Goal: Task Accomplishment & Management: Manage account settings

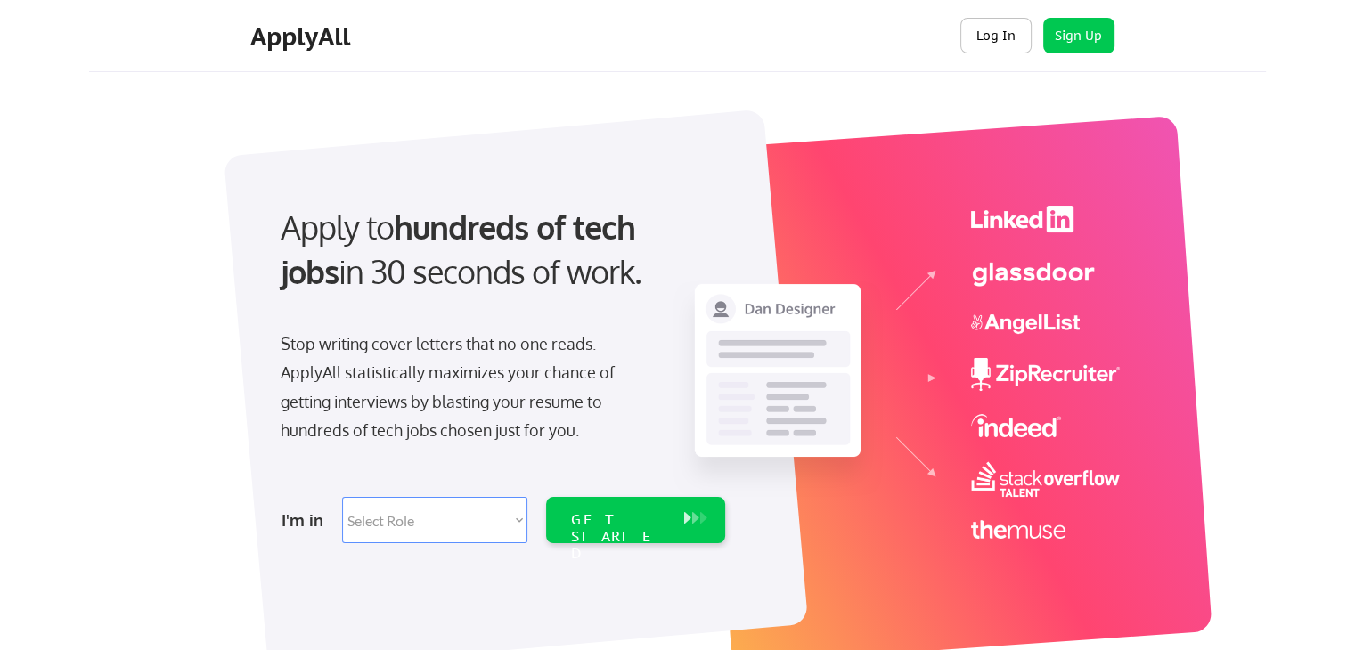
click at [1000, 29] on button "Log In" at bounding box center [995, 36] width 71 height 36
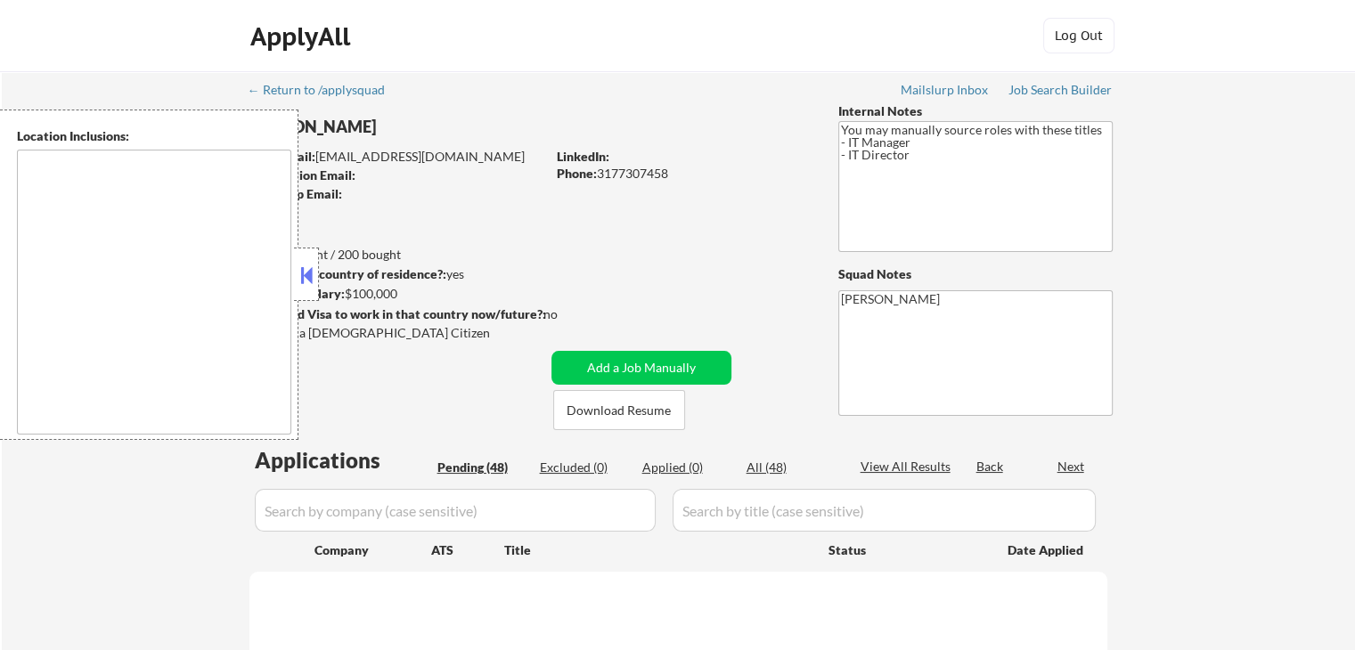
type textarea "Indianapolis, IN Speedway, IN Lawrence, IN Beech Grove, IN Cumberland, IN South…"
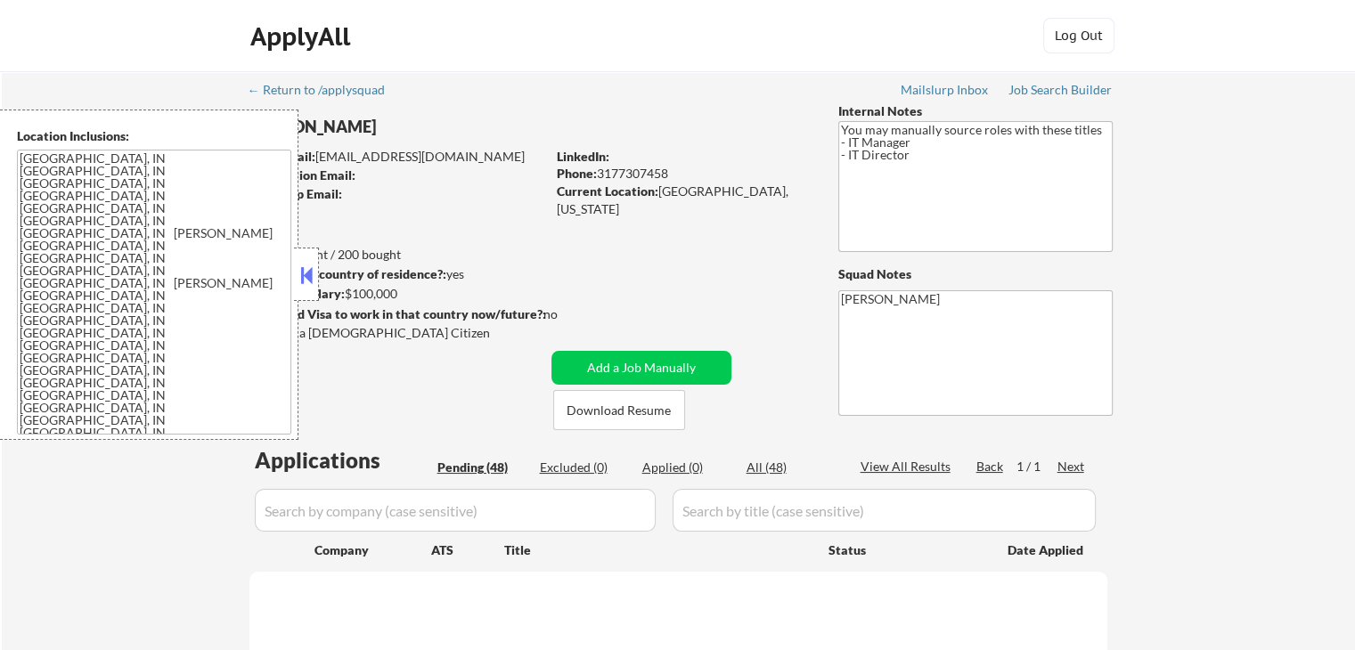
select select ""pending""
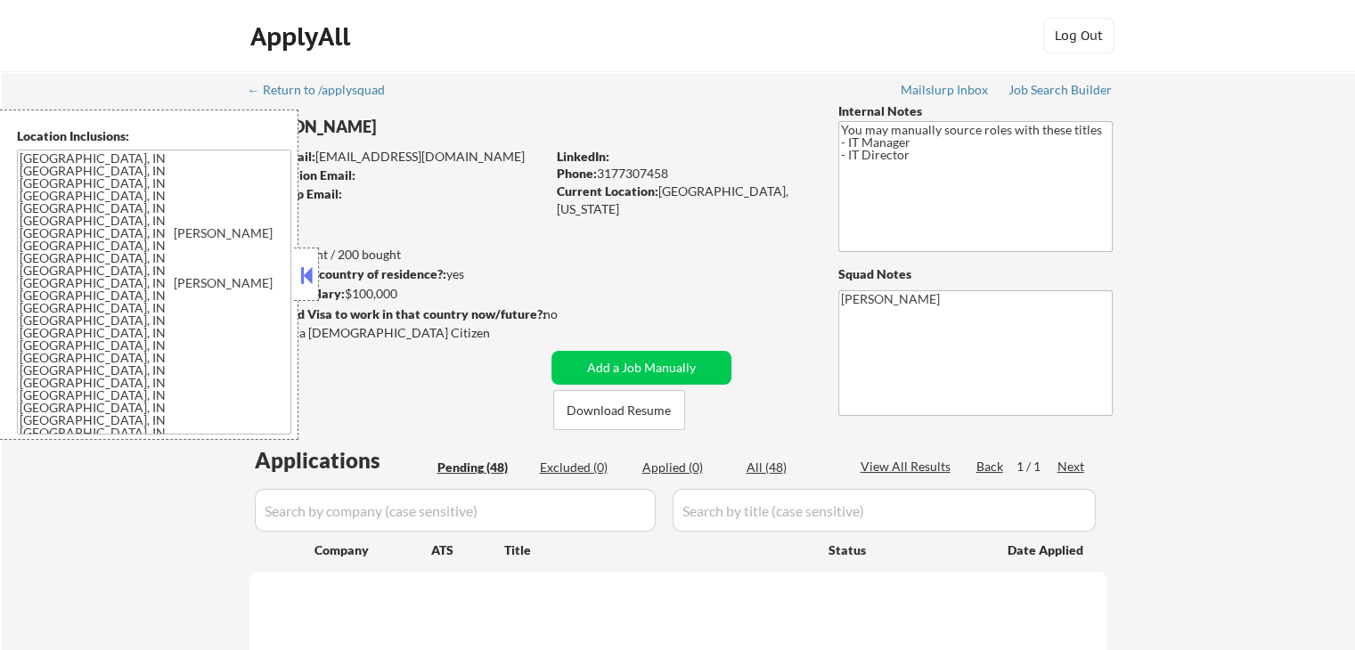
select select ""pending""
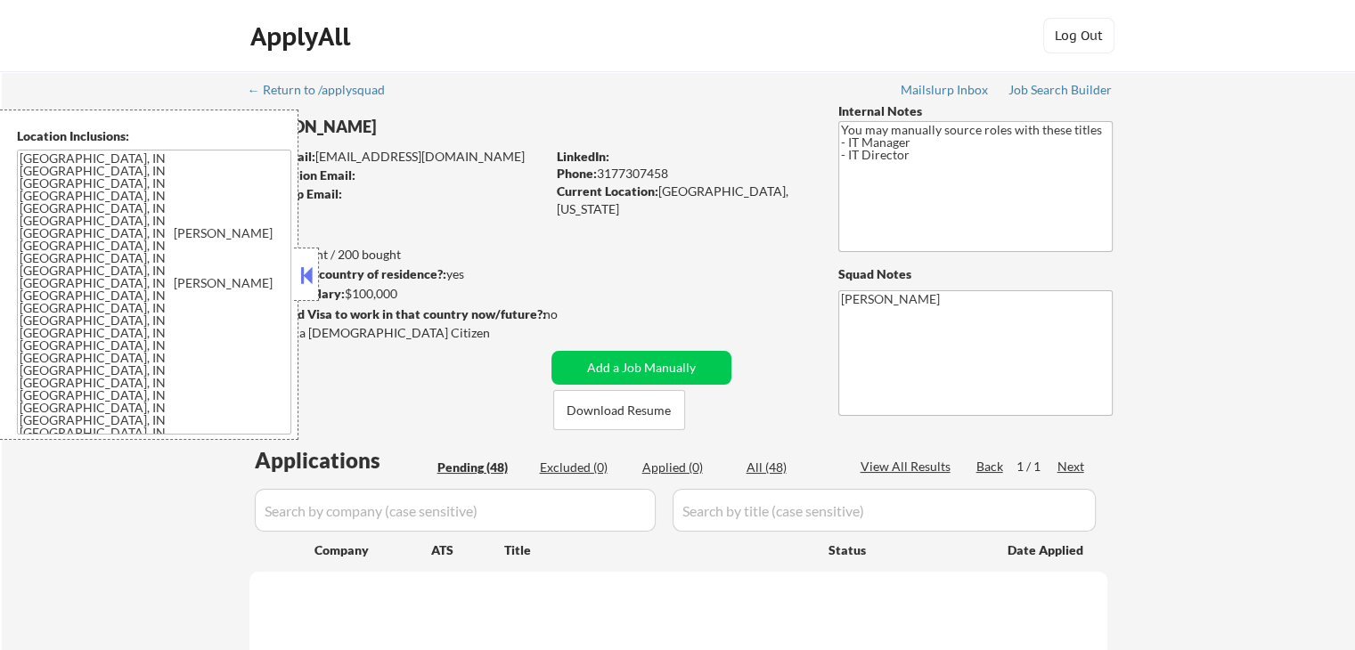
select select ""pending""
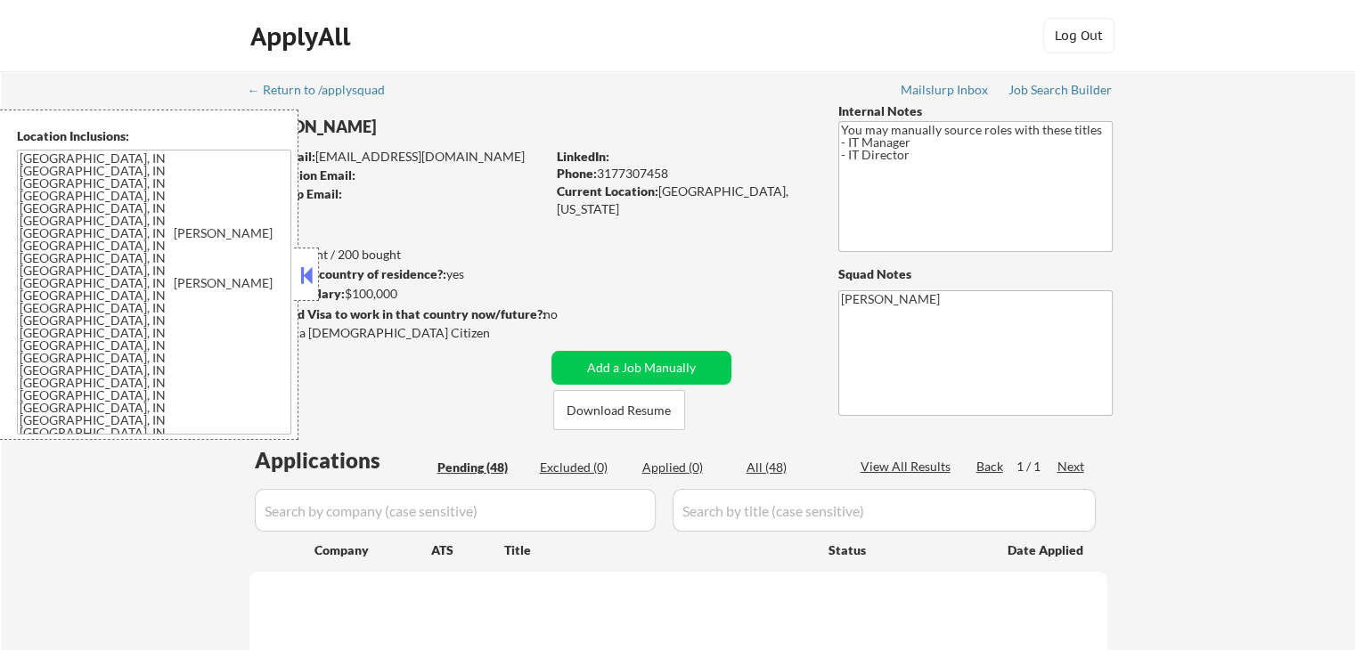
select select ""pending""
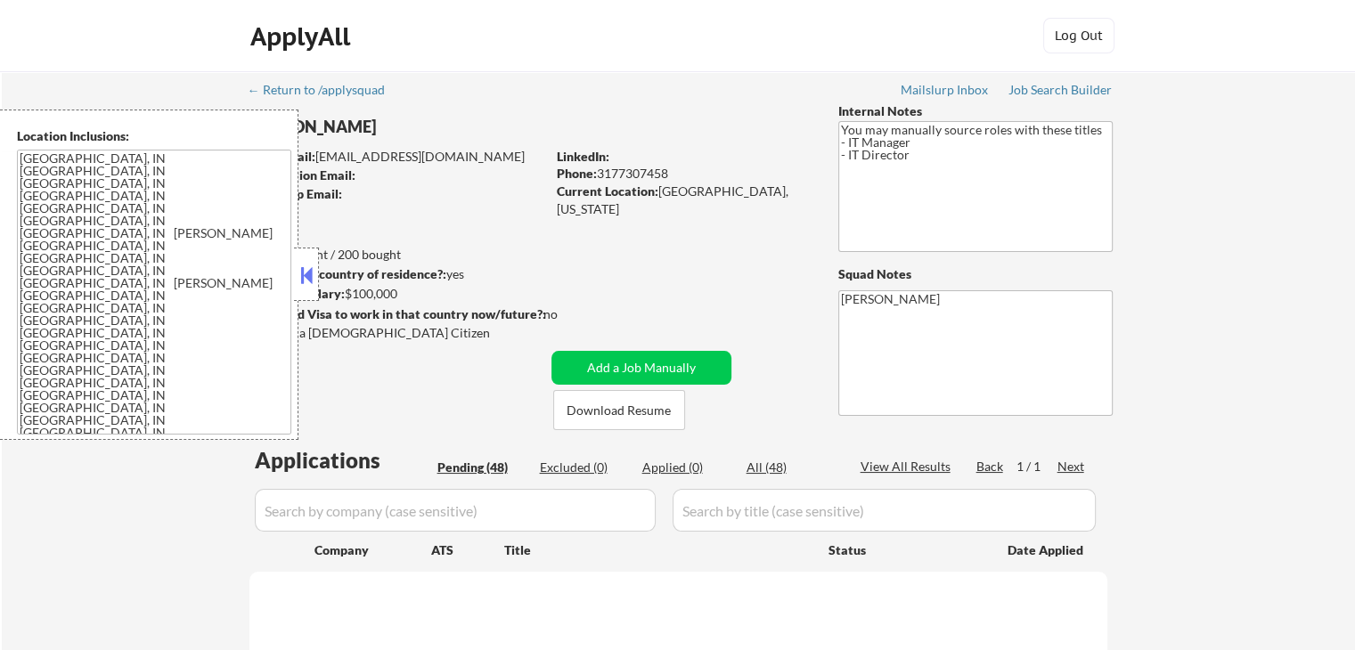
select select ""pending""
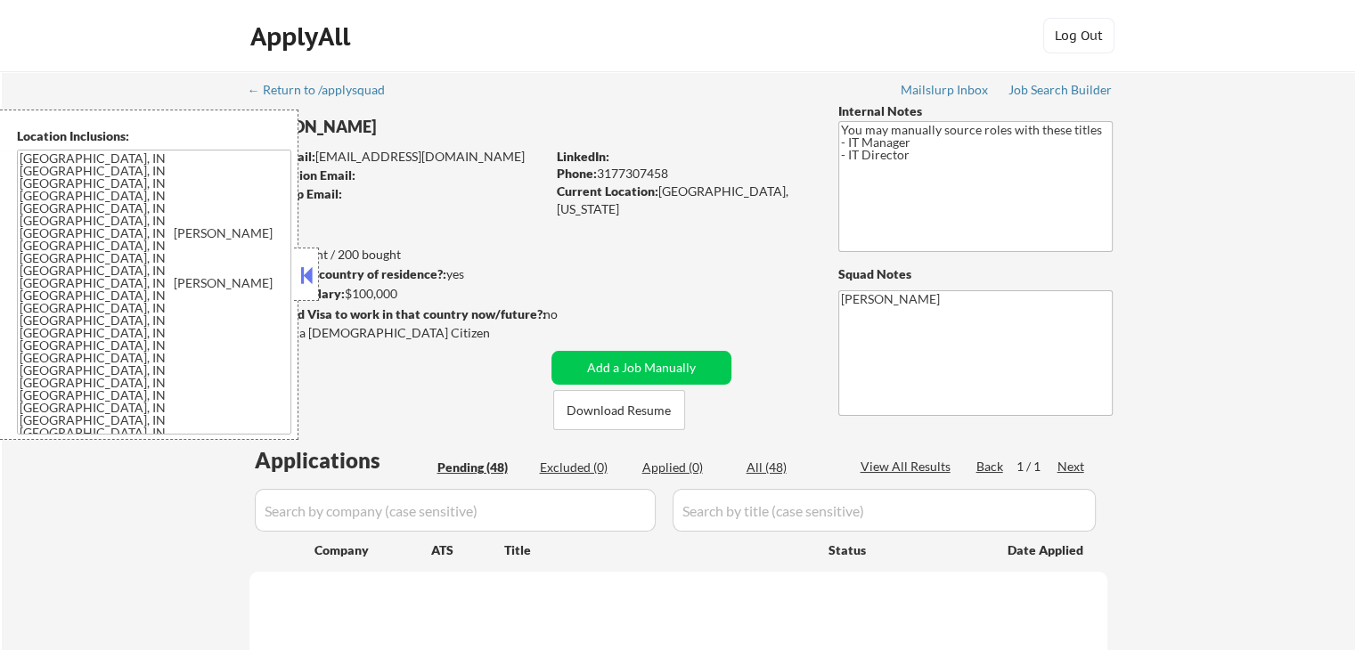
select select ""pending""
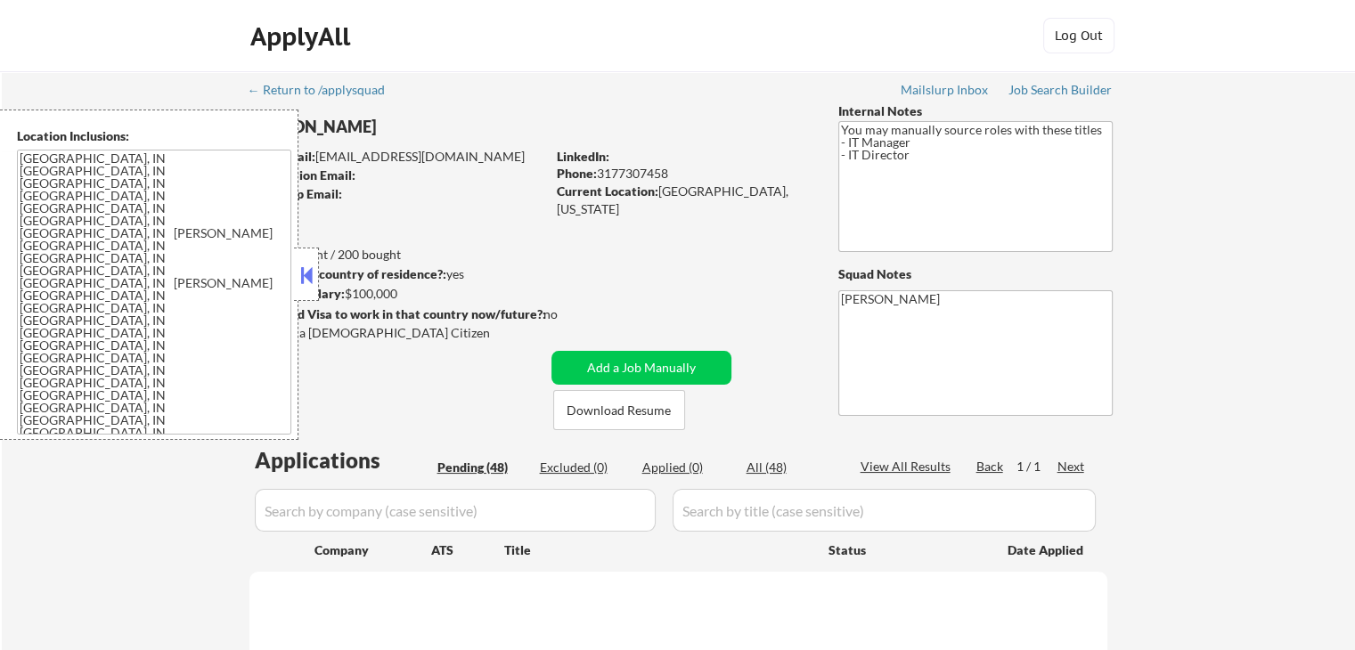
select select ""pending""
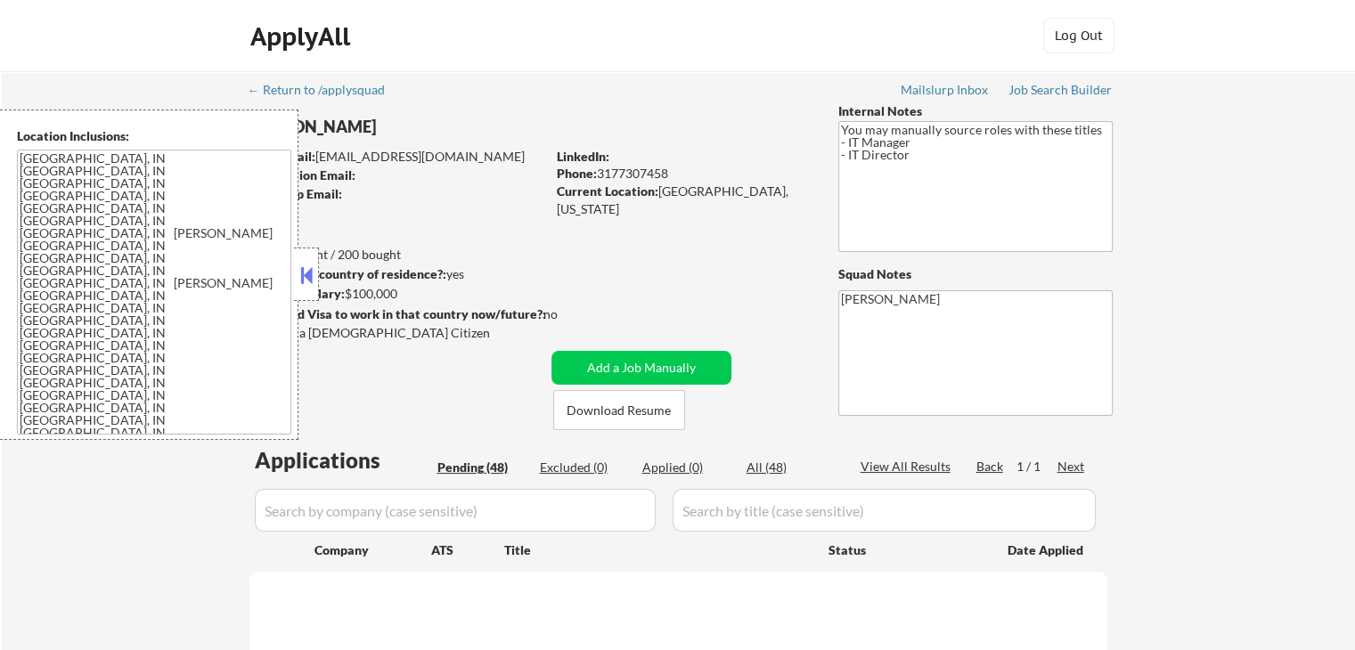
select select ""pending""
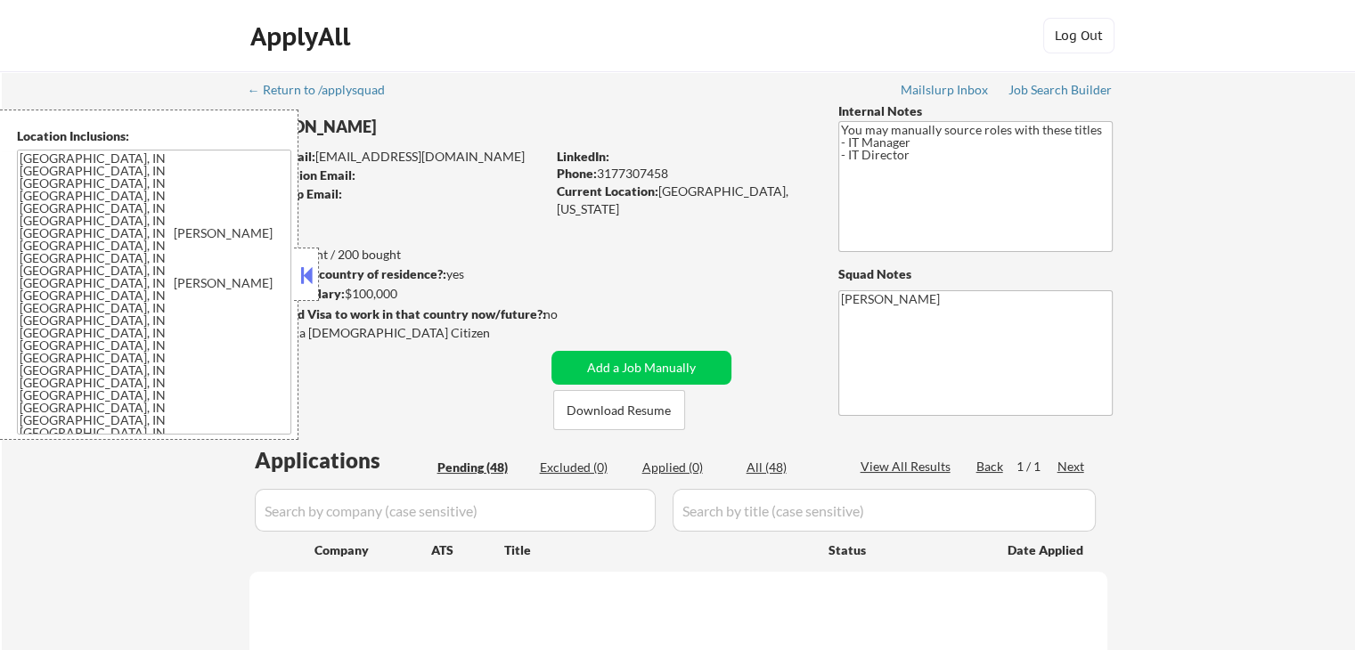
select select ""pending""
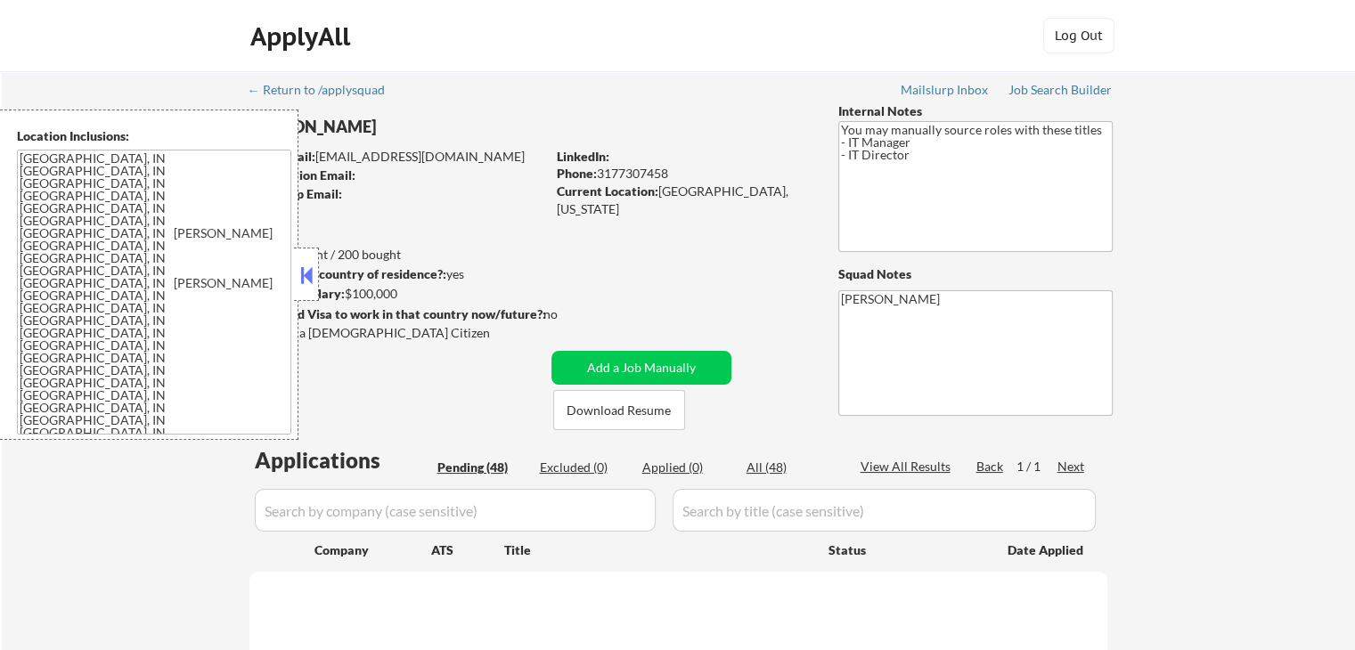
select select ""pending""
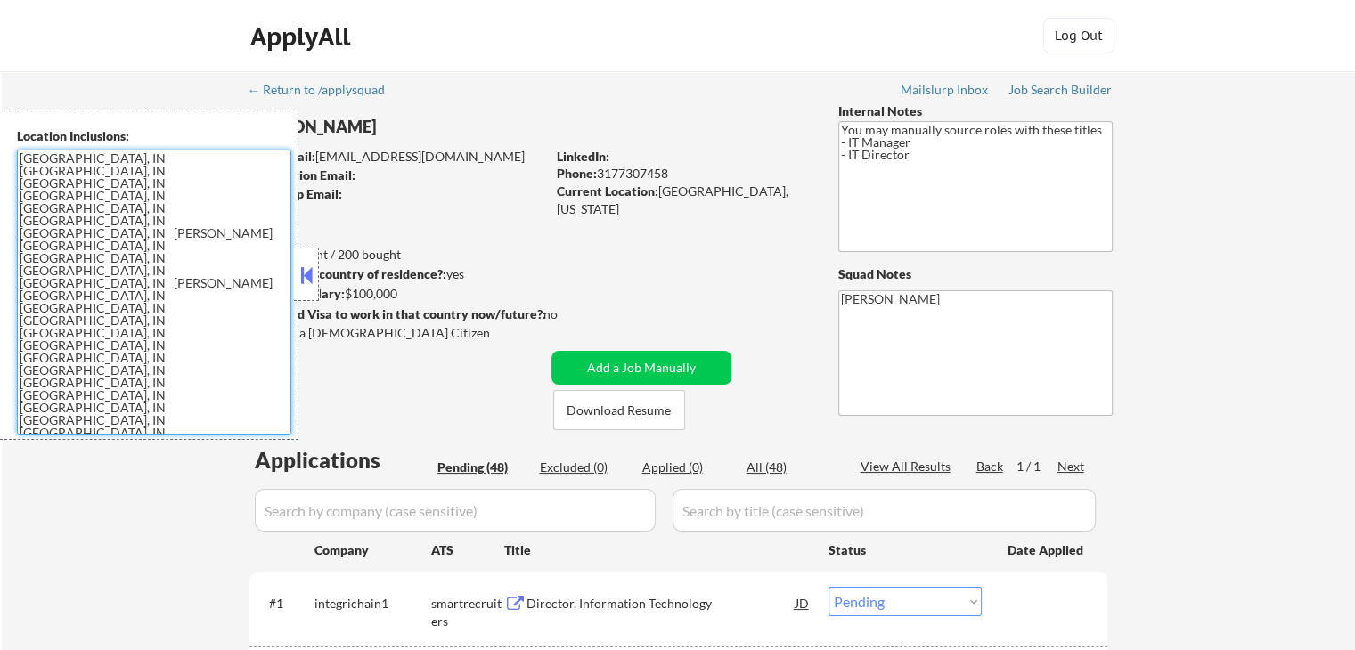
drag, startPoint x: 222, startPoint y: 403, endPoint x: 0, endPoint y: 112, distance: 365.5
click at [0, 112] on div "Location Inclusions: Indianapolis, IN Speedway, IN Lawrence, IN Beech Grove, IN…" at bounding box center [149, 275] width 298 height 331
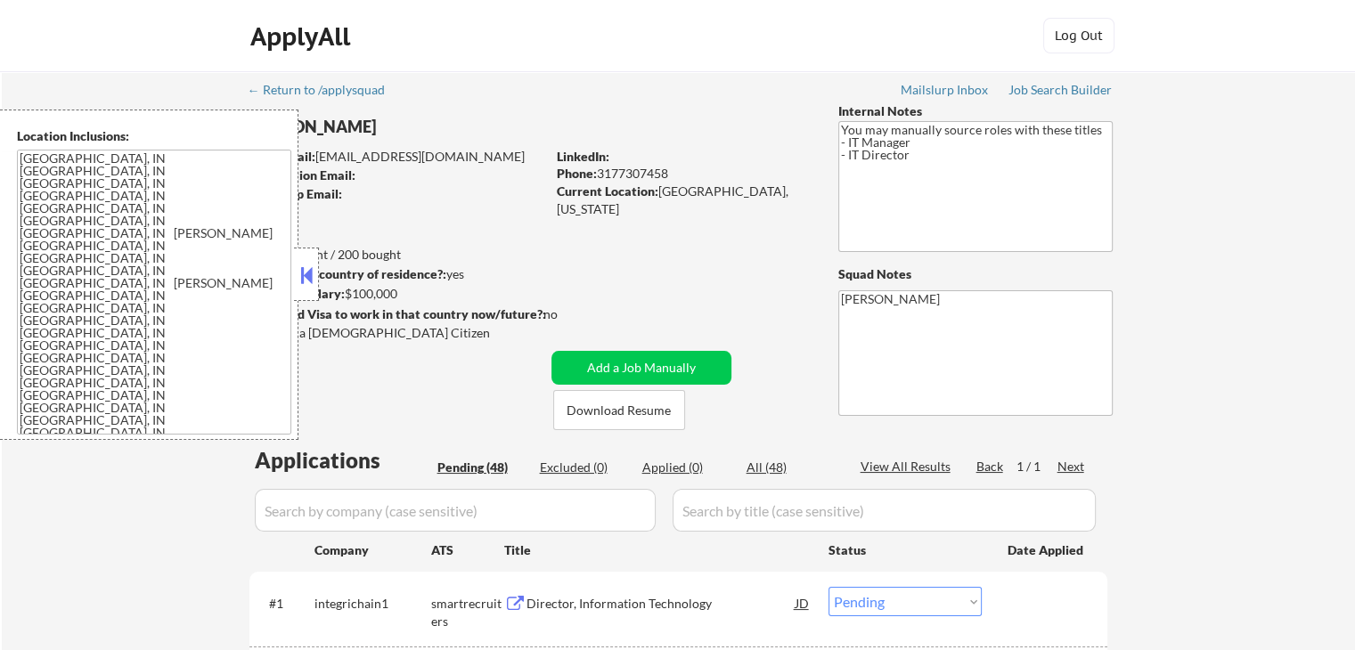
click at [463, 181] on div "Application Email:" at bounding box center [397, 176] width 295 height 18
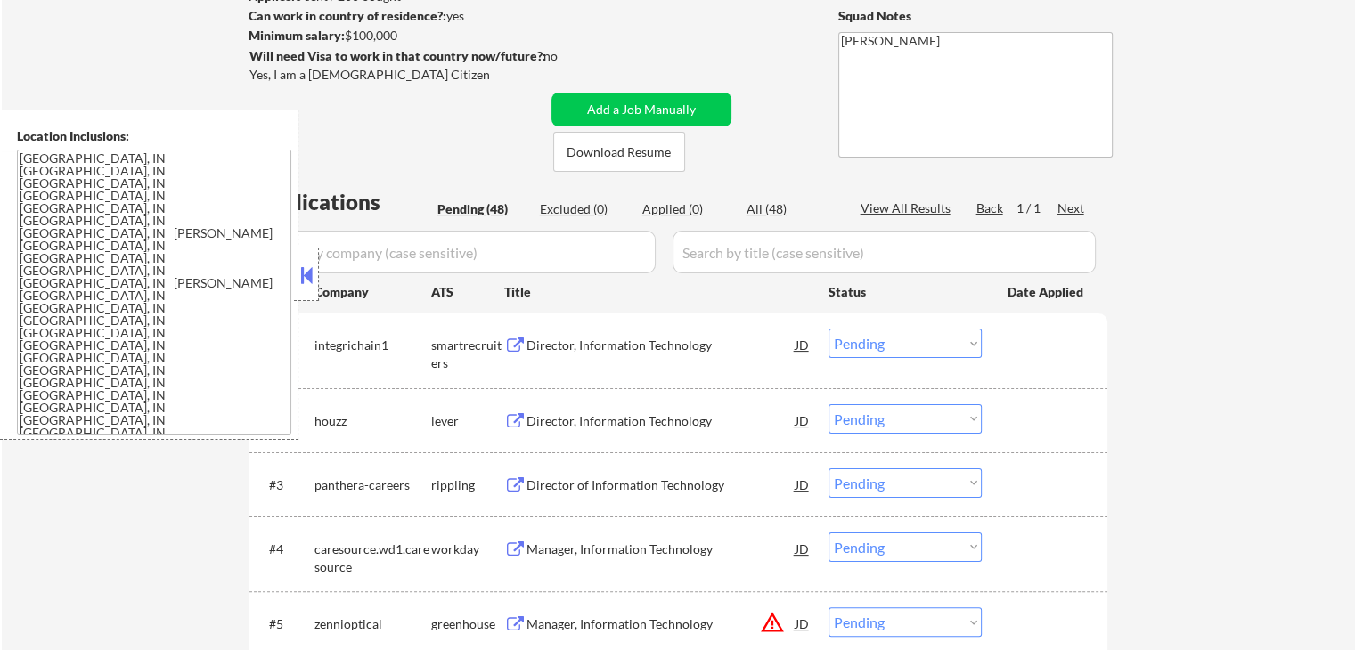
scroll to position [267, 0]
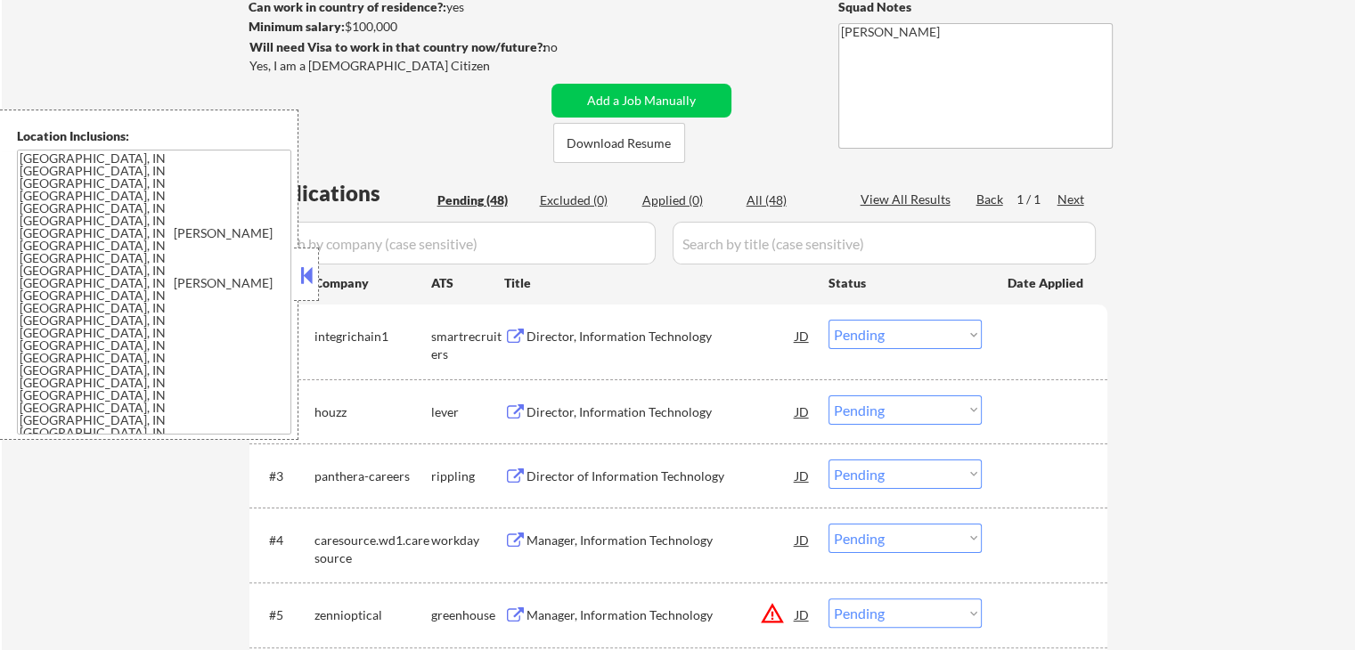
click at [518, 334] on button at bounding box center [515, 337] width 22 height 17
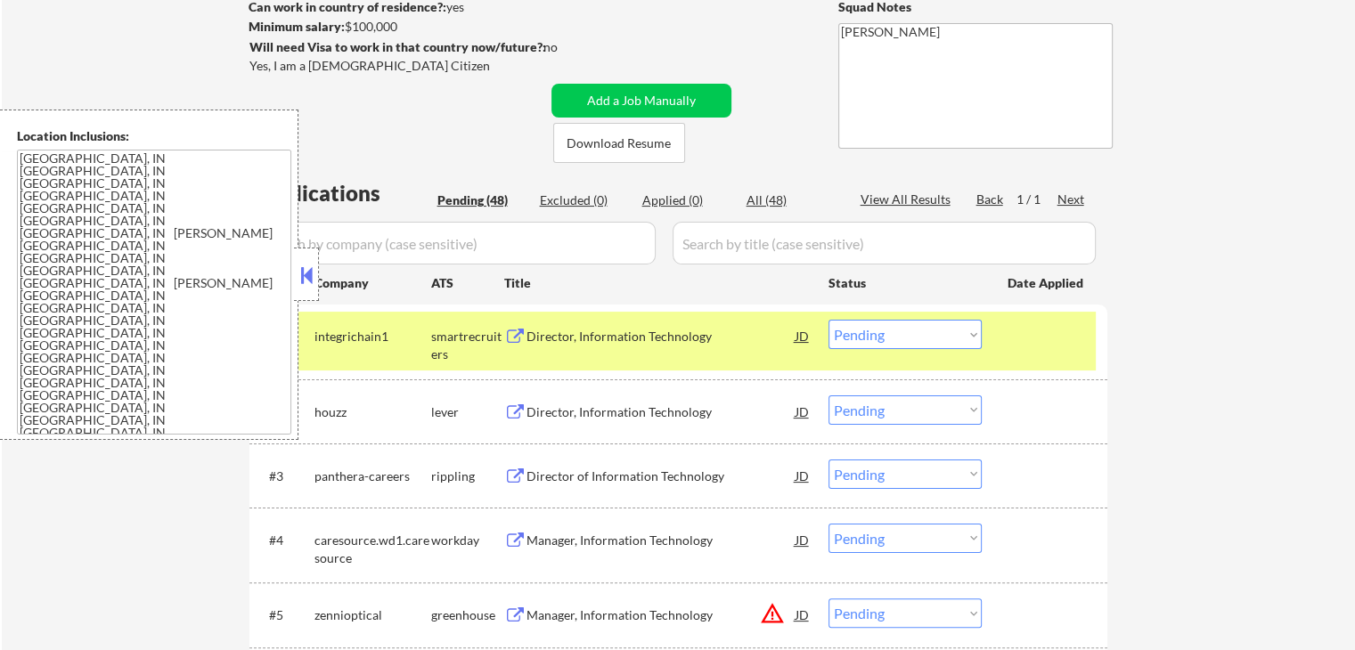
click at [927, 335] on select "Choose an option... Pending Applied Excluded (Questions) Excluded (Expired) Exc…" at bounding box center [905, 334] width 153 height 29
click at [829, 320] on select "Choose an option... Pending Applied Excluded (Questions) Excluded (Expired) Exc…" at bounding box center [905, 334] width 153 height 29
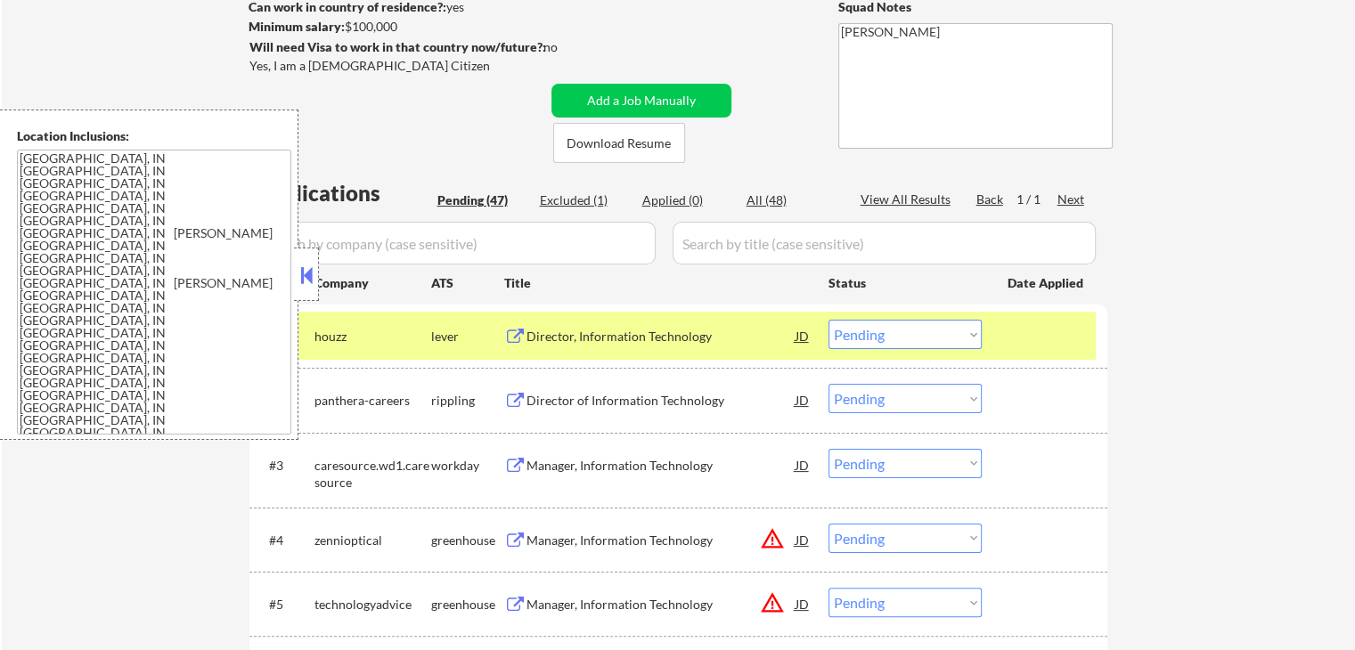
click at [502, 322] on div "lever" at bounding box center [467, 336] width 73 height 32
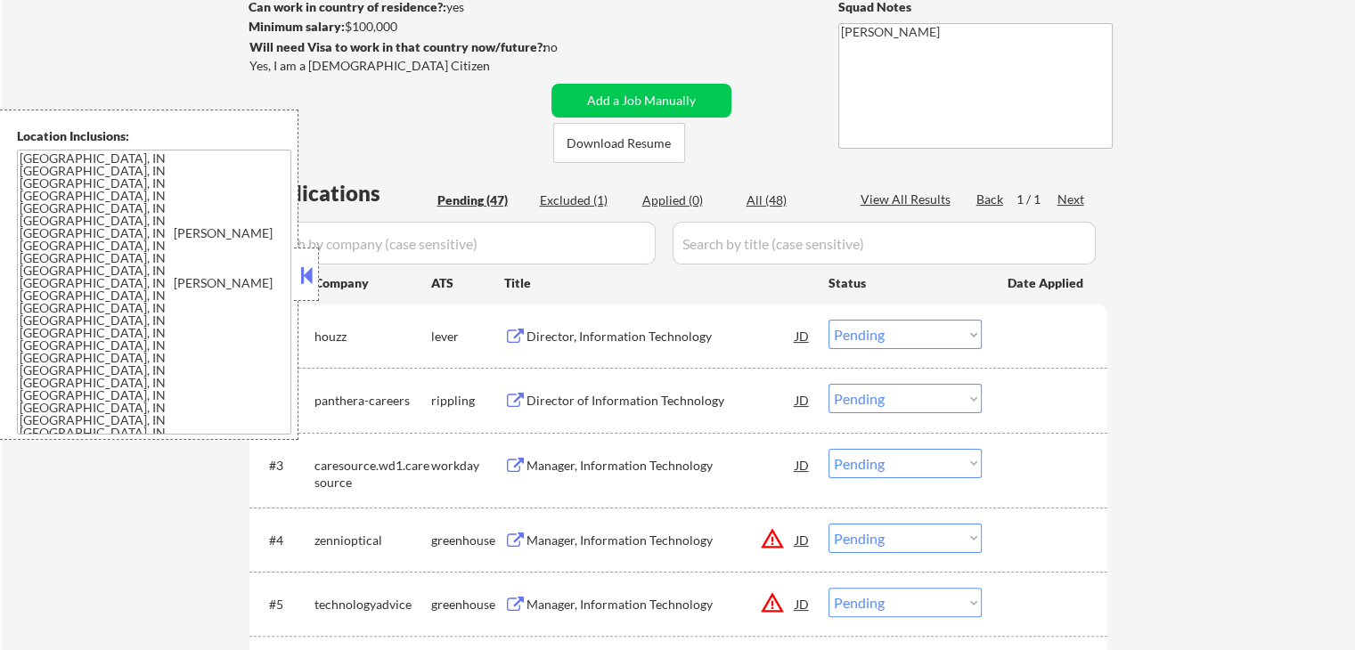
click at [510, 339] on button at bounding box center [515, 337] width 22 height 17
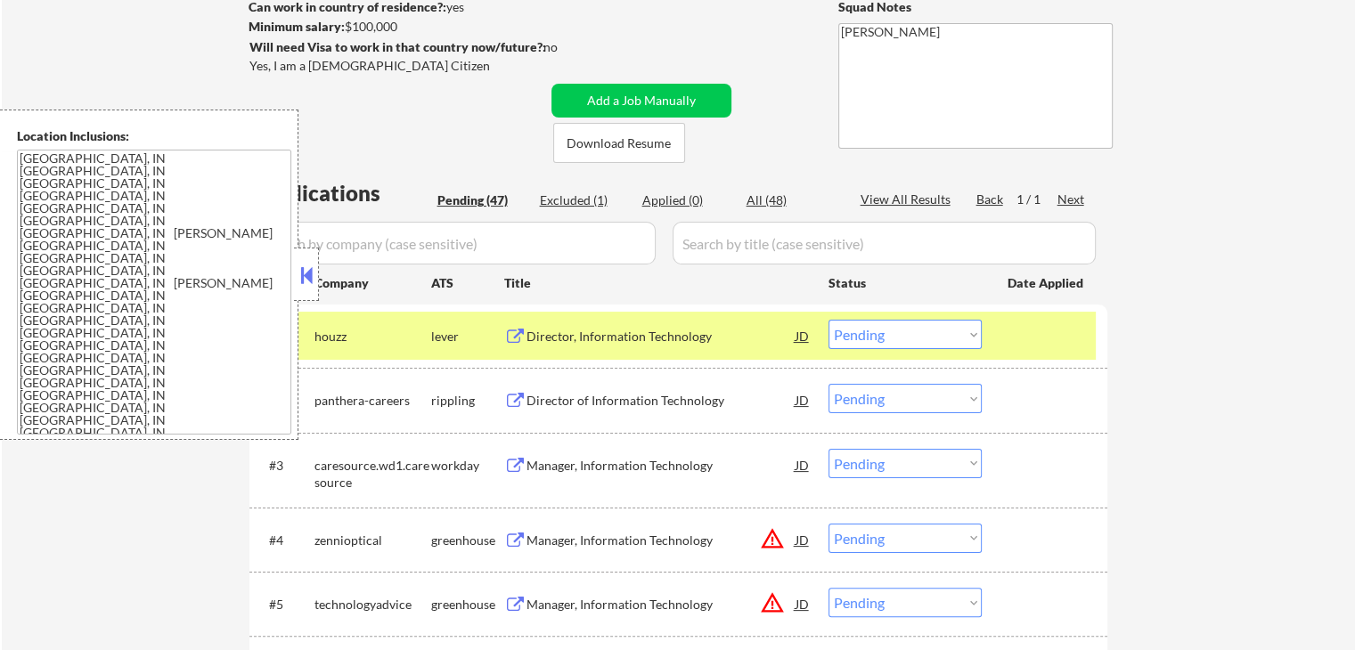
click at [810, 330] on div "JD" at bounding box center [803, 336] width 18 height 32
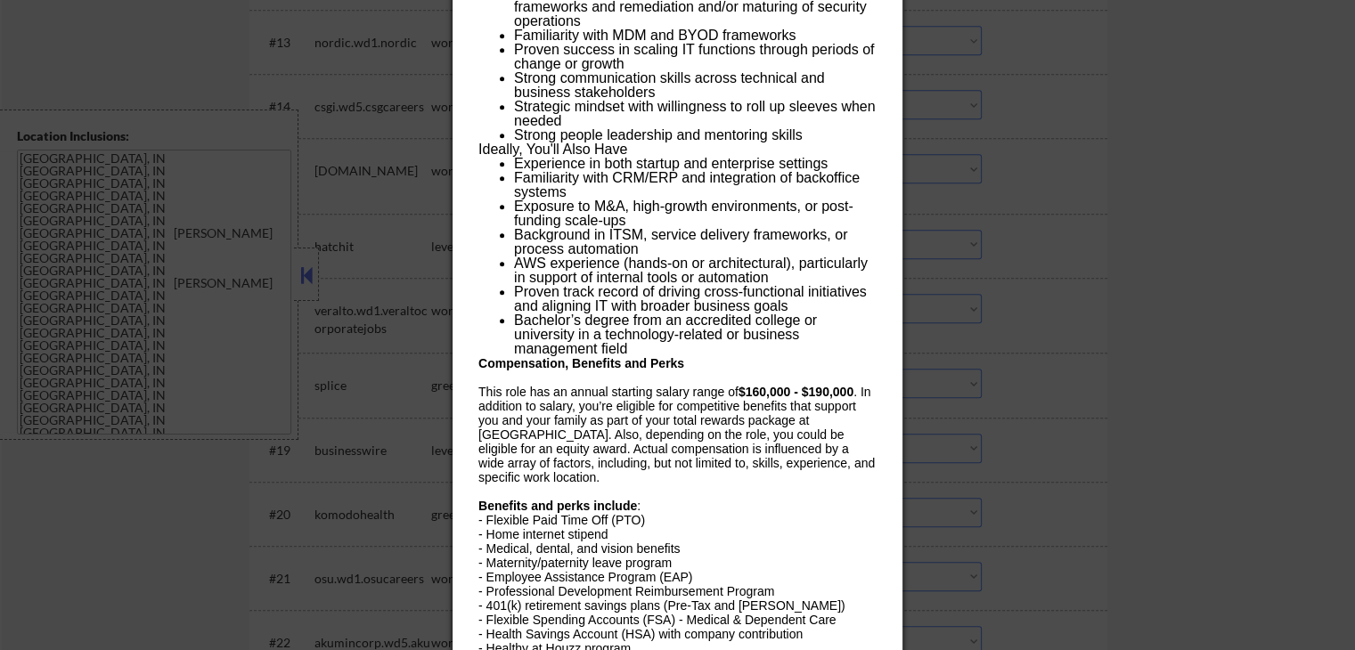
scroll to position [1247, 0]
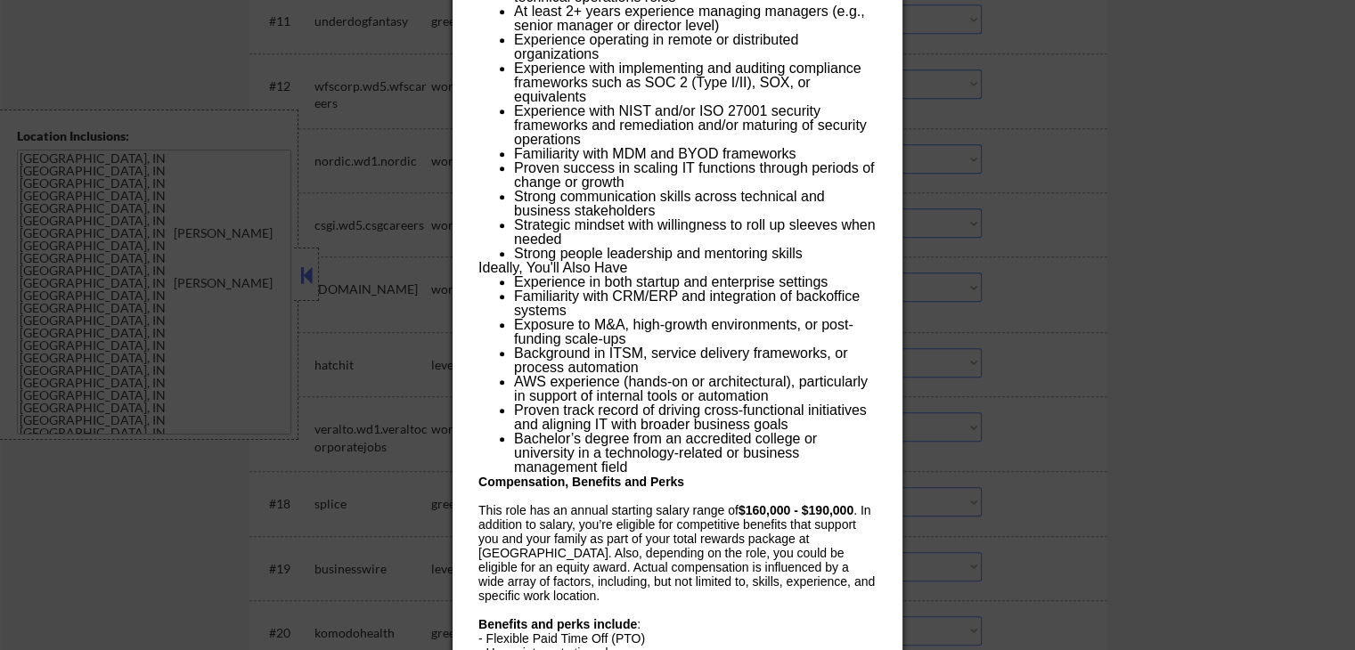
drag, startPoint x: 844, startPoint y: 496, endPoint x: 780, endPoint y: 497, distance: 64.2
click at [780, 497] on div at bounding box center [676, 496] width 397 height 14
click at [1022, 314] on div at bounding box center [677, 325] width 1355 height 650
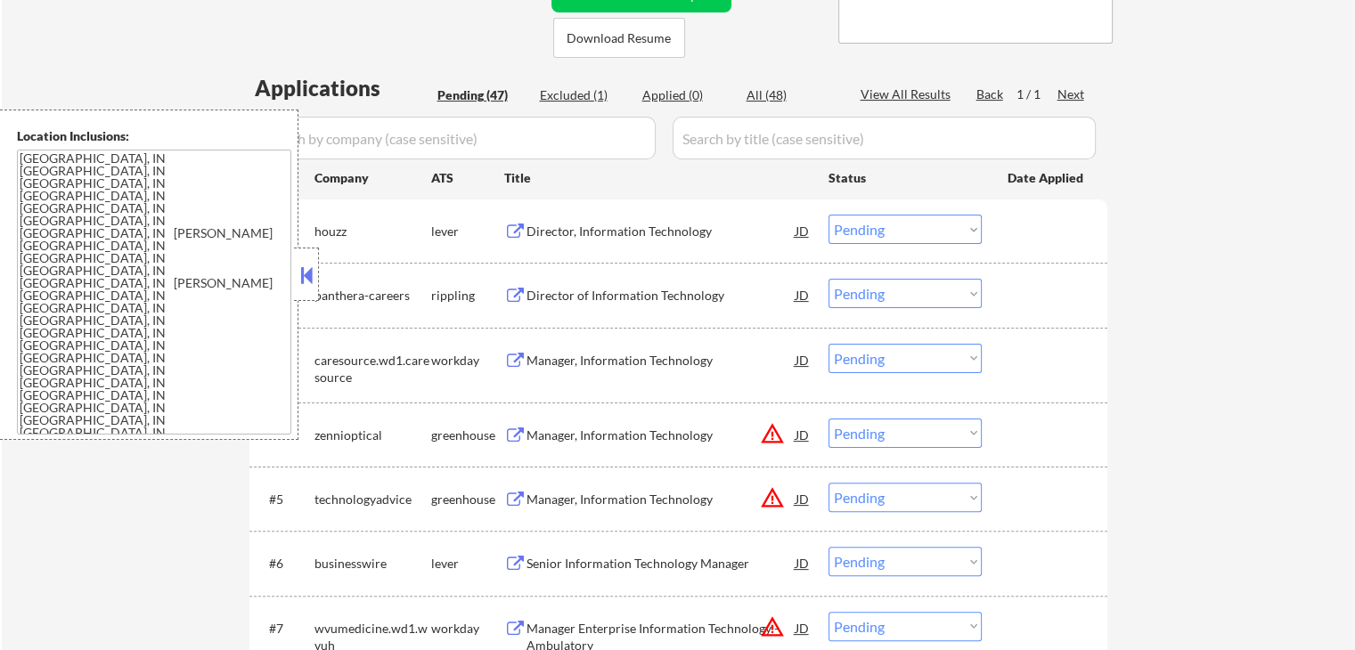
scroll to position [445, 0]
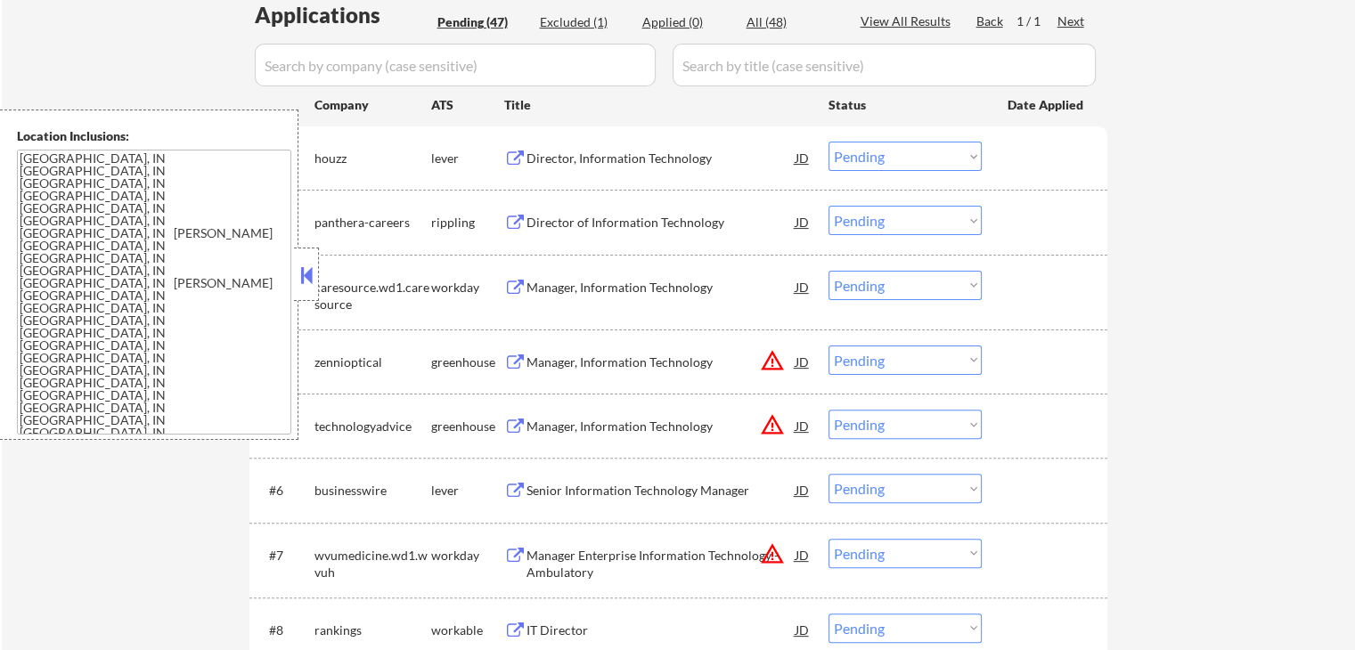
click at [891, 156] on select "Choose an option... Pending Applied Excluded (Questions) Excluded (Expired) Exc…" at bounding box center [905, 156] width 153 height 29
click at [829, 142] on select "Choose an option... Pending Applied Excluded (Questions) Excluded (Expired) Exc…" at bounding box center [905, 156] width 153 height 29
click at [658, 227] on div "Director of Information Technology" at bounding box center [661, 223] width 269 height 18
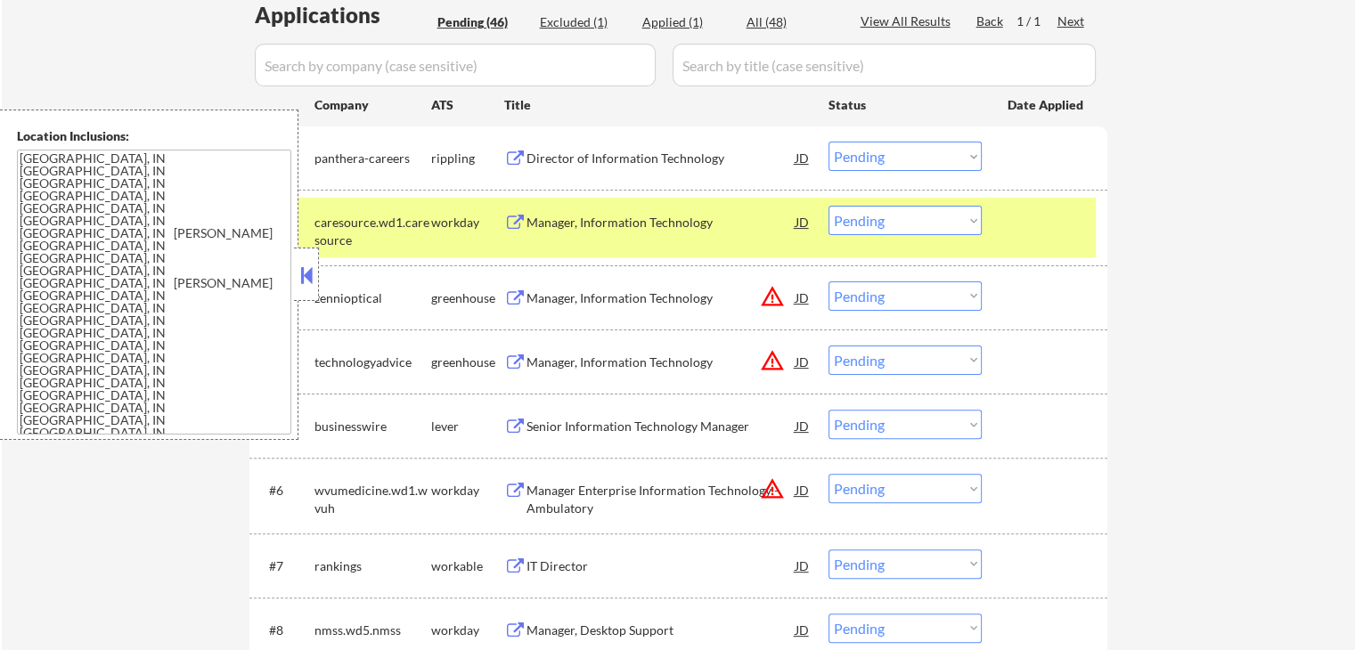
click at [923, 148] on select "Choose an option... Pending Applied Excluded (Questions) Excluded (Expired) Exc…" at bounding box center [905, 156] width 153 height 29
click at [829, 142] on select "Choose an option... Pending Applied Excluded (Questions) Excluded (Expired) Exc…" at bounding box center [905, 156] width 153 height 29
click at [517, 217] on button at bounding box center [515, 223] width 22 height 17
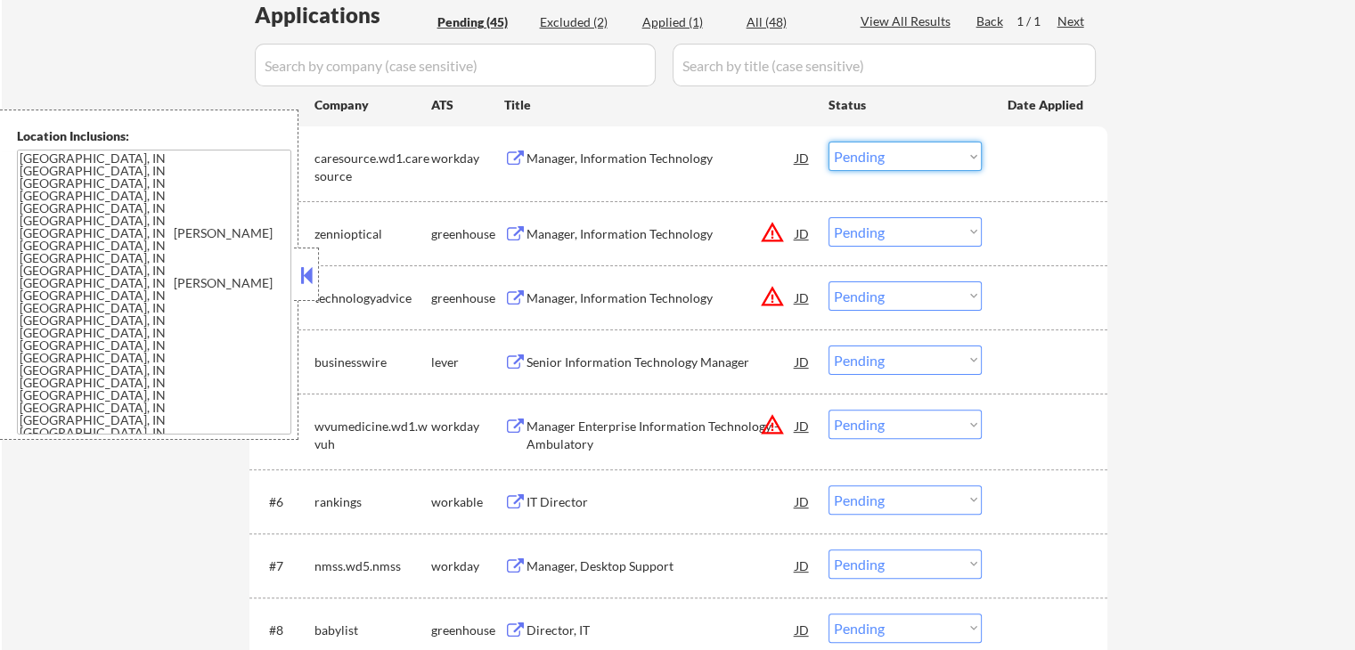
click at [878, 167] on select "Choose an option... Pending Applied Excluded (Questions) Excluded (Expired) Exc…" at bounding box center [905, 156] width 153 height 29
click at [829, 142] on select "Choose an option... Pending Applied Excluded (Questions) Excluded (Expired) Exc…" at bounding box center [905, 156] width 153 height 29
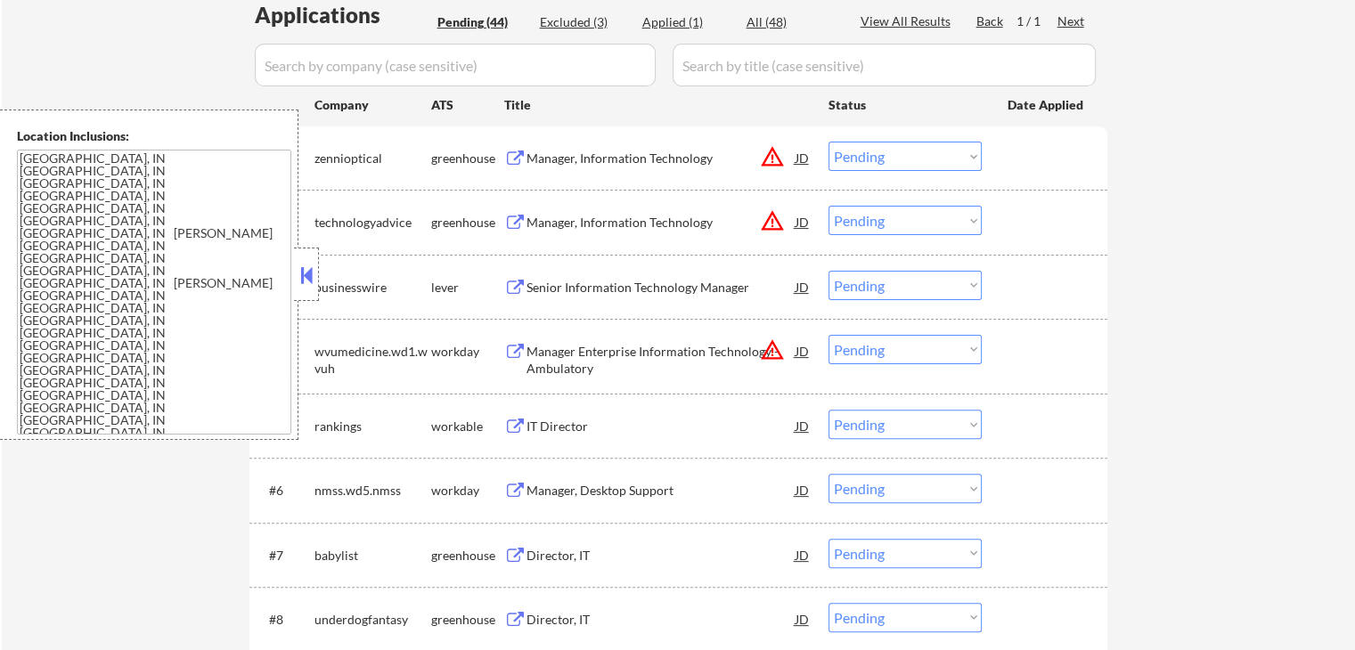
click at [773, 152] on button "warning_amber" at bounding box center [772, 156] width 25 height 25
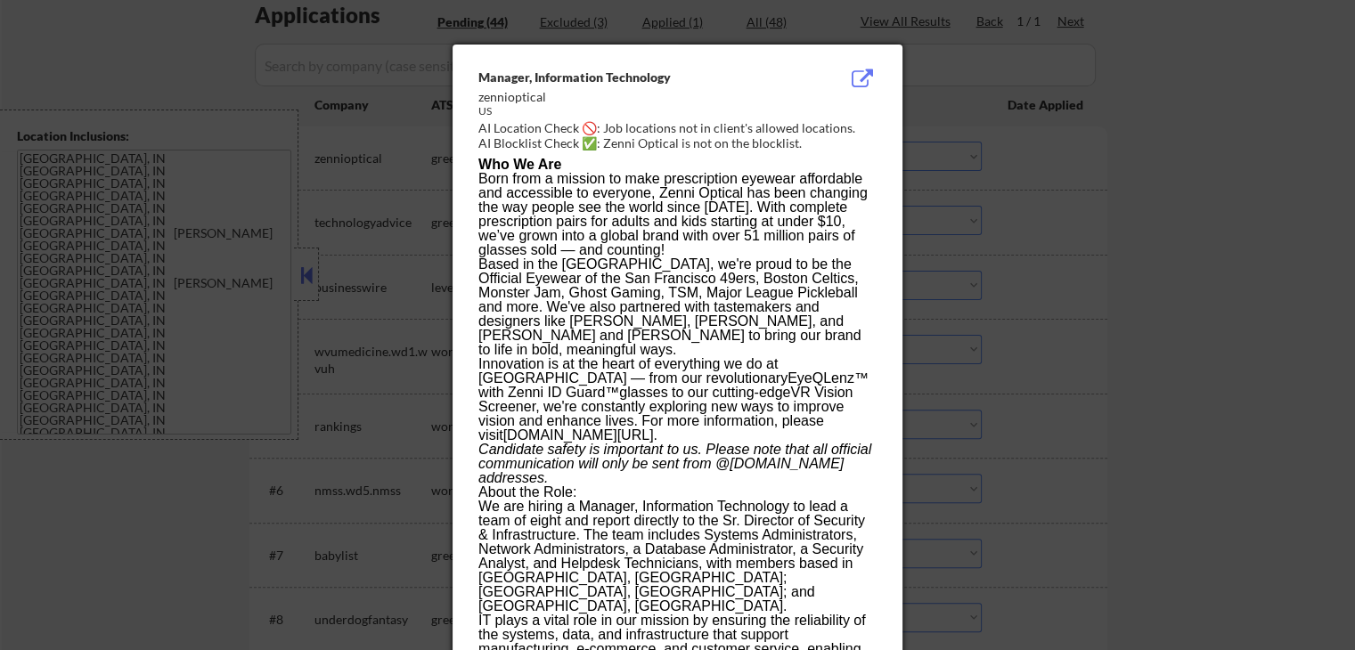
click at [1083, 192] on div at bounding box center [677, 325] width 1355 height 650
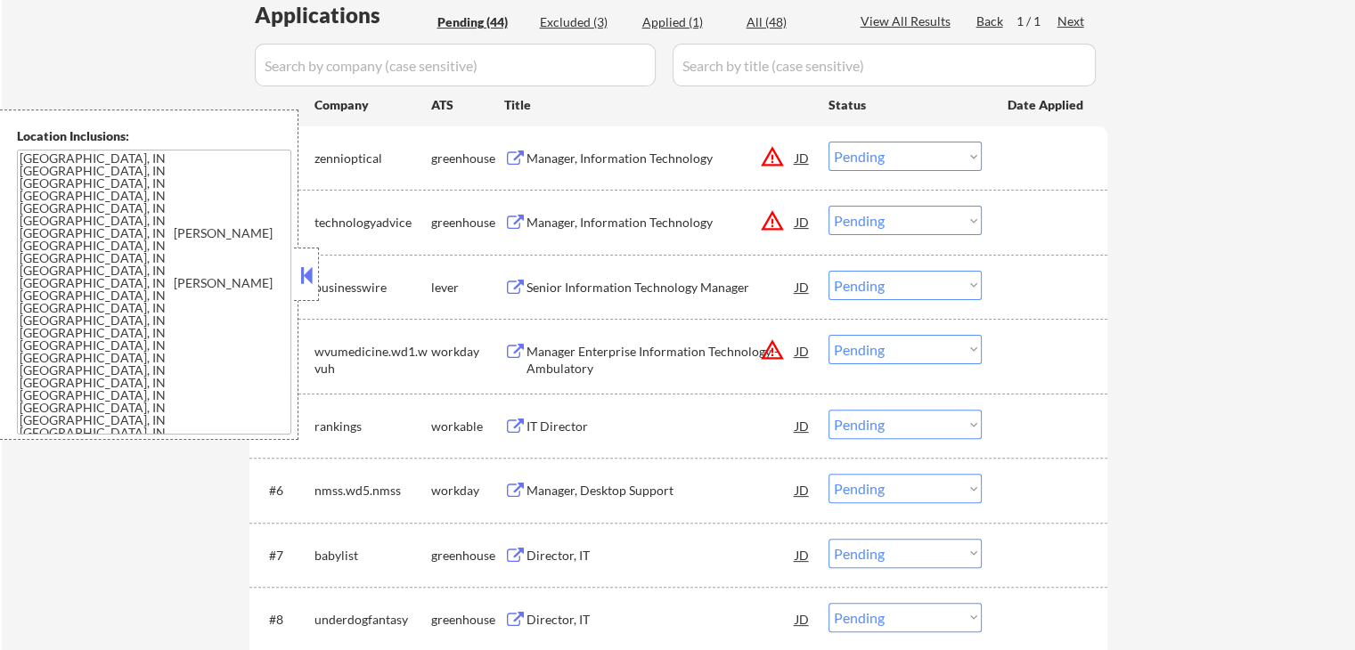
click at [517, 157] on button at bounding box center [515, 159] width 22 height 17
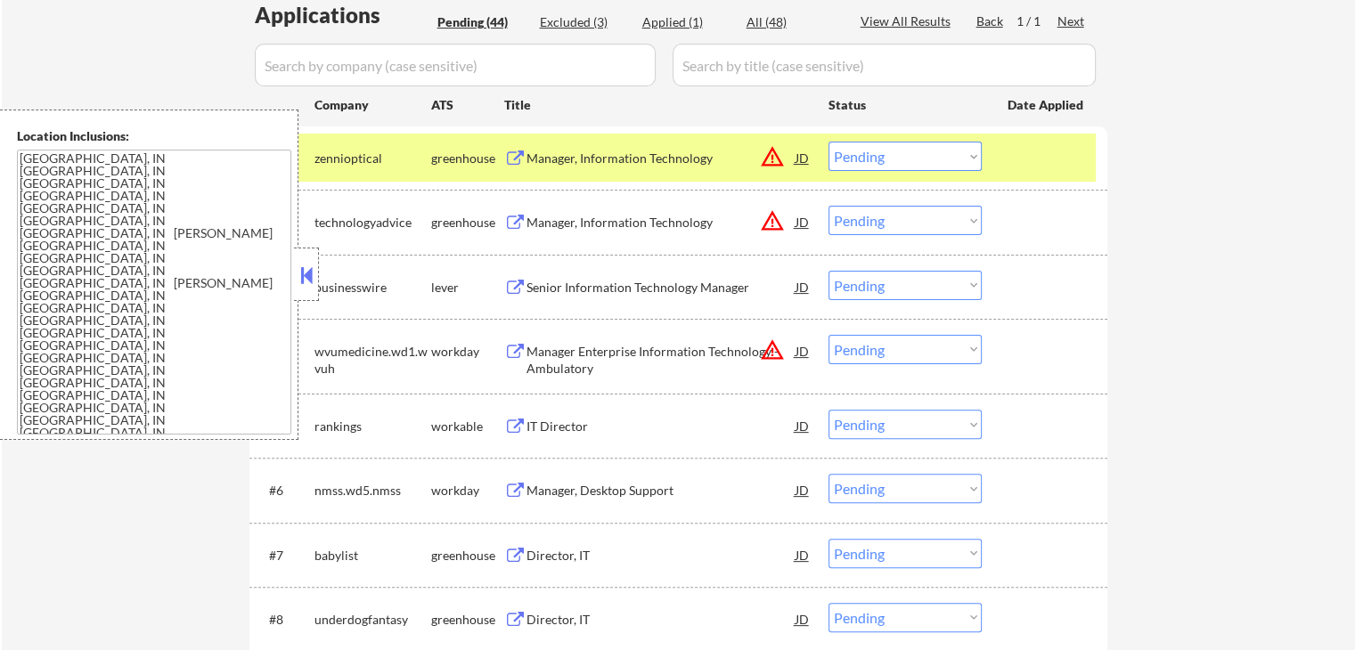
click at [888, 150] on select "Choose an option... Pending Applied Excluded (Questions) Excluded (Expired) Exc…" at bounding box center [905, 156] width 153 height 29
click at [829, 142] on select "Choose an option... Pending Applied Excluded (Questions) Excluded (Expired) Exc…" at bounding box center [905, 156] width 153 height 29
click at [779, 219] on button "warning_amber" at bounding box center [772, 220] width 25 height 25
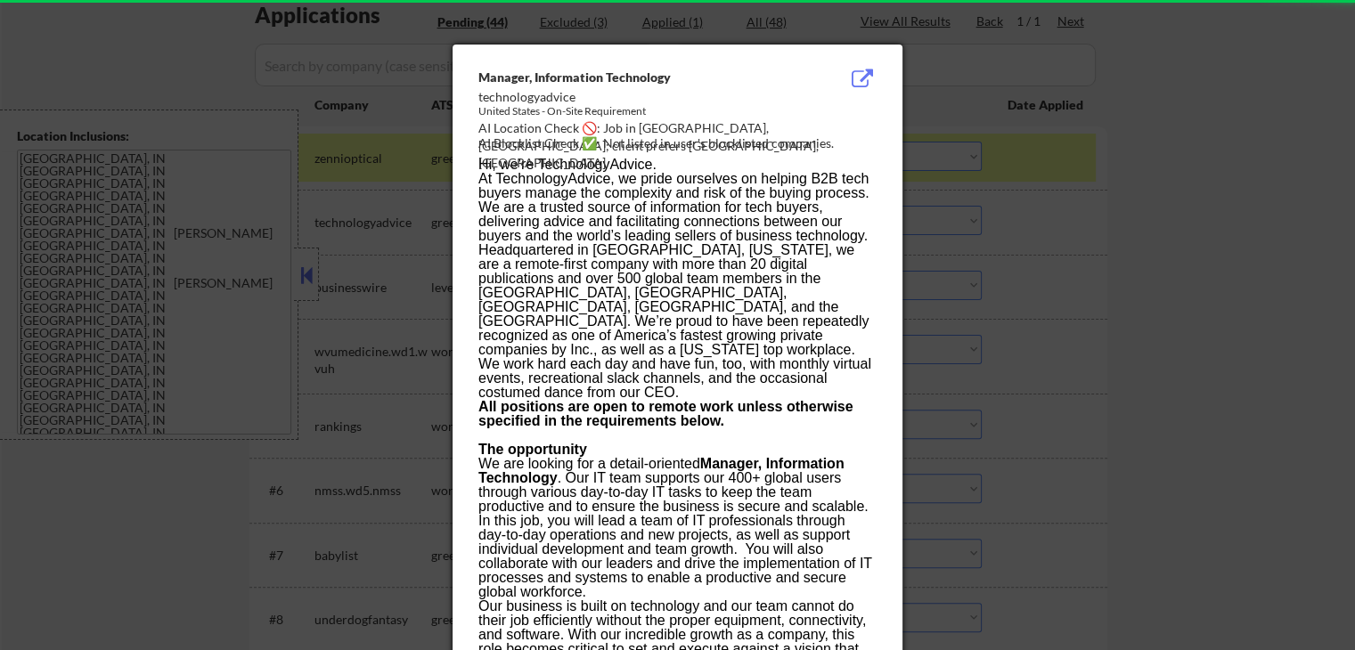
click at [1147, 223] on div at bounding box center [677, 325] width 1355 height 650
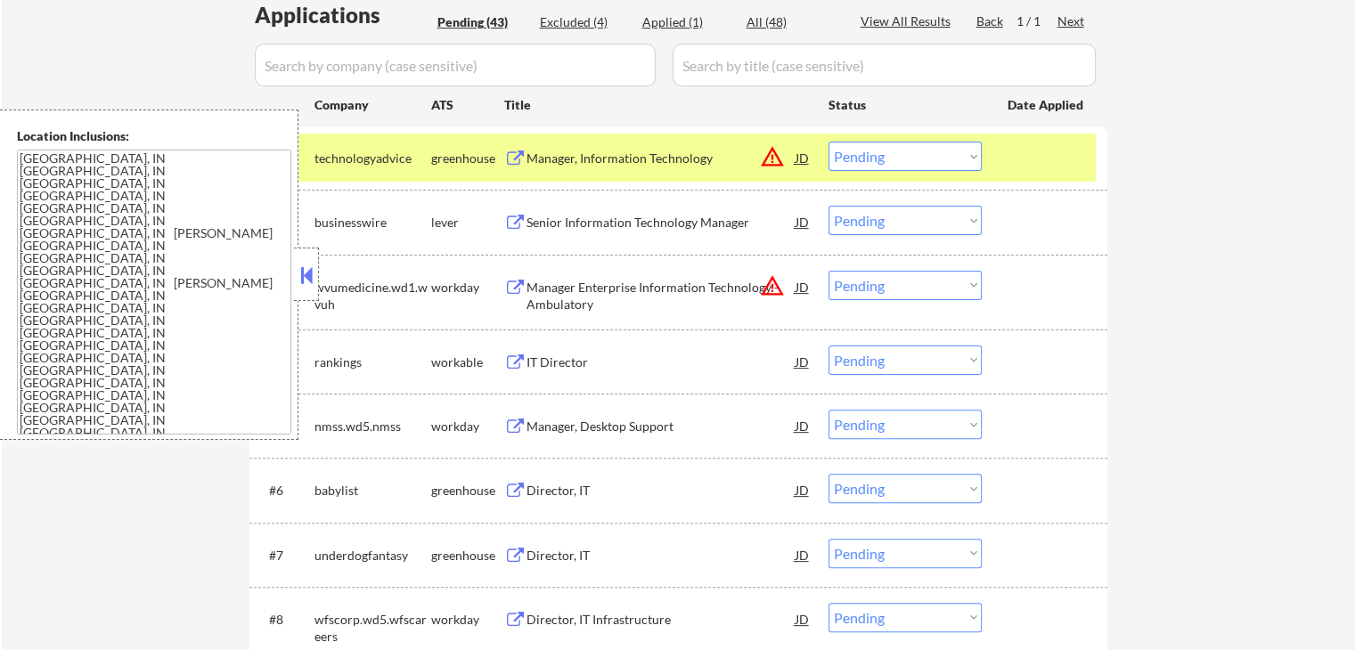
click at [526, 154] on button at bounding box center [515, 159] width 22 height 17
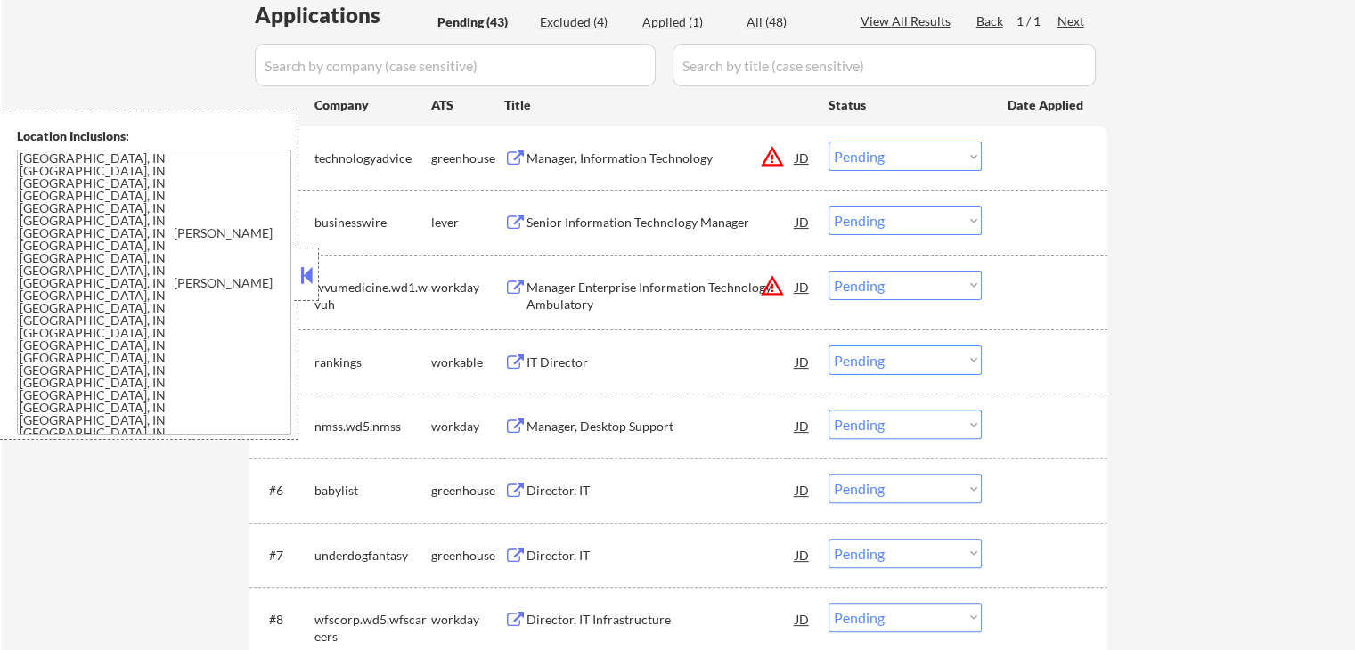
click at [504, 213] on div "Senior Information Technology Manager JD warning_amber" at bounding box center [657, 222] width 307 height 32
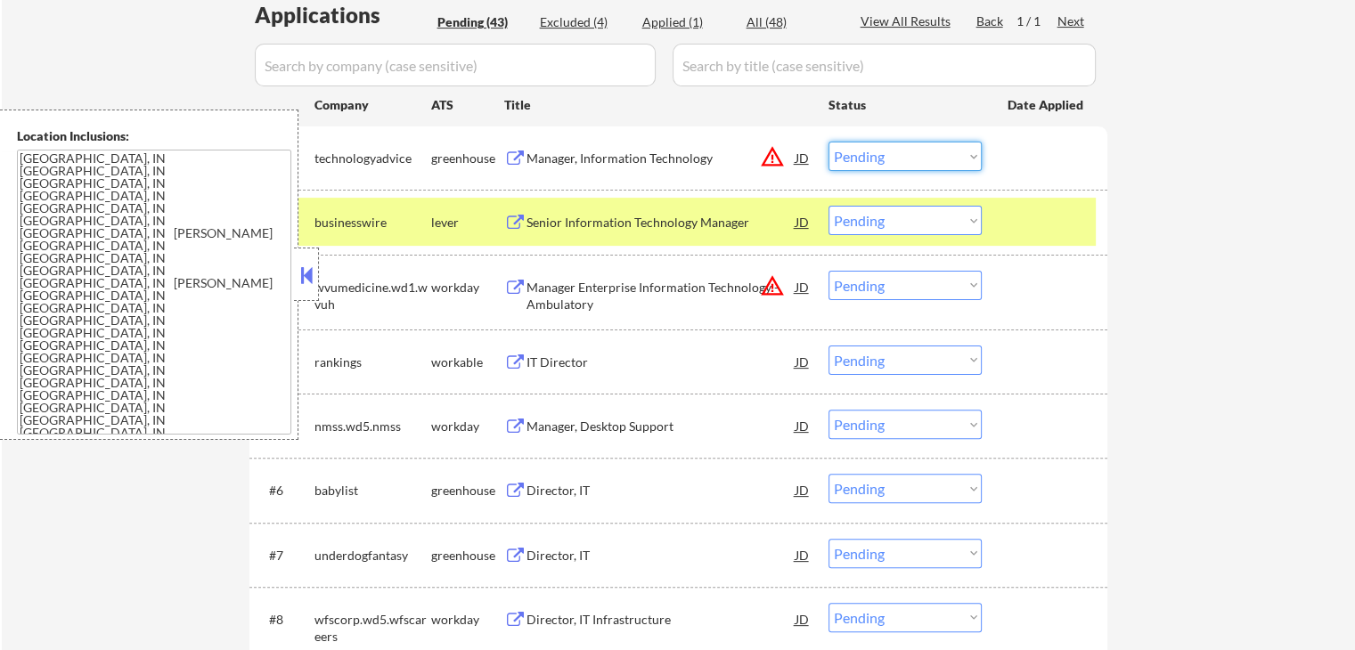
drag, startPoint x: 912, startPoint y: 154, endPoint x: 910, endPoint y: 169, distance: 15.2
click at [911, 154] on select "Choose an option... Pending Applied Excluded (Questions) Excluded (Expired) Exc…" at bounding box center [905, 156] width 153 height 29
click at [829, 142] on select "Choose an option... Pending Applied Excluded (Questions) Excluded (Expired) Exc…" at bounding box center [905, 156] width 153 height 29
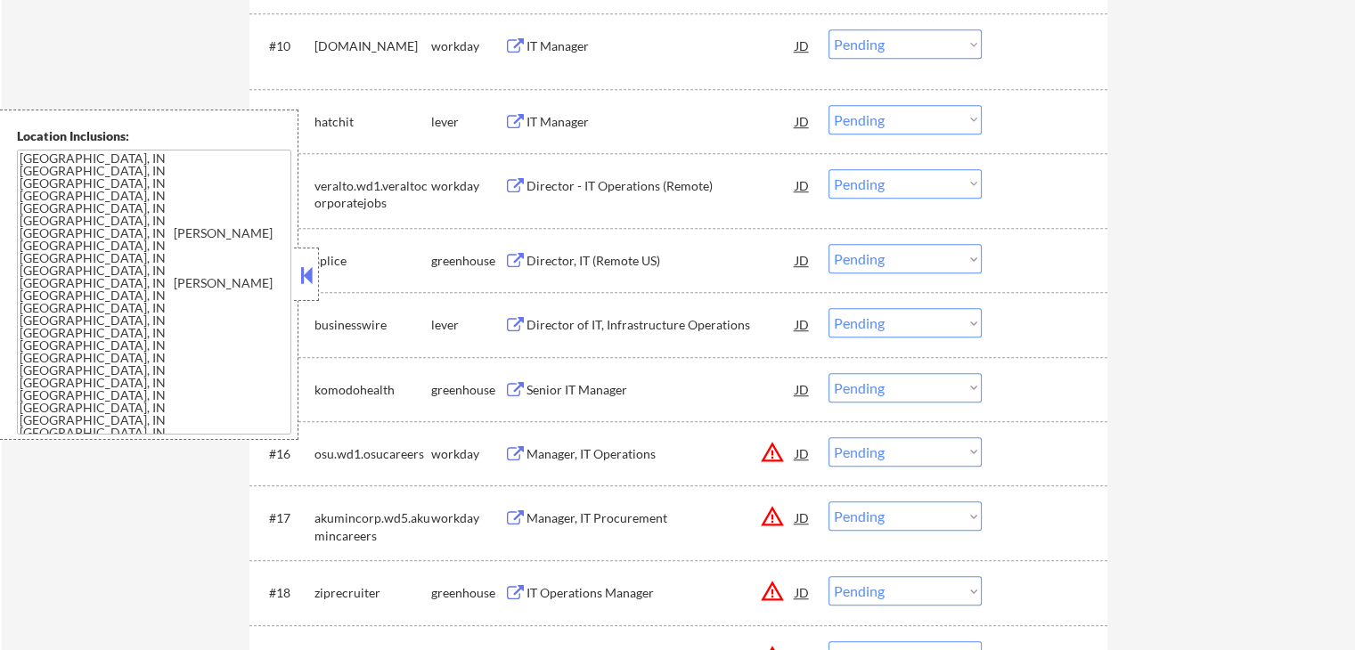
scroll to position [278, 0]
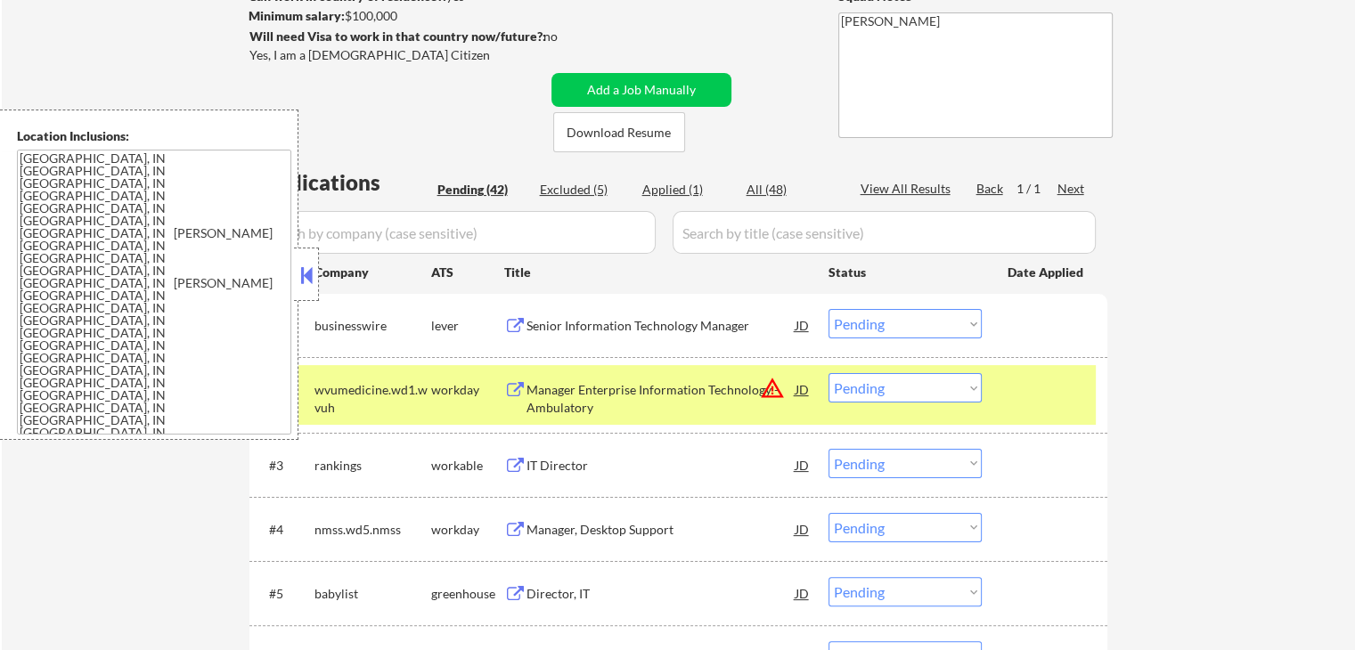
click at [894, 322] on select "Choose an option... Pending Applied Excluded (Questions) Excluded (Expired) Exc…" at bounding box center [905, 323] width 153 height 29
click at [829, 309] on select "Choose an option... Pending Applied Excluded (Questions) Excluded (Expired) Exc…" at bounding box center [905, 323] width 153 height 29
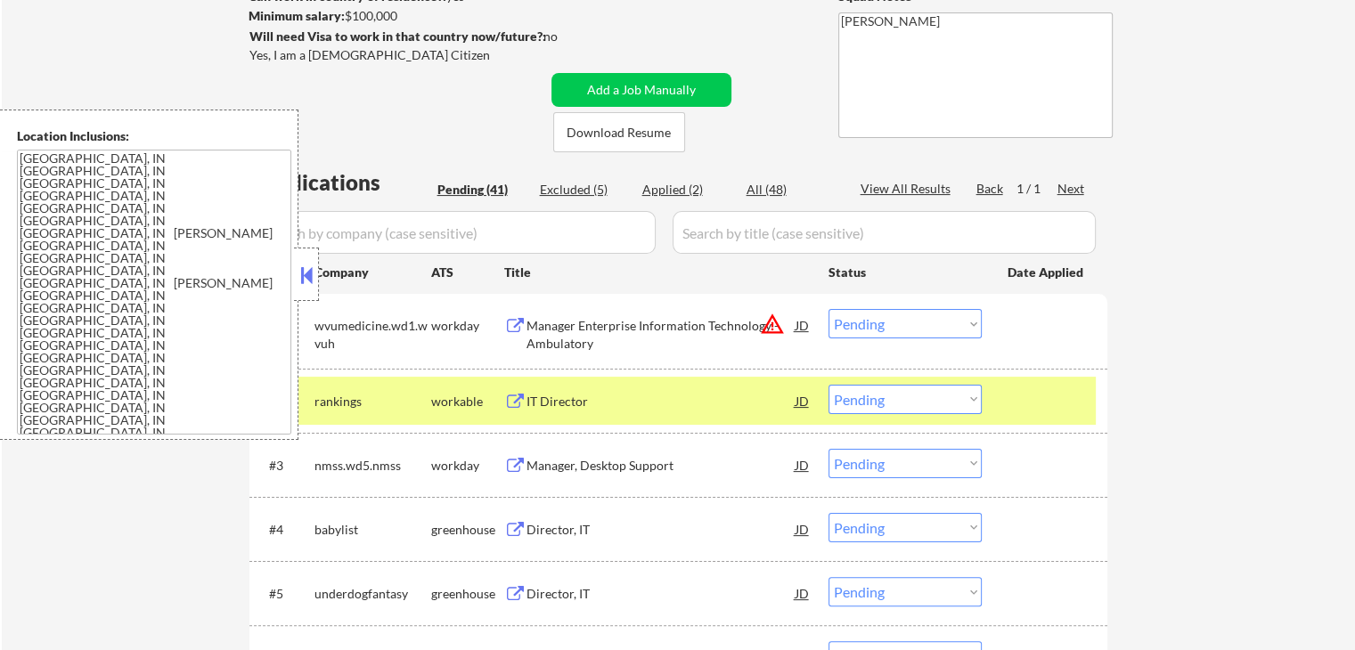
click at [772, 335] on button "warning_amber" at bounding box center [772, 324] width 25 height 25
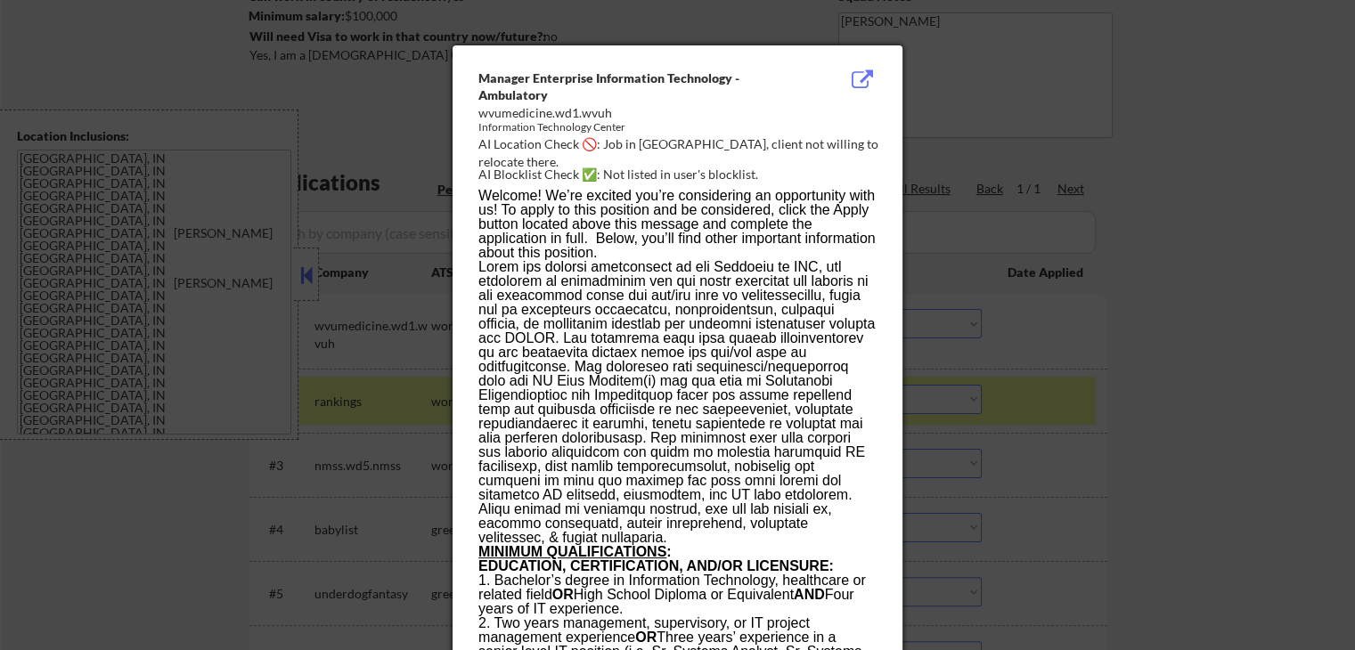
click at [1176, 170] on div at bounding box center [677, 325] width 1355 height 650
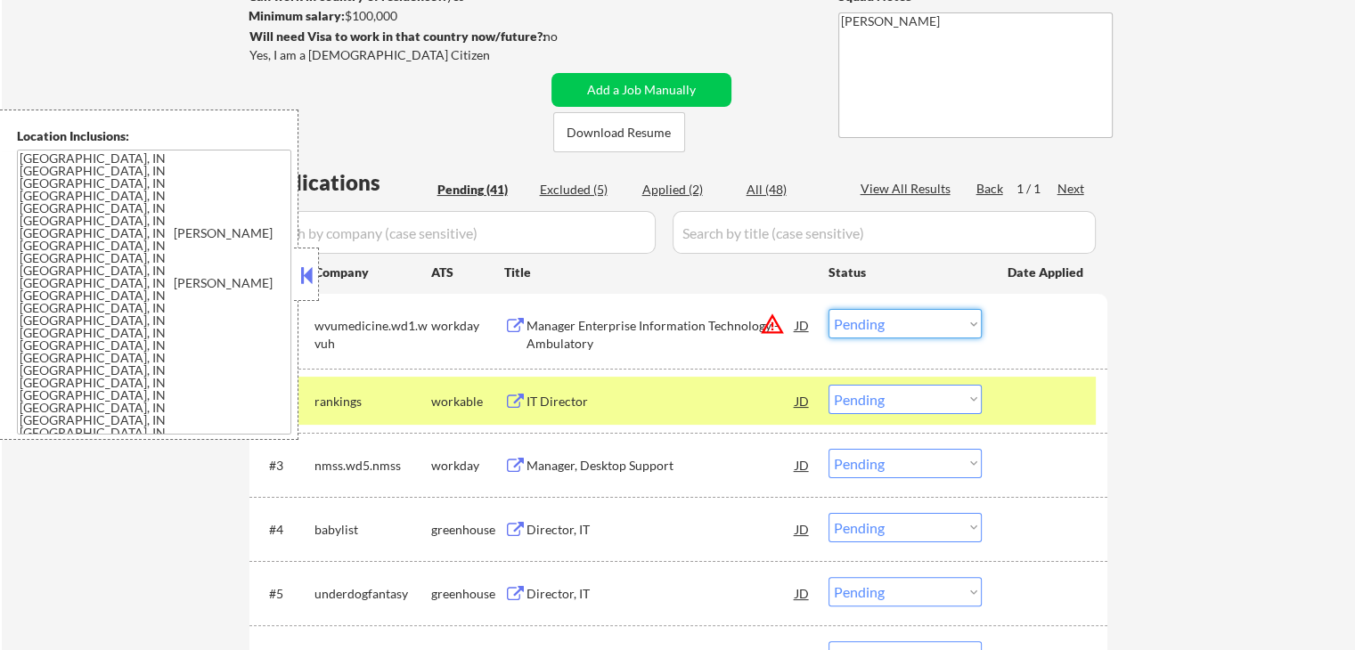
click at [912, 323] on select "Choose an option... Pending Applied Excluded (Questions) Excluded (Expired) Exc…" at bounding box center [905, 323] width 153 height 29
click at [829, 309] on select "Choose an option... Pending Applied Excluded (Questions) Excluded (Expired) Exc…" at bounding box center [905, 323] width 153 height 29
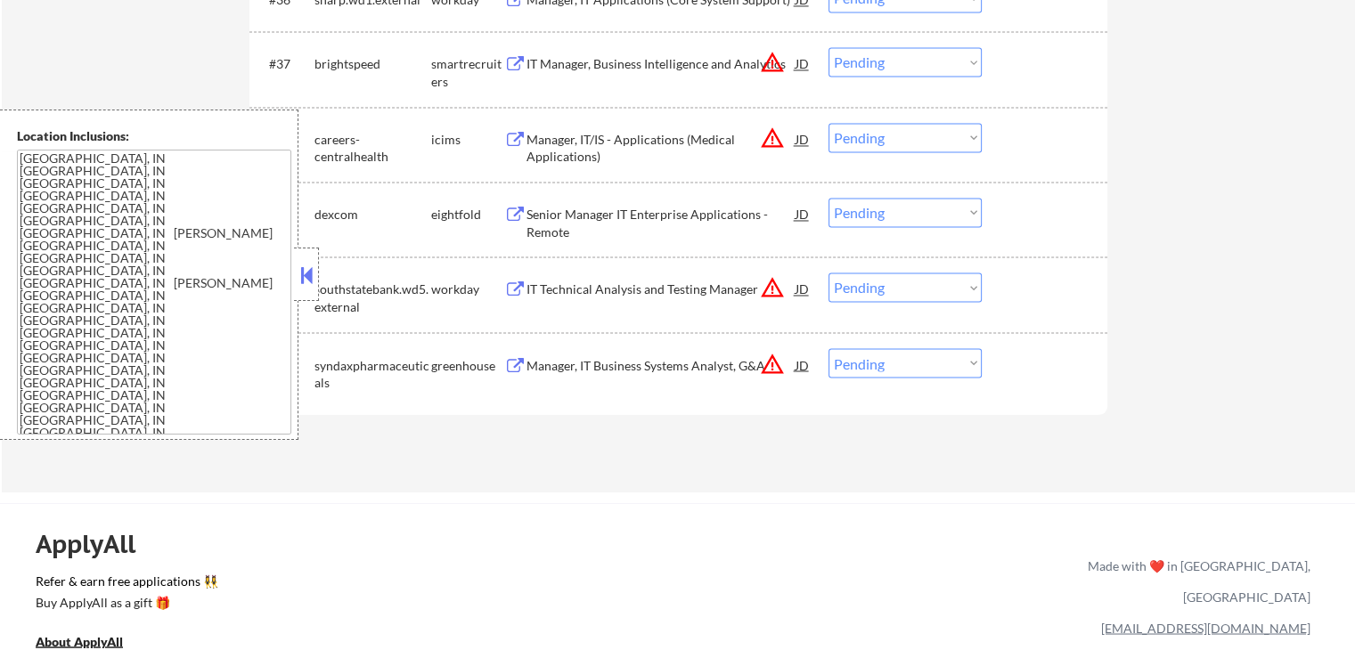
scroll to position [3040, 0]
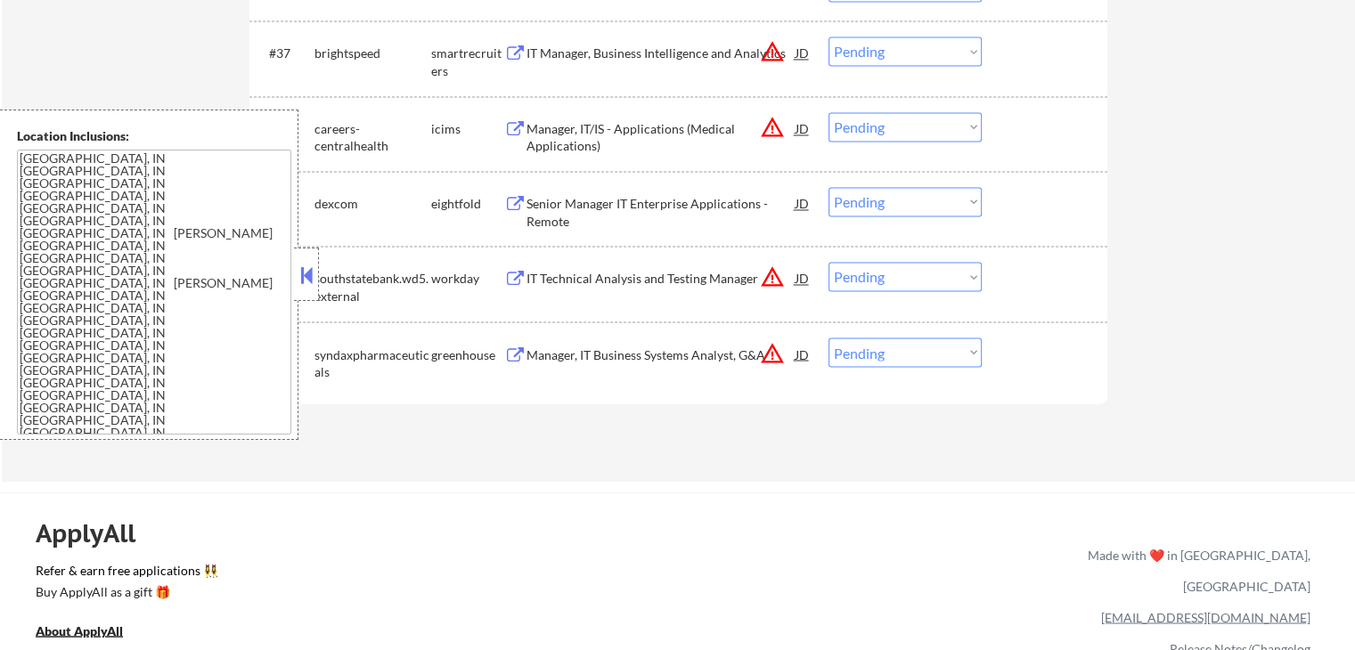
select select ""pending""
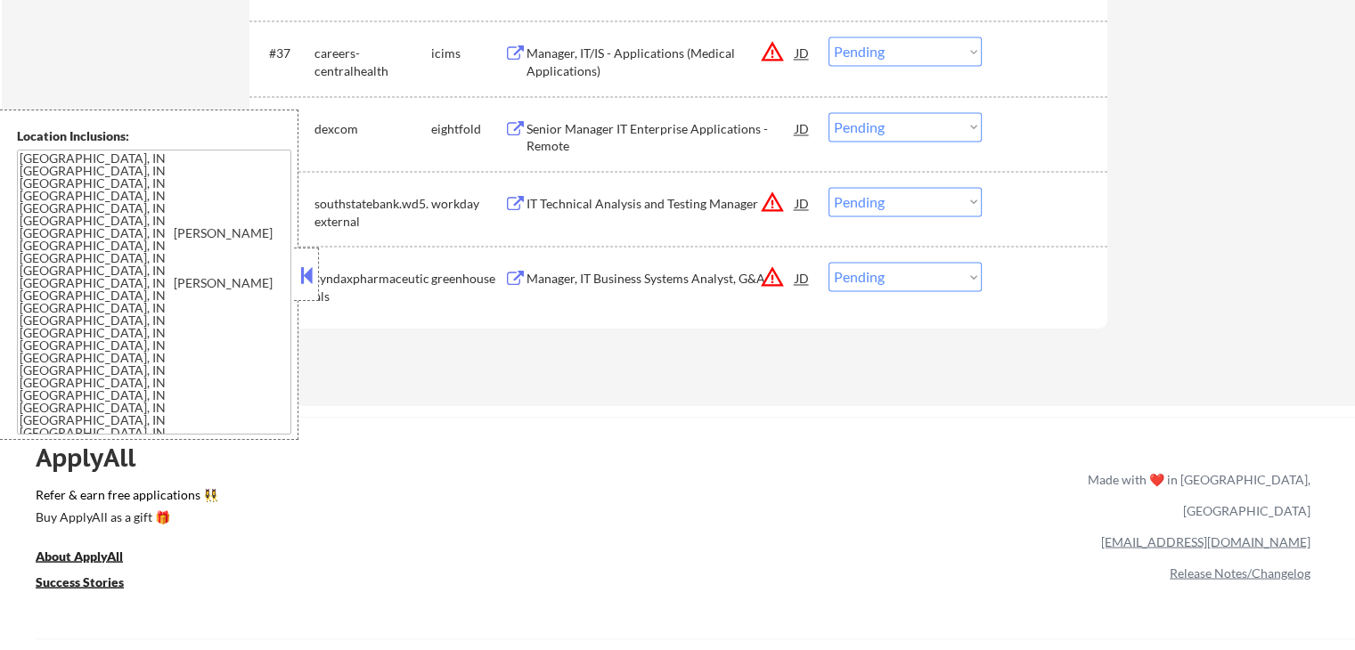
click at [894, 279] on select "Choose an option... Pending Applied Excluded (Questions) Excluded (Expired) Exc…" at bounding box center [905, 276] width 153 height 29
select select ""excluded__location_""
click at [829, 262] on select "Choose an option... Pending Applied Excluded (Questions) Excluded (Expired) Exc…" at bounding box center [905, 276] width 153 height 29
click at [880, 200] on select "Choose an option... Pending Applied Excluded (Questions) Excluded (Expired) Exc…" at bounding box center [905, 201] width 153 height 29
select select ""excluded__location_""
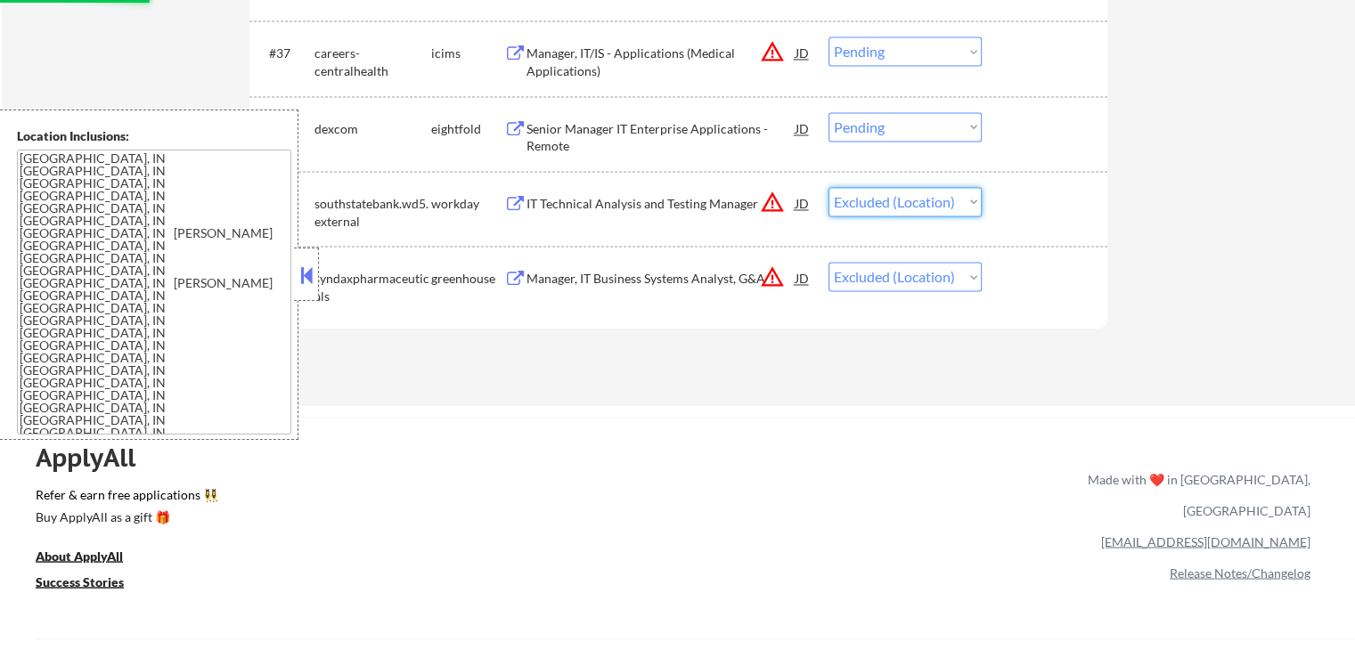
click at [829, 187] on select "Choose an option... Pending Applied Excluded (Questions) Excluded (Expired) Exc…" at bounding box center [905, 201] width 153 height 29
click at [1098, 314] on div "#40 syndaxpharmaceuticals greenhouse Manager, IT Business Systems Analyst, G&A …" at bounding box center [678, 283] width 858 height 75
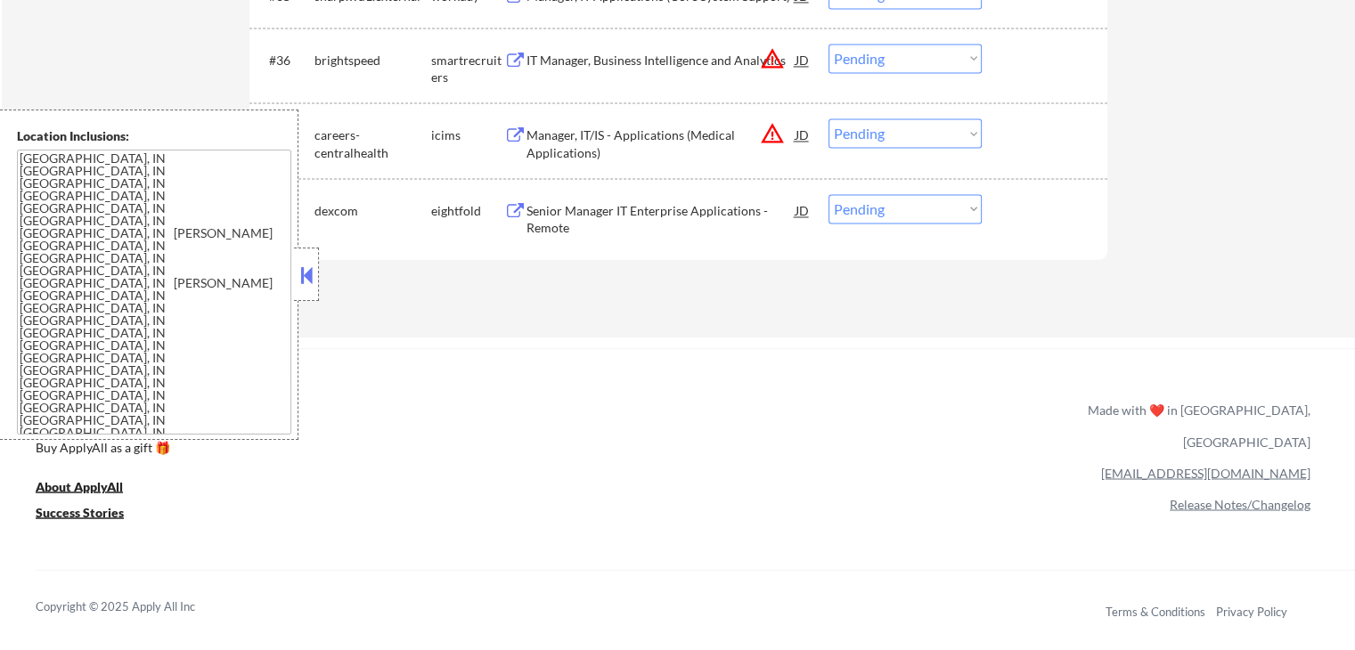
scroll to position [2862, 0]
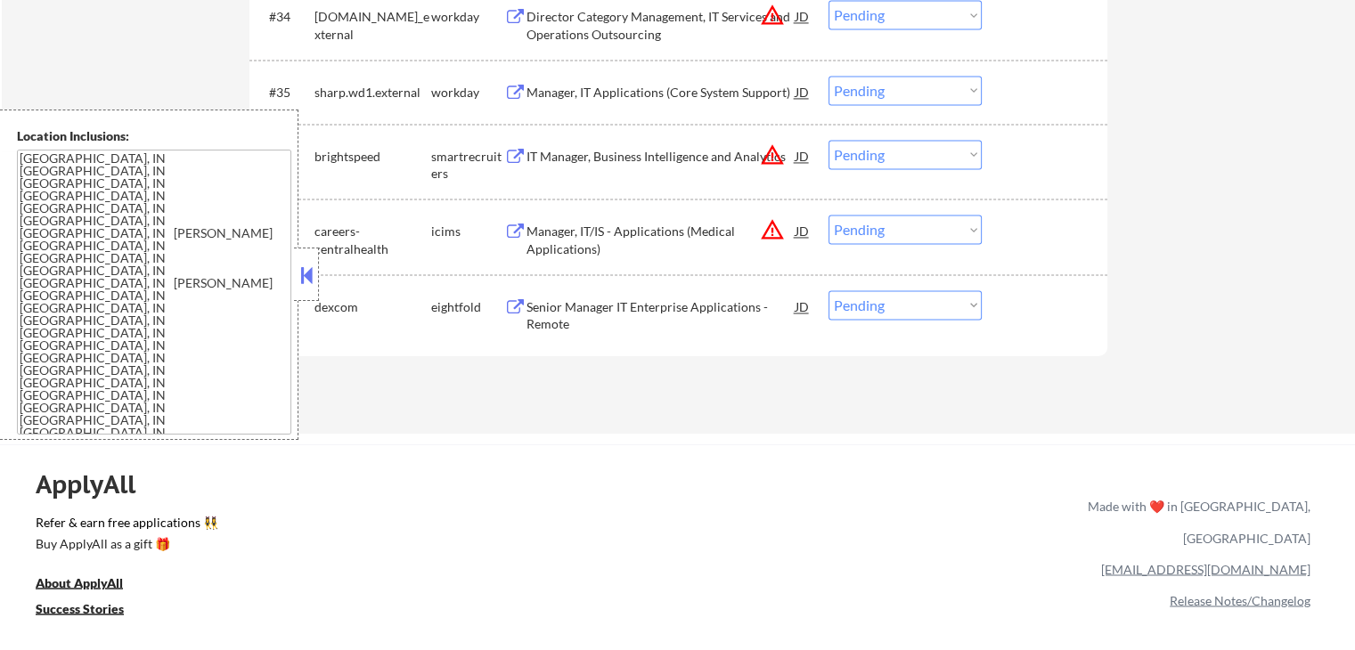
click at [894, 227] on select "Choose an option... Pending Applied Excluded (Questions) Excluded (Expired) Exc…" at bounding box center [905, 229] width 153 height 29
select select ""excluded__location_""
click at [829, 215] on select "Choose an option... Pending Applied Excluded (Questions) Excluded (Expired) Exc…" at bounding box center [905, 229] width 153 height 29
click at [862, 153] on select "Choose an option... Pending Applied Excluded (Questions) Excluded (Expired) Exc…" at bounding box center [905, 154] width 153 height 29
select select ""excluded__location_""
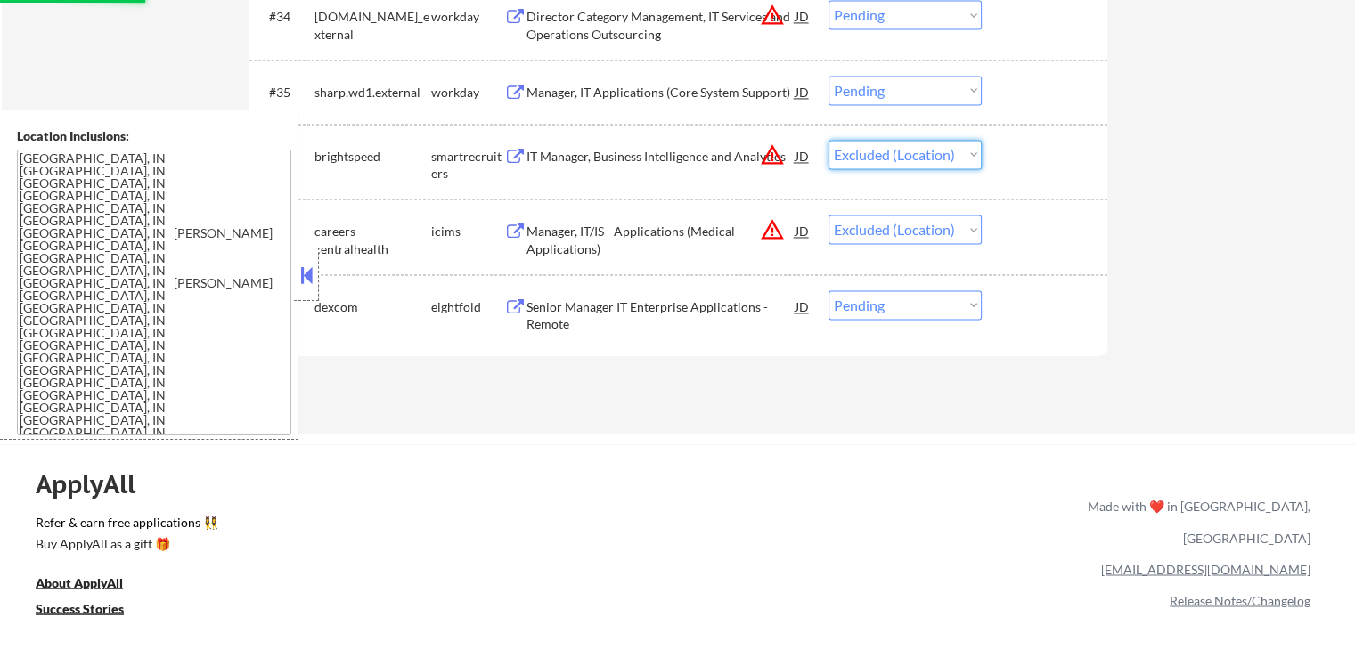
click at [829, 140] on select "Choose an option... Pending Applied Excluded (Questions) Excluded (Expired) Exc…" at bounding box center [905, 154] width 153 height 29
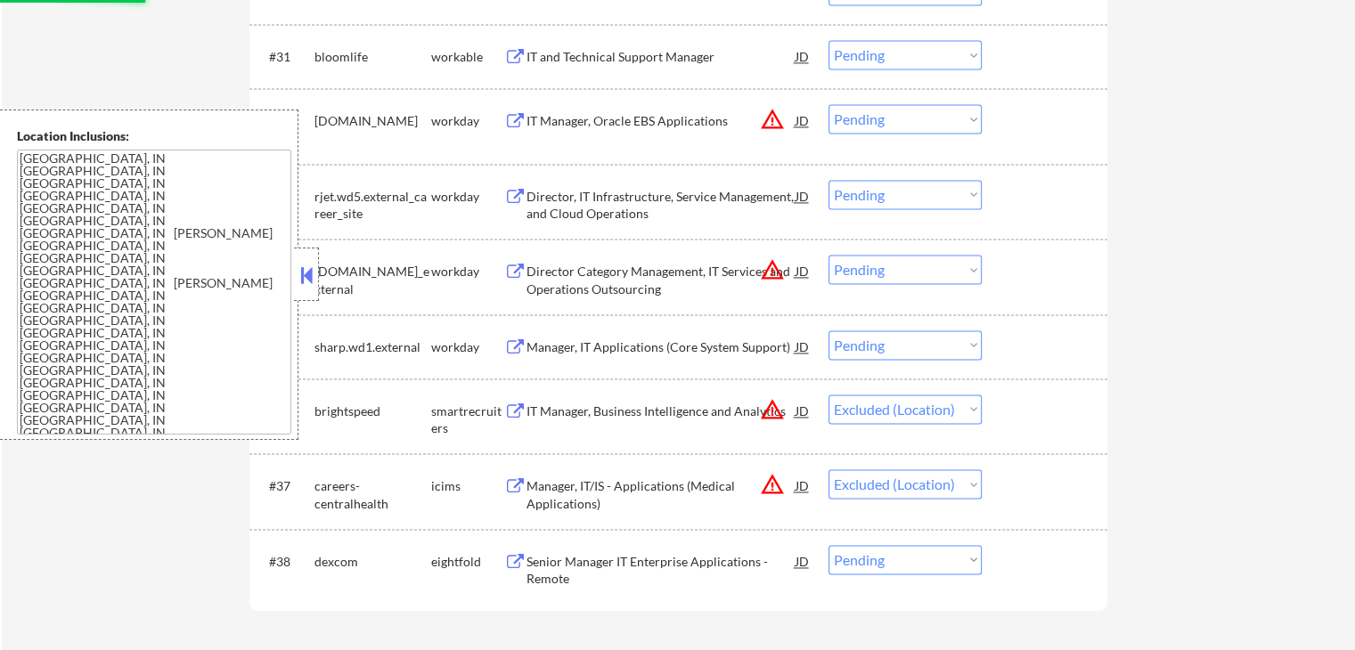
scroll to position [2594, 0]
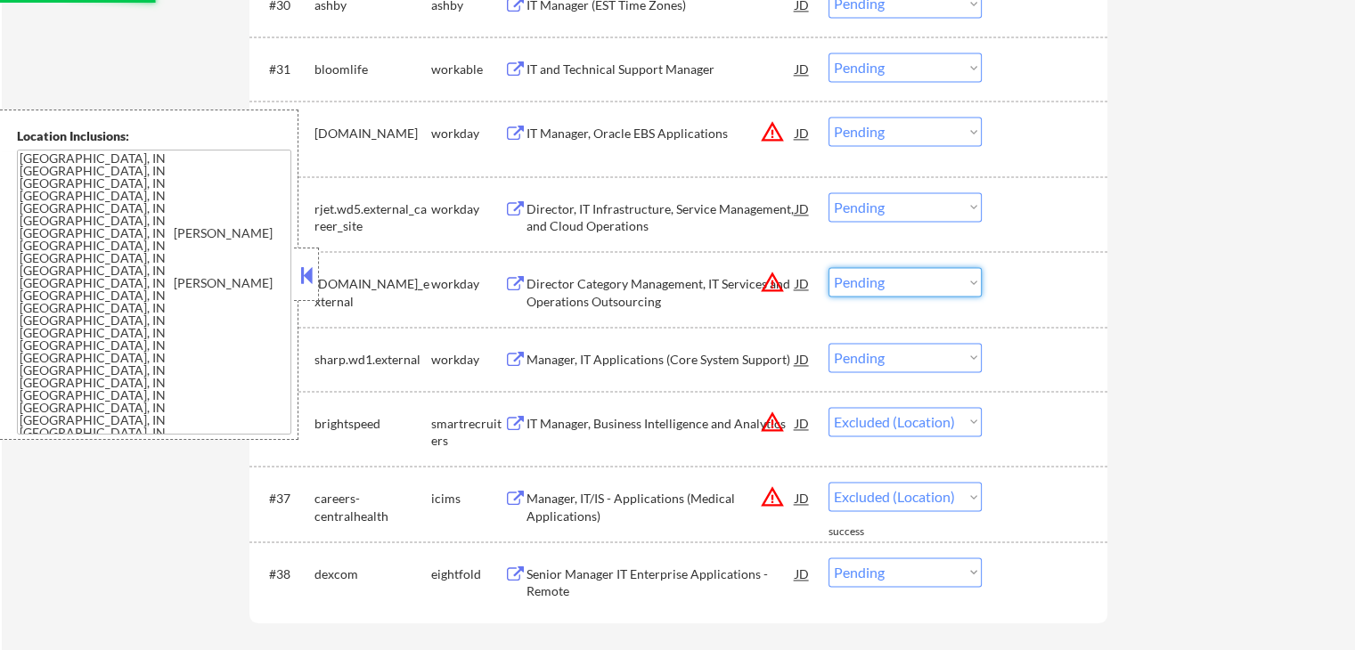
click at [901, 286] on select "Choose an option... Pending Applied Excluded (Questions) Excluded (Expired) Exc…" at bounding box center [905, 281] width 153 height 29
select select ""excluded__location_""
click at [829, 267] on select "Choose an option... Pending Applied Excluded (Questions) Excluded (Expired) Exc…" at bounding box center [905, 281] width 153 height 29
click at [878, 131] on select "Choose an option... Pending Applied Excluded (Questions) Excluded (Expired) Exc…" at bounding box center [905, 131] width 153 height 29
select select ""excluded__location_""
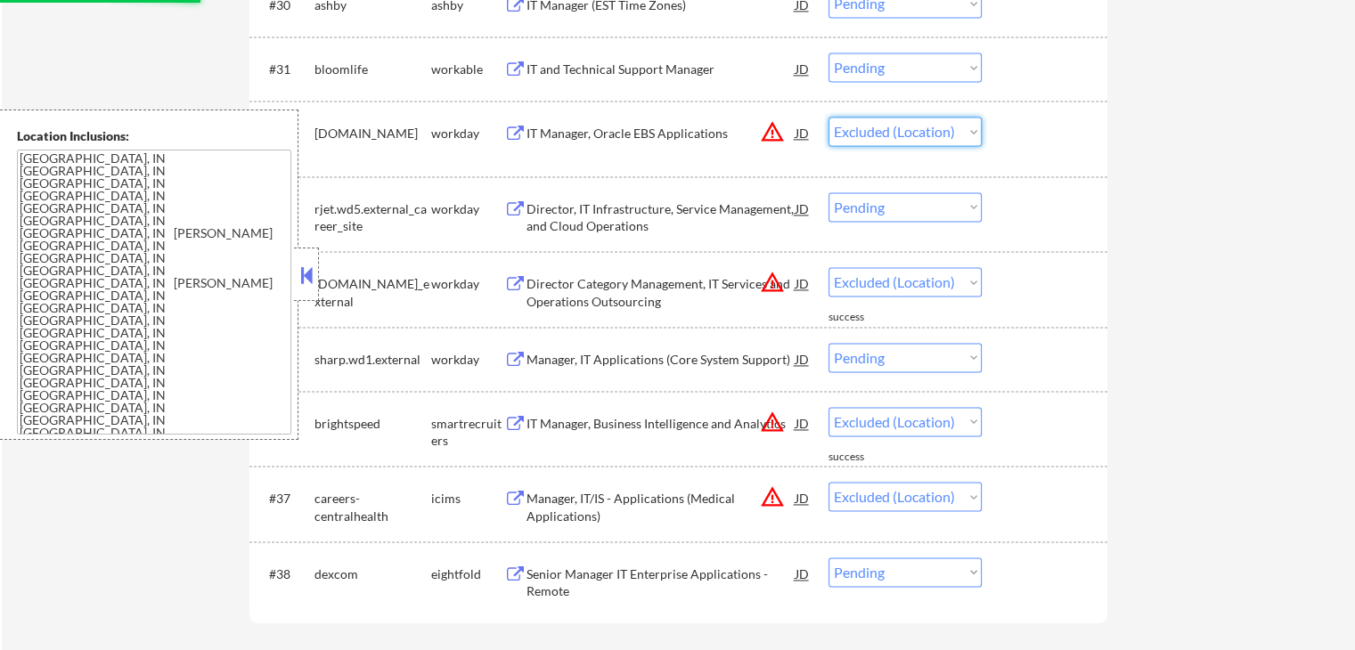
click at [829, 117] on select "Choose an option... Pending Applied Excluded (Questions) Excluded (Expired) Exc…" at bounding box center [905, 131] width 153 height 29
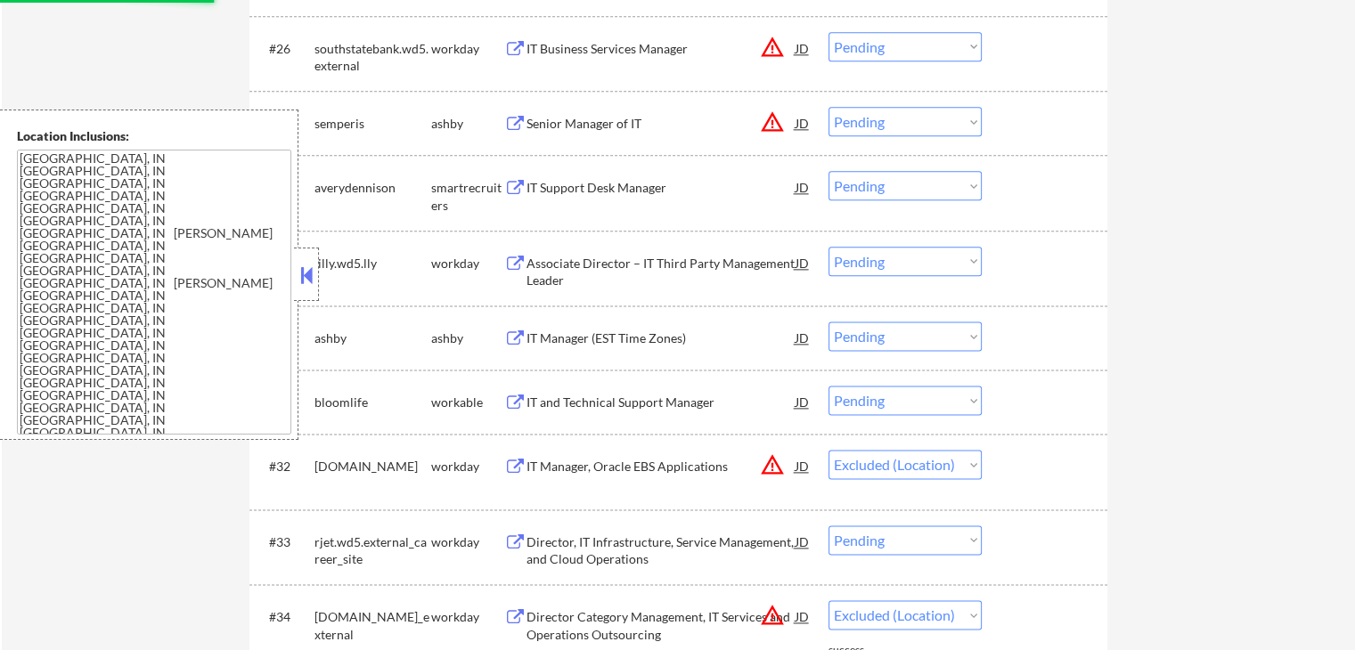
scroll to position [2238, 0]
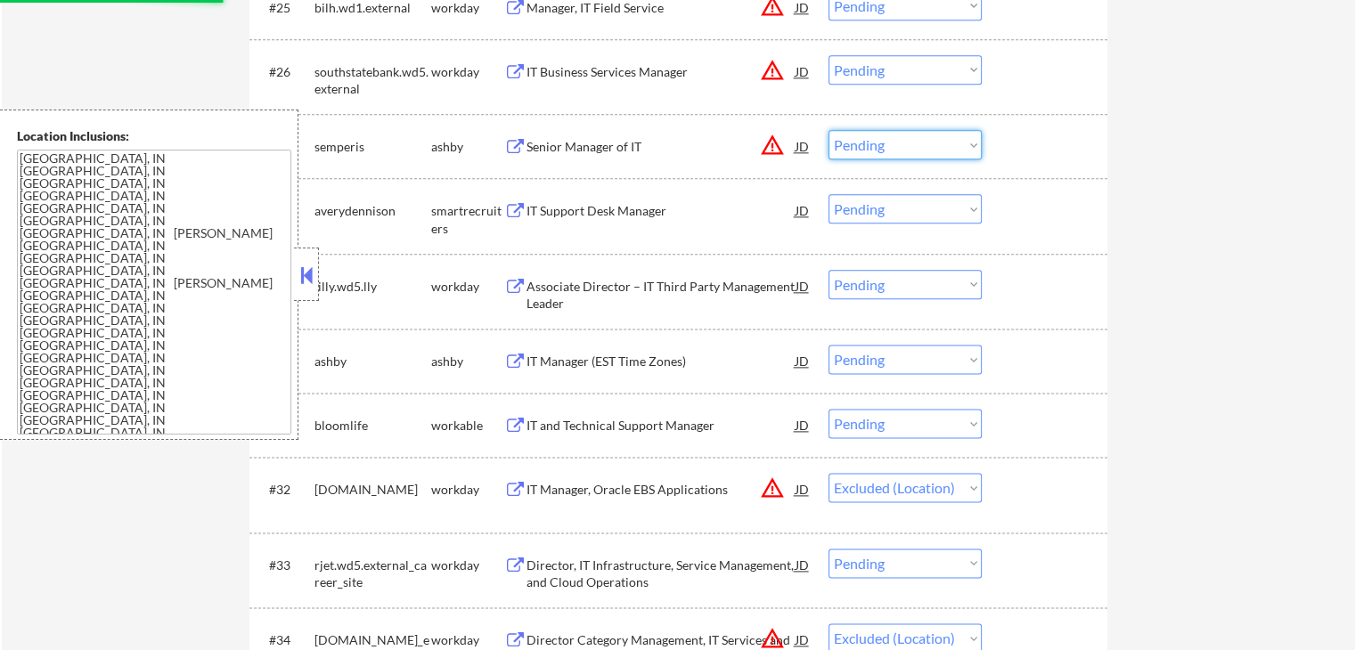
click at [864, 136] on select "Choose an option... Pending Applied Excluded (Questions) Excluded (Expired) Exc…" at bounding box center [905, 144] width 153 height 29
select select ""pending""
select select ""excluded__location_""
click at [829, 130] on select "Choose an option... Pending Applied Excluded (Questions) Excluded (Expired) Exc…" at bounding box center [905, 144] width 153 height 29
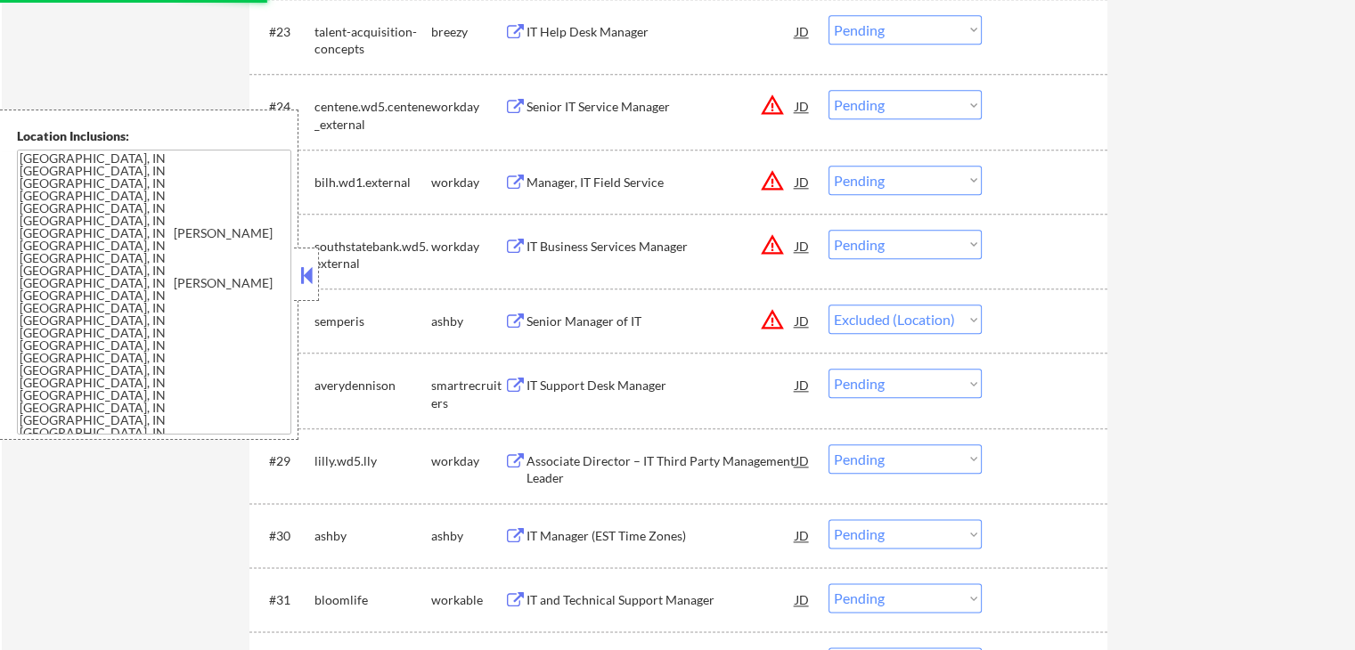
scroll to position [2060, 0]
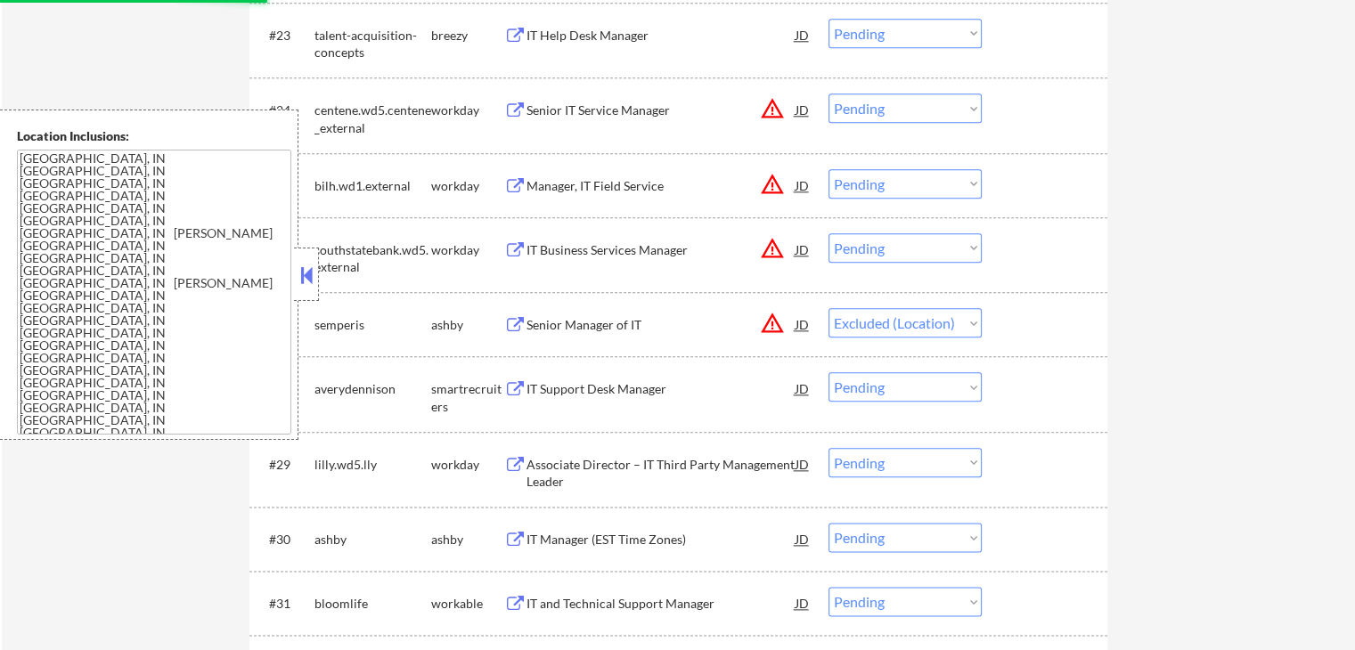
click at [916, 242] on select "Choose an option... Pending Applied Excluded (Questions) Excluded (Expired) Exc…" at bounding box center [905, 247] width 153 height 29
select select ""pending""
click at [919, 240] on select "Choose an option... Pending Applied Excluded (Questions) Excluded (Expired) Exc…" at bounding box center [905, 247] width 153 height 29
select select ""excluded__location_""
click at [829, 233] on select "Choose an option... Pending Applied Excluded (Questions) Excluded (Expired) Exc…" at bounding box center [905, 247] width 153 height 29
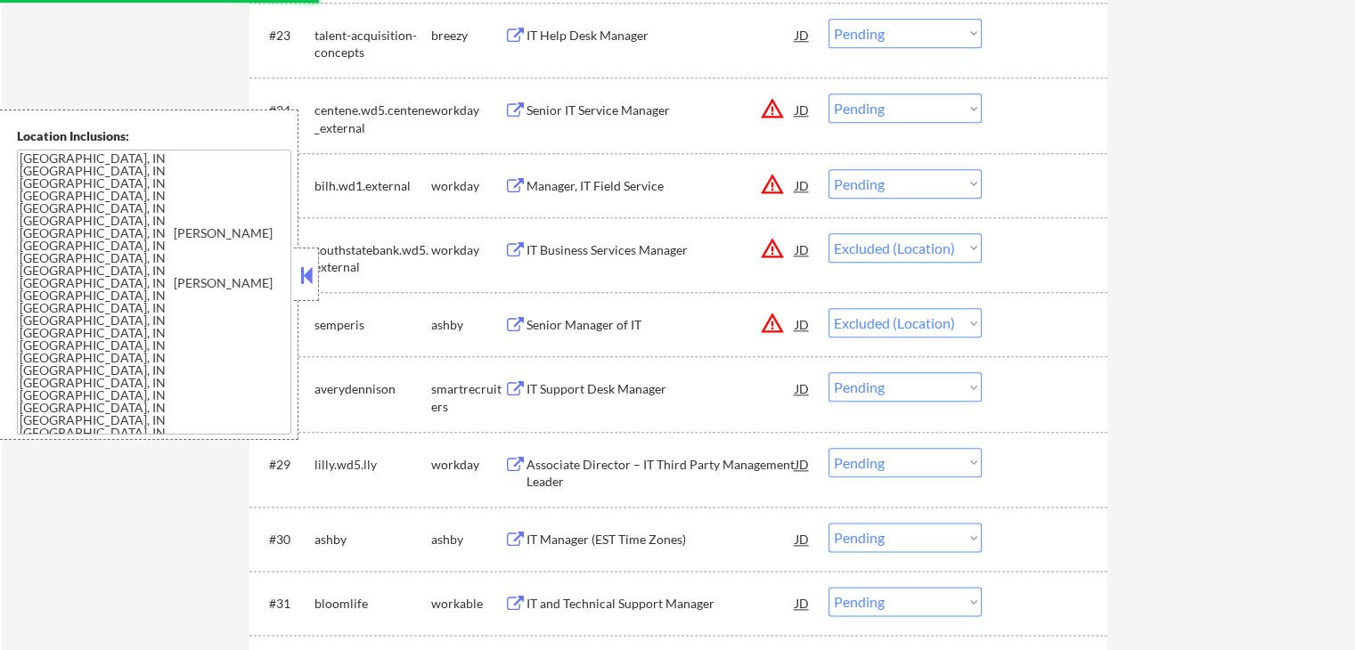
click at [905, 186] on select "Choose an option... Pending Applied Excluded (Questions) Excluded (Expired) Exc…" at bounding box center [905, 183] width 153 height 29
select select ""pending""
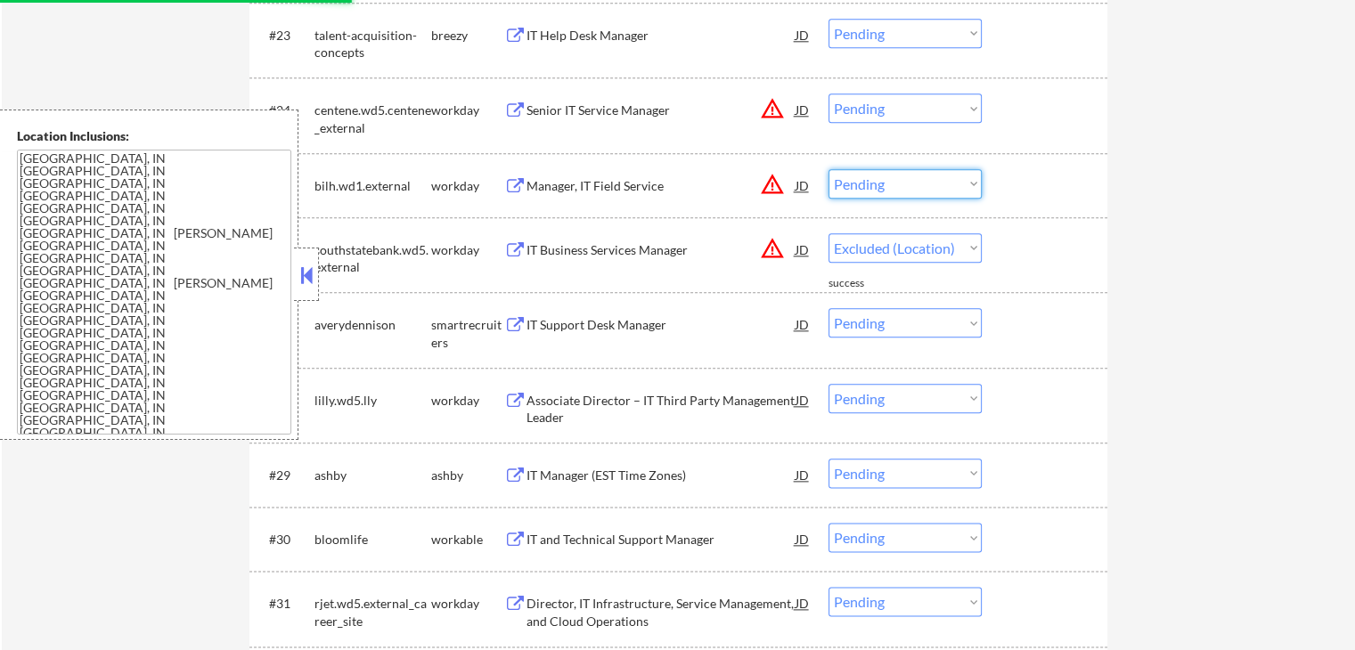
select select ""excluded__location_""
click at [829, 169] on select "Choose an option... Pending Applied Excluded (Questions) Excluded (Expired) Exc…" at bounding box center [905, 183] width 153 height 29
click at [903, 106] on select "Choose an option... Pending Applied Excluded (Questions) Excluded (Expired) Exc…" at bounding box center [905, 108] width 153 height 29
select select ""excluded__location_""
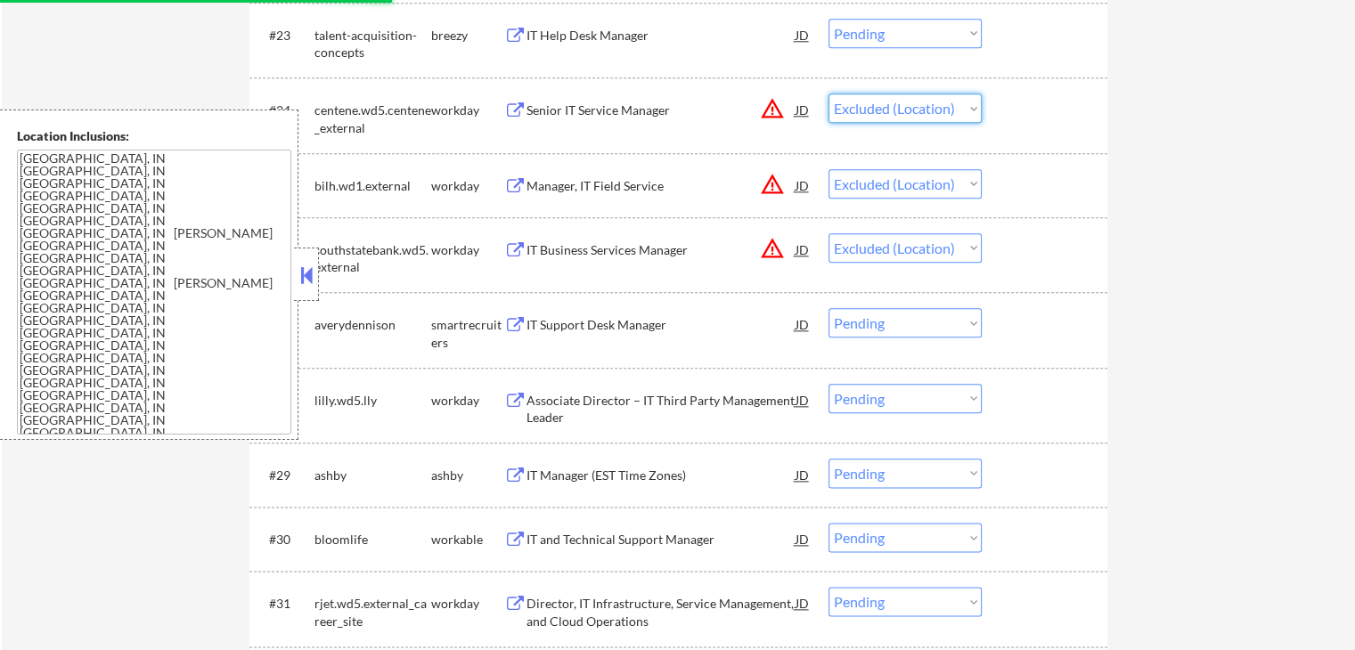
click at [829, 94] on select "Choose an option... Pending Applied Excluded (Questions) Excluded (Expired) Exc…" at bounding box center [905, 108] width 153 height 29
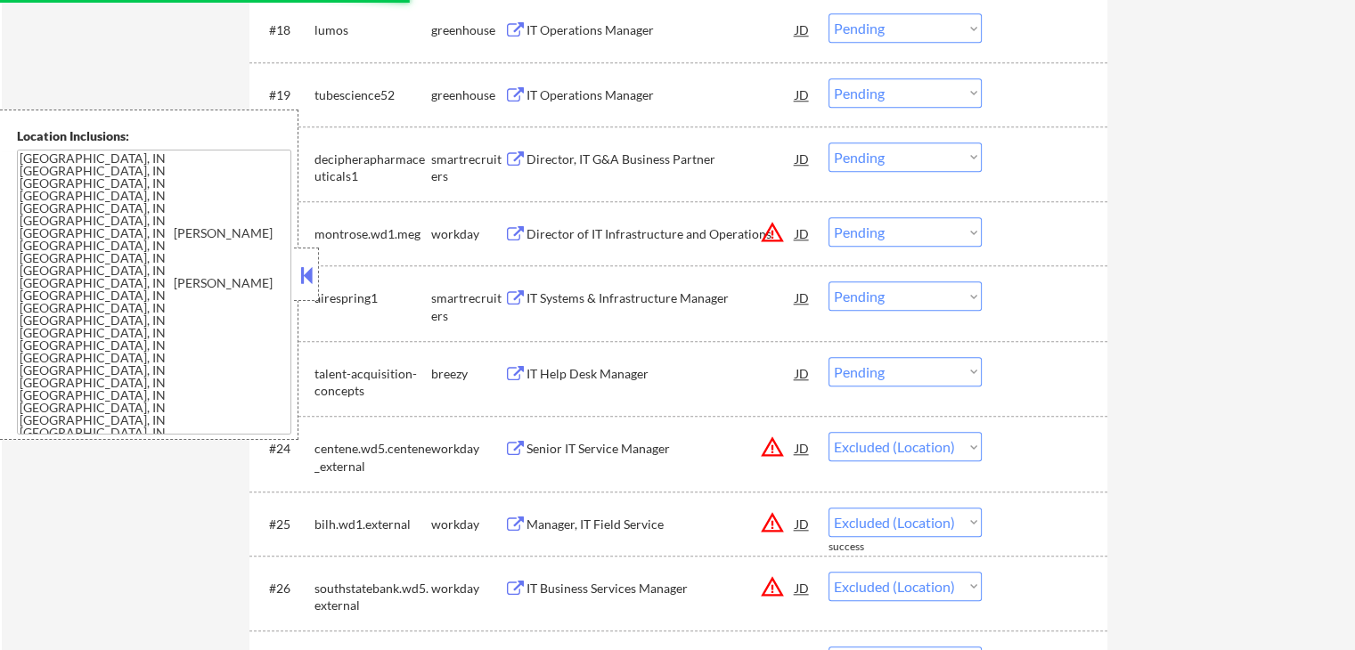
scroll to position [1703, 0]
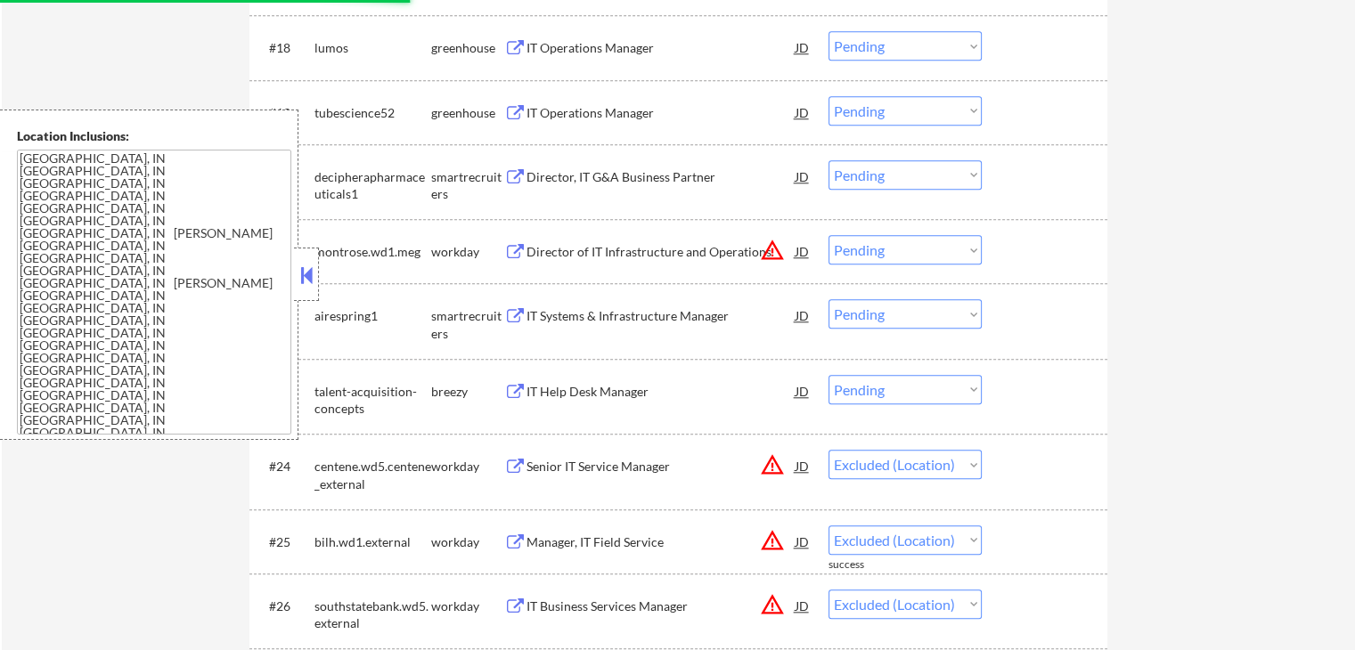
click at [912, 257] on select "Choose an option... Pending Applied Excluded (Questions) Excluded (Expired) Exc…" at bounding box center [905, 249] width 153 height 29
select select ""excluded__location_""
click at [829, 235] on select "Choose an option... Pending Applied Excluded (Questions) Excluded (Expired) Exc…" at bounding box center [905, 249] width 153 height 29
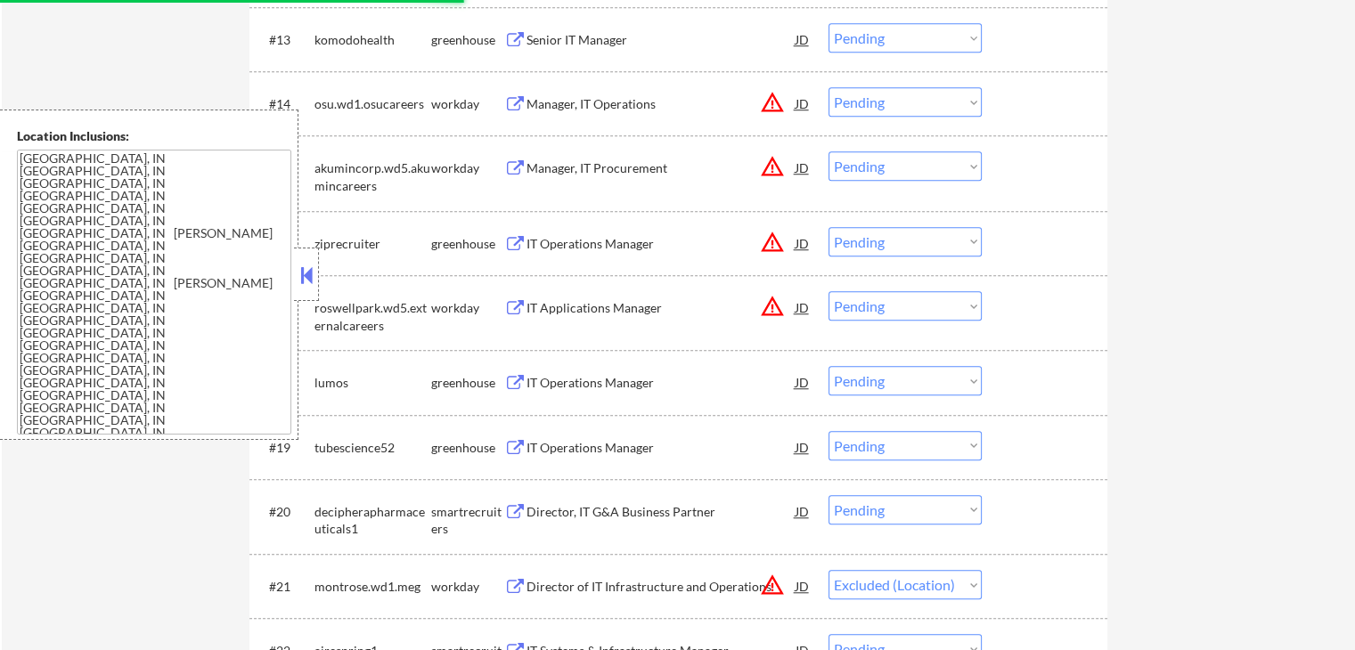
scroll to position [1347, 0]
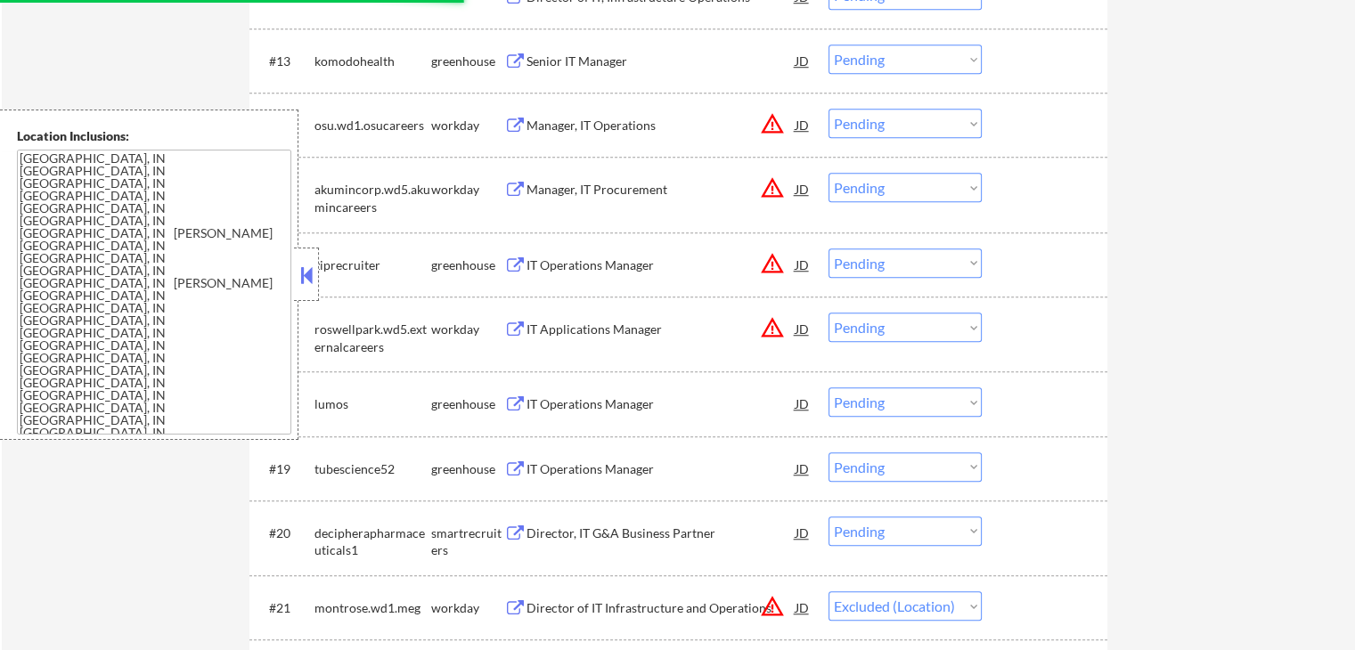
drag, startPoint x: 913, startPoint y: 317, endPoint x: 909, endPoint y: 334, distance: 17.5
click at [913, 318] on select "Choose an option... Pending Applied Excluded (Questions) Excluded (Expired) Exc…" at bounding box center [905, 327] width 153 height 29
select select ""excluded__location_""
click at [829, 313] on select "Choose an option... Pending Applied Excluded (Questions) Excluded (Expired) Exc…" at bounding box center [905, 327] width 153 height 29
click at [860, 256] on select "Choose an option... Pending Applied Excluded (Questions) Excluded (Expired) Exc…" at bounding box center [905, 263] width 153 height 29
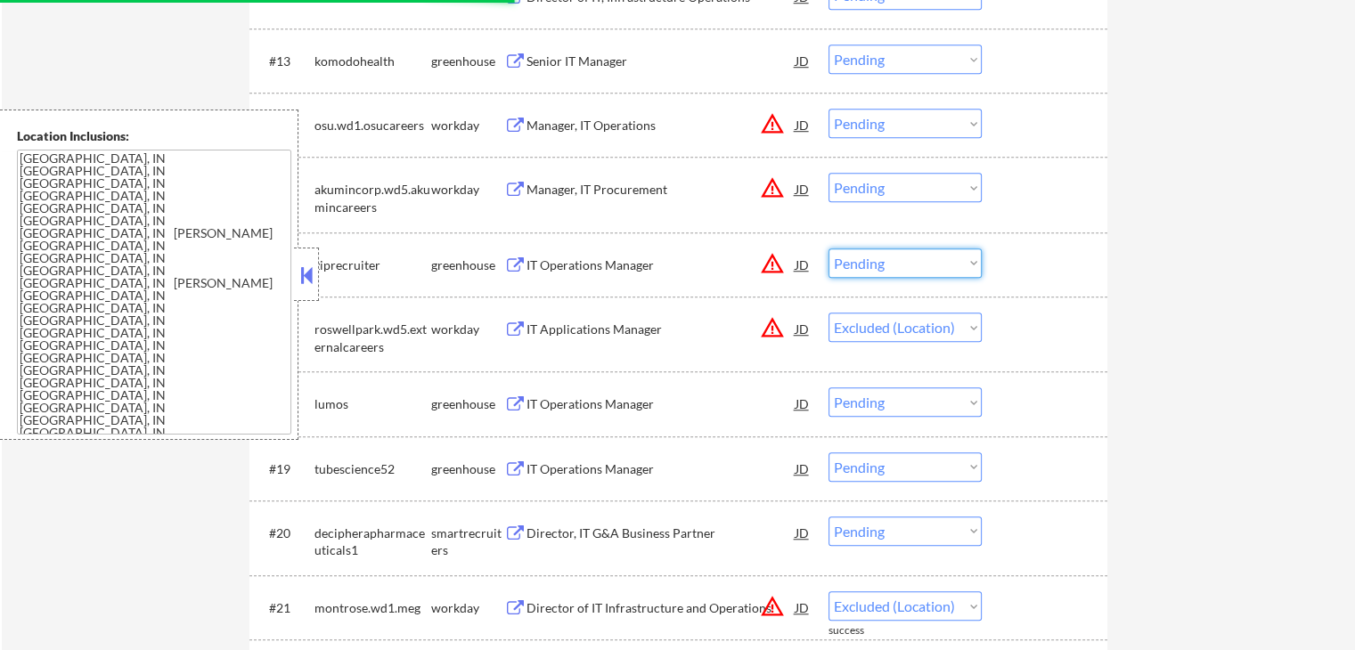
select select ""excluded__location_""
click at [829, 249] on select "Choose an option... Pending Applied Excluded (Questions) Excluded (Expired) Exc…" at bounding box center [905, 263] width 153 height 29
click at [873, 185] on select "Choose an option... Pending Applied Excluded (Questions) Excluded (Expired) Exc…" at bounding box center [905, 187] width 153 height 29
select select ""excluded__location_""
click at [829, 173] on select "Choose an option... Pending Applied Excluded (Questions) Excluded (Expired) Exc…" at bounding box center [905, 187] width 153 height 29
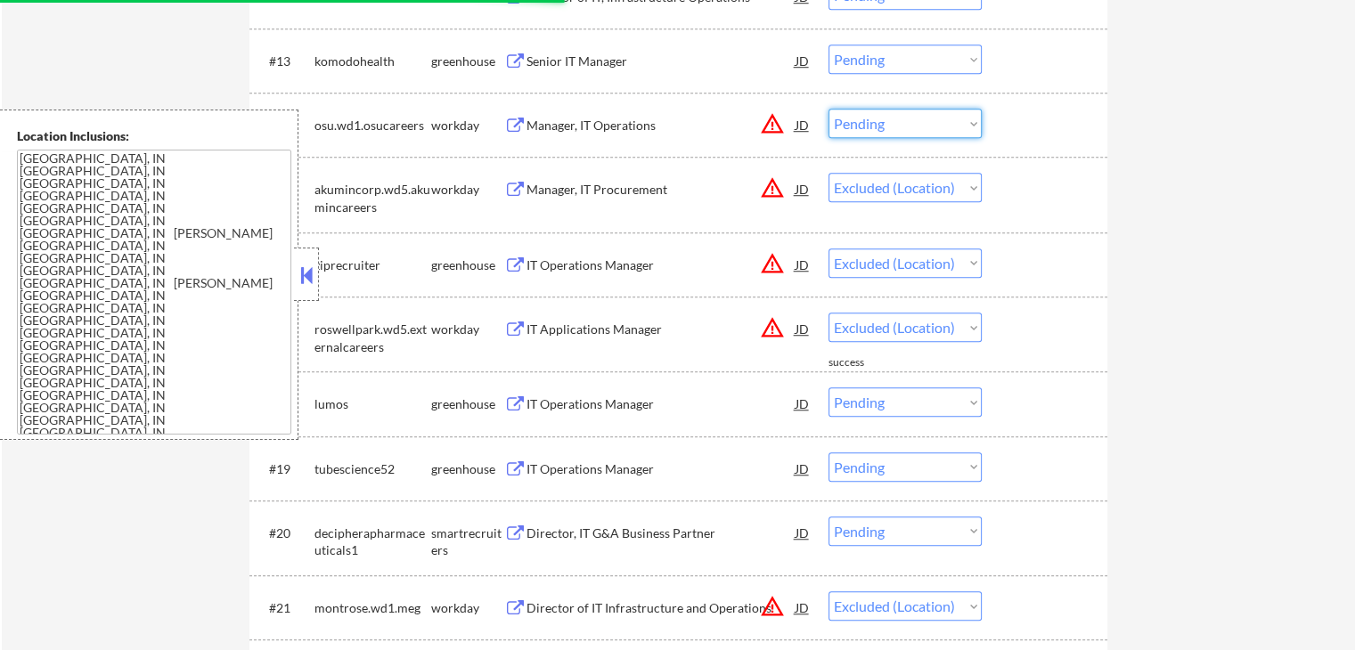
click at [886, 124] on select "Choose an option... Pending Applied Excluded (Questions) Excluded (Expired) Exc…" at bounding box center [905, 123] width 153 height 29
select select ""excluded__location_""
click at [829, 109] on select "Choose an option... Pending Applied Excluded (Questions) Excluded (Expired) Exc…" at bounding box center [905, 123] width 153 height 29
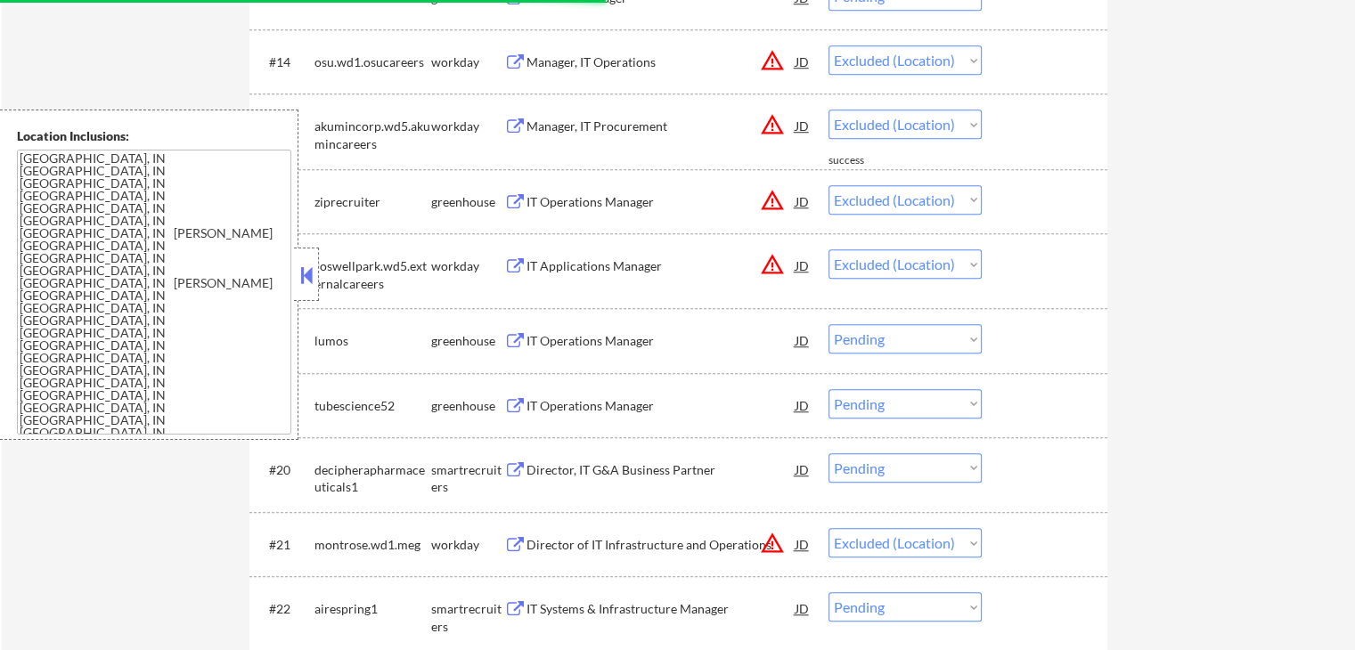
select select ""pending""
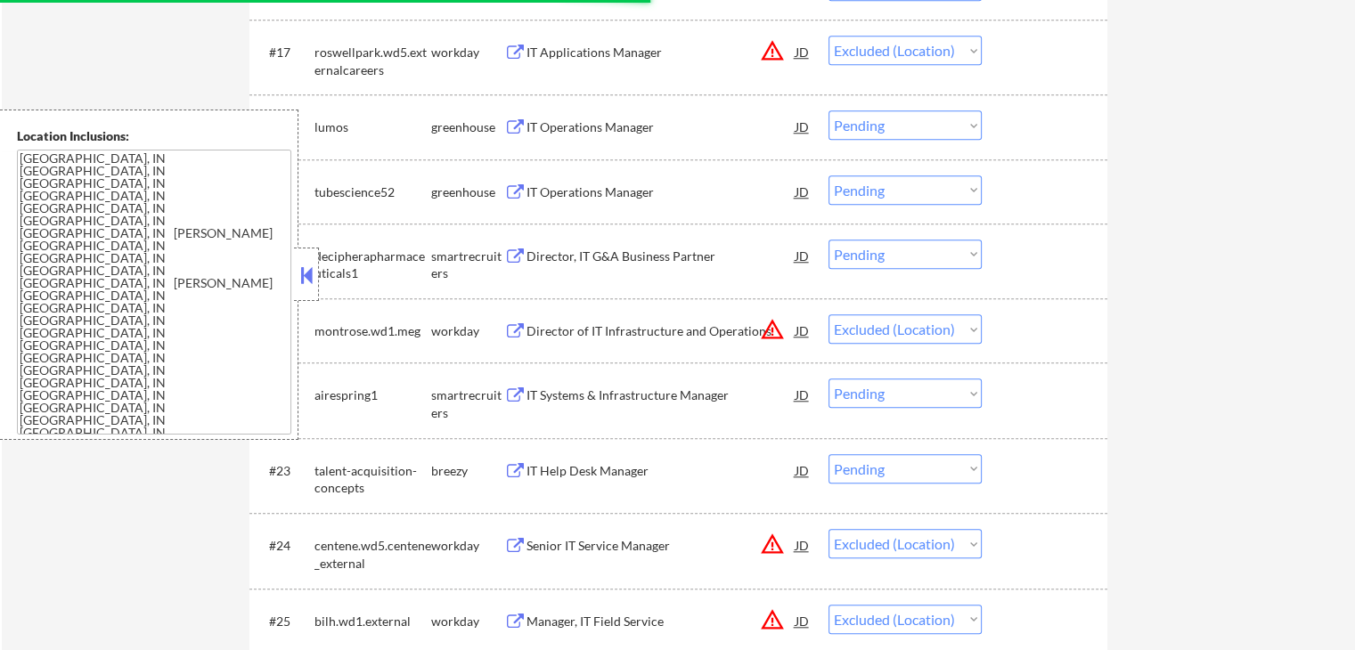
select select ""pending""
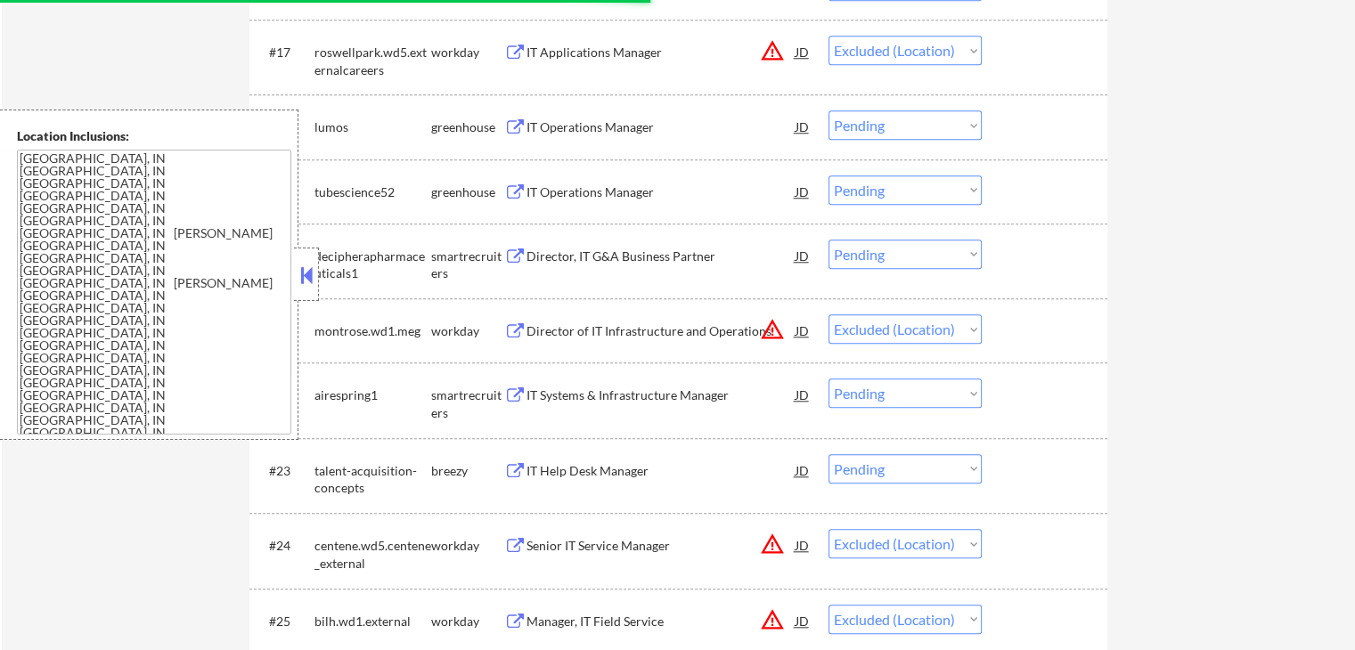
select select ""pending""
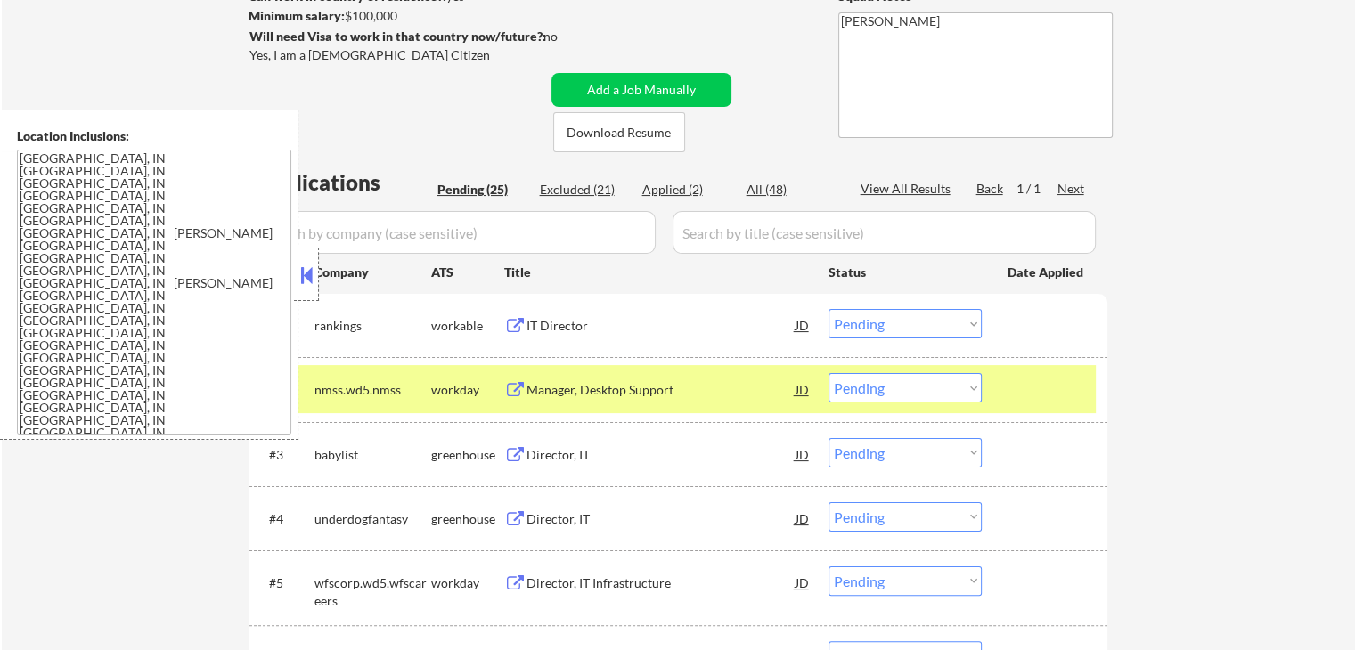
scroll to position [367, 0]
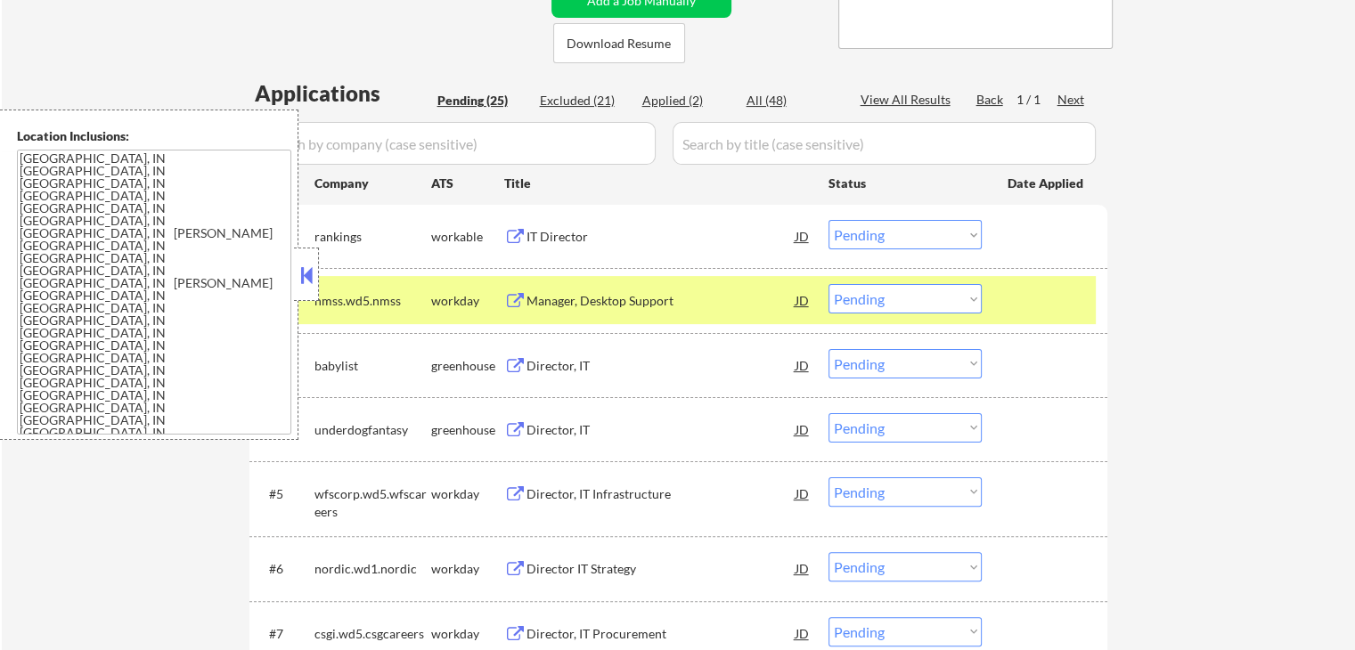
click at [1090, 212] on div "#1 rankings workable IT Director JD warning_amber Choose an option... Pending A…" at bounding box center [675, 236] width 841 height 48
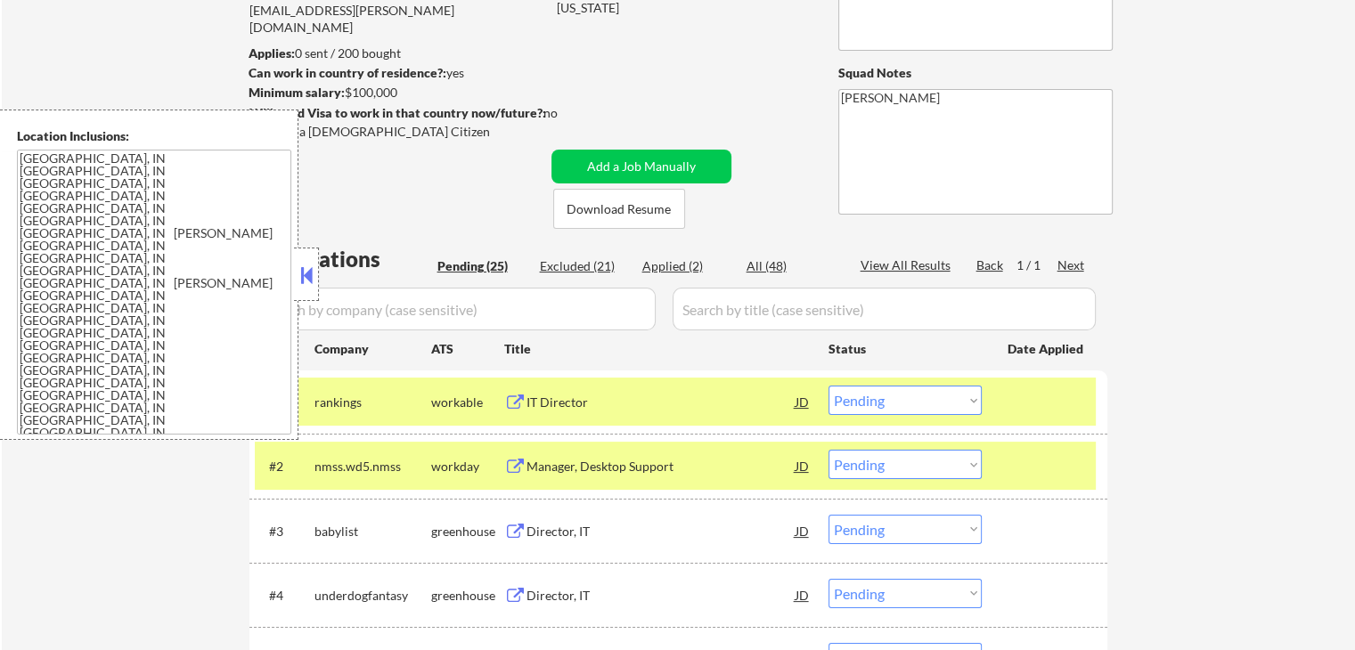
scroll to position [278, 0]
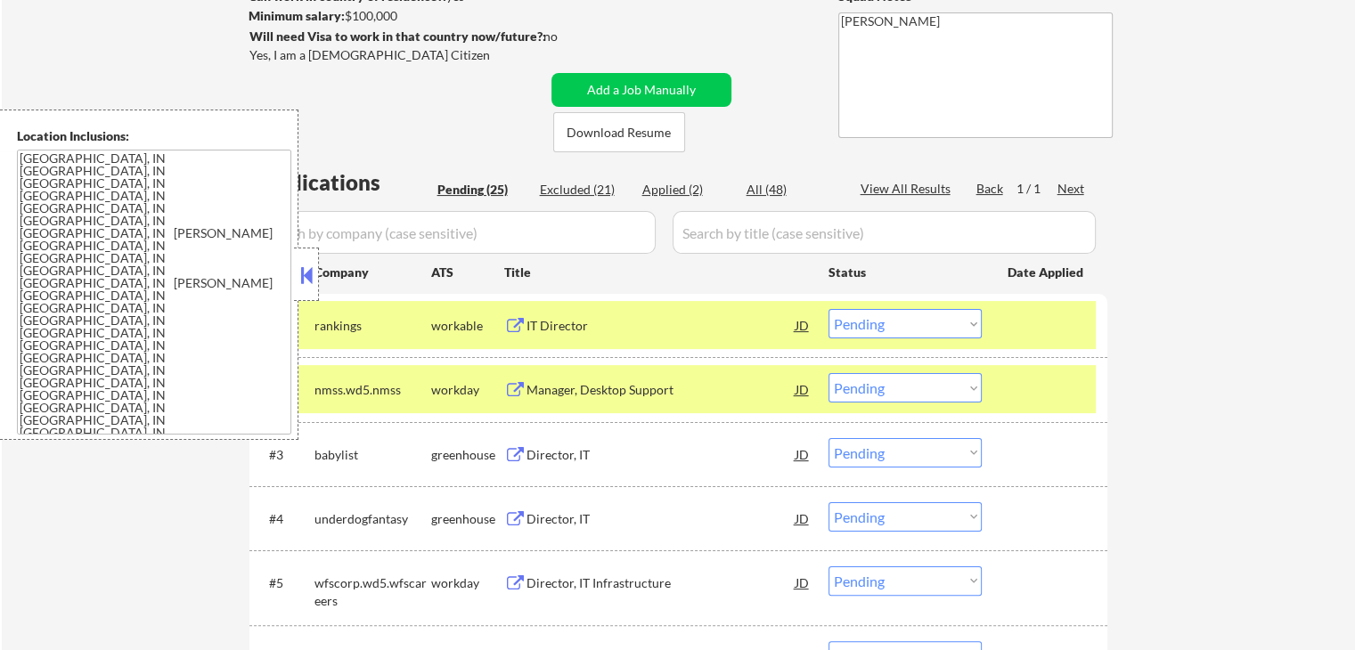
click at [511, 328] on button at bounding box center [515, 326] width 22 height 17
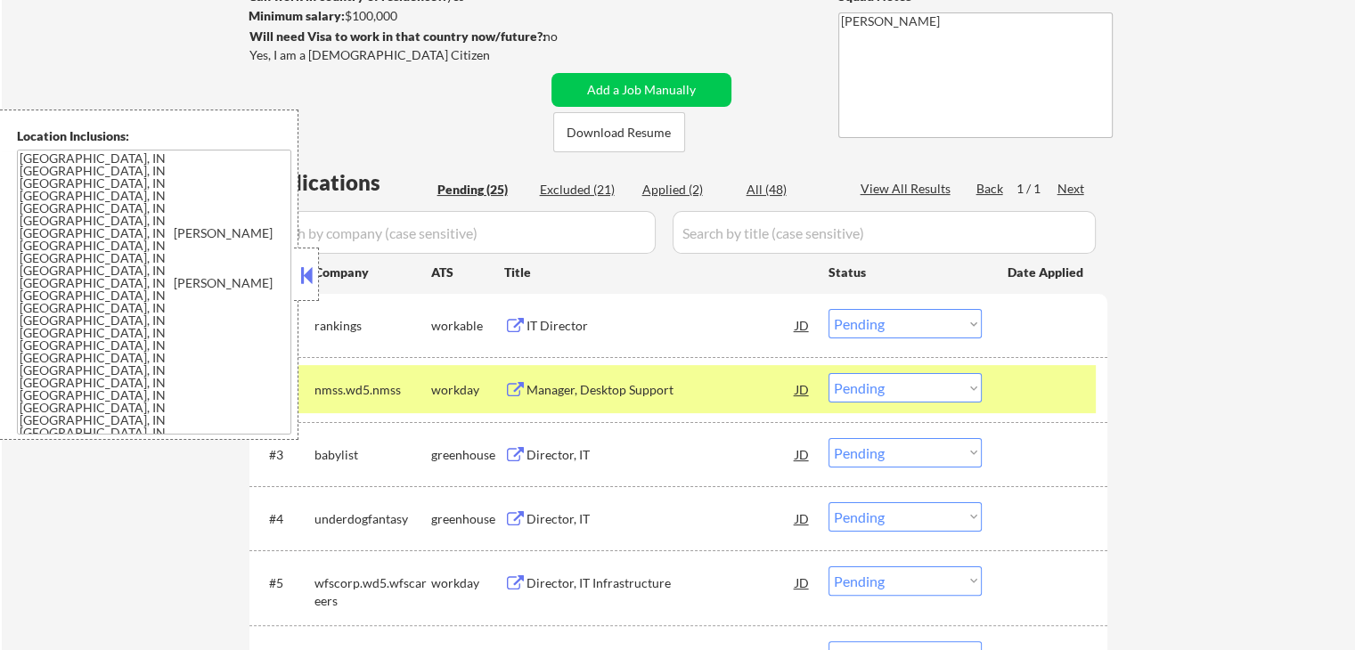
click at [919, 318] on select "Choose an option... Pending Applied Excluded (Questions) Excluded (Expired) Exc…" at bounding box center [905, 323] width 153 height 29
click at [829, 309] on select "Choose an option... Pending Applied Excluded (Questions) Excluded (Expired) Exc…" at bounding box center [905, 323] width 153 height 29
click at [520, 382] on button at bounding box center [515, 390] width 22 height 17
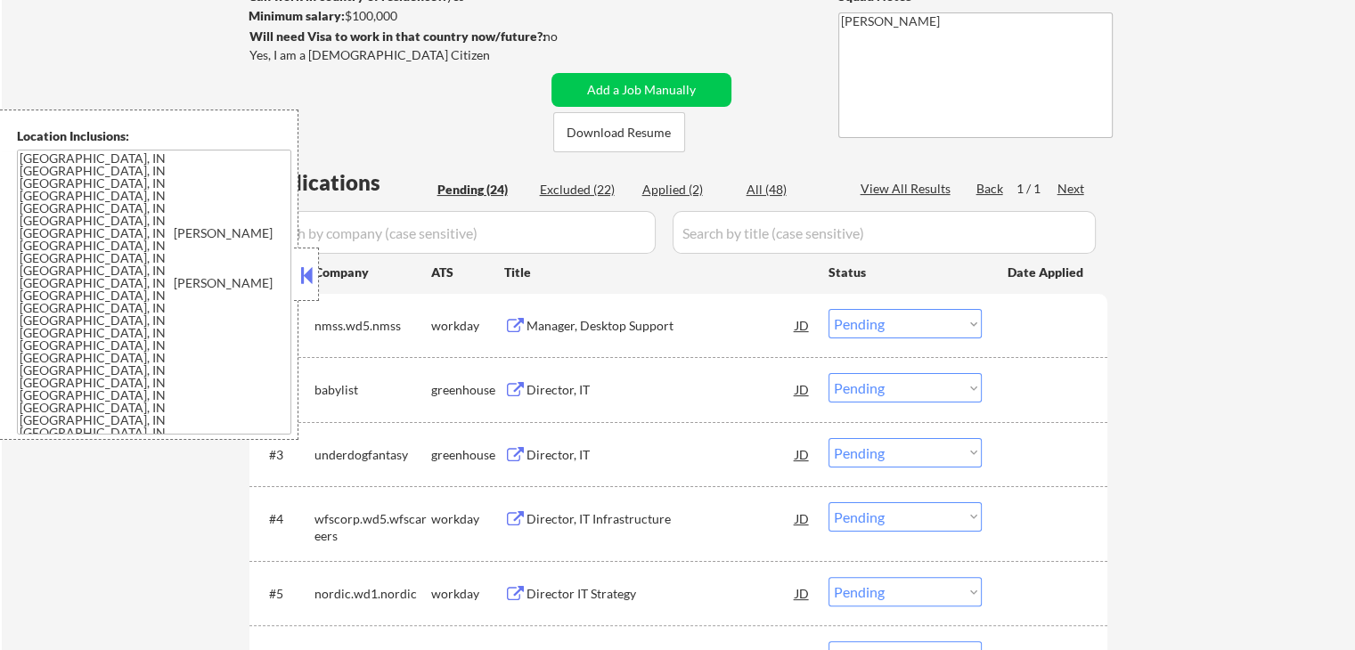
click at [935, 314] on select "Choose an option... Pending Applied Excluded (Questions) Excluded (Expired) Exc…" at bounding box center [905, 323] width 153 height 29
click at [829, 309] on select "Choose an option... Pending Applied Excluded (Questions) Excluded (Expired) Exc…" at bounding box center [905, 323] width 153 height 29
click at [508, 386] on button at bounding box center [515, 390] width 22 height 17
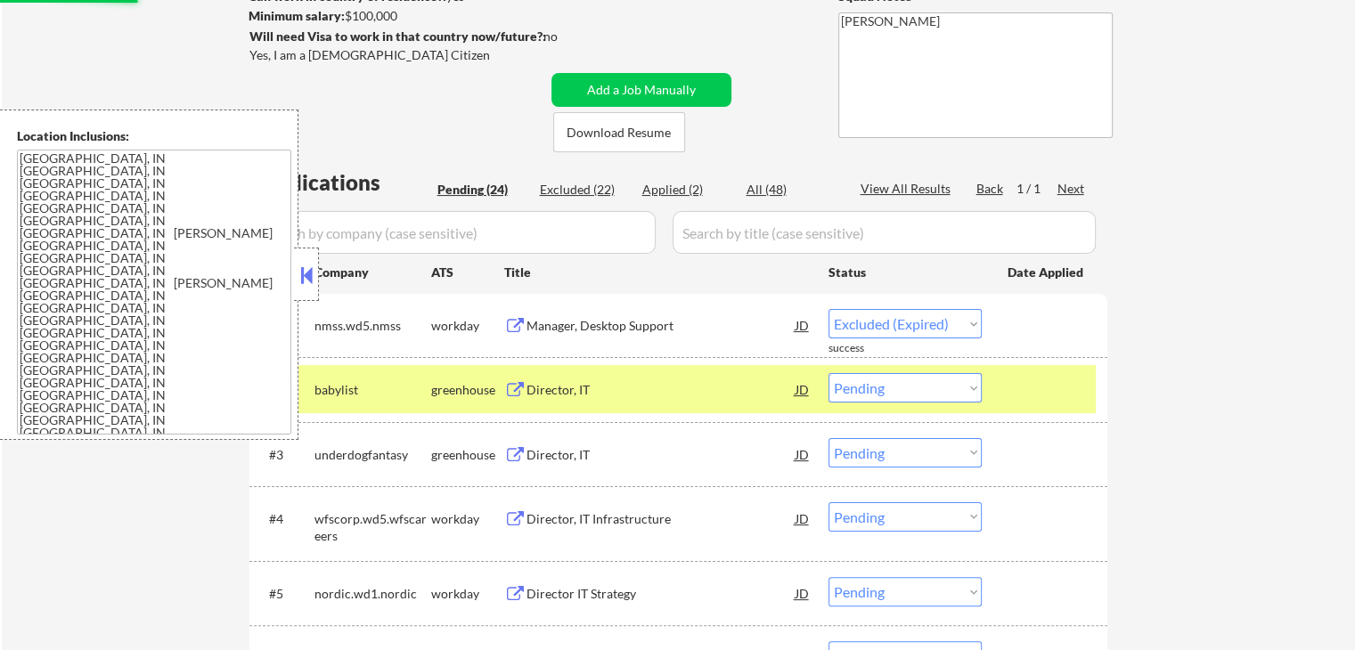
select select ""pending""
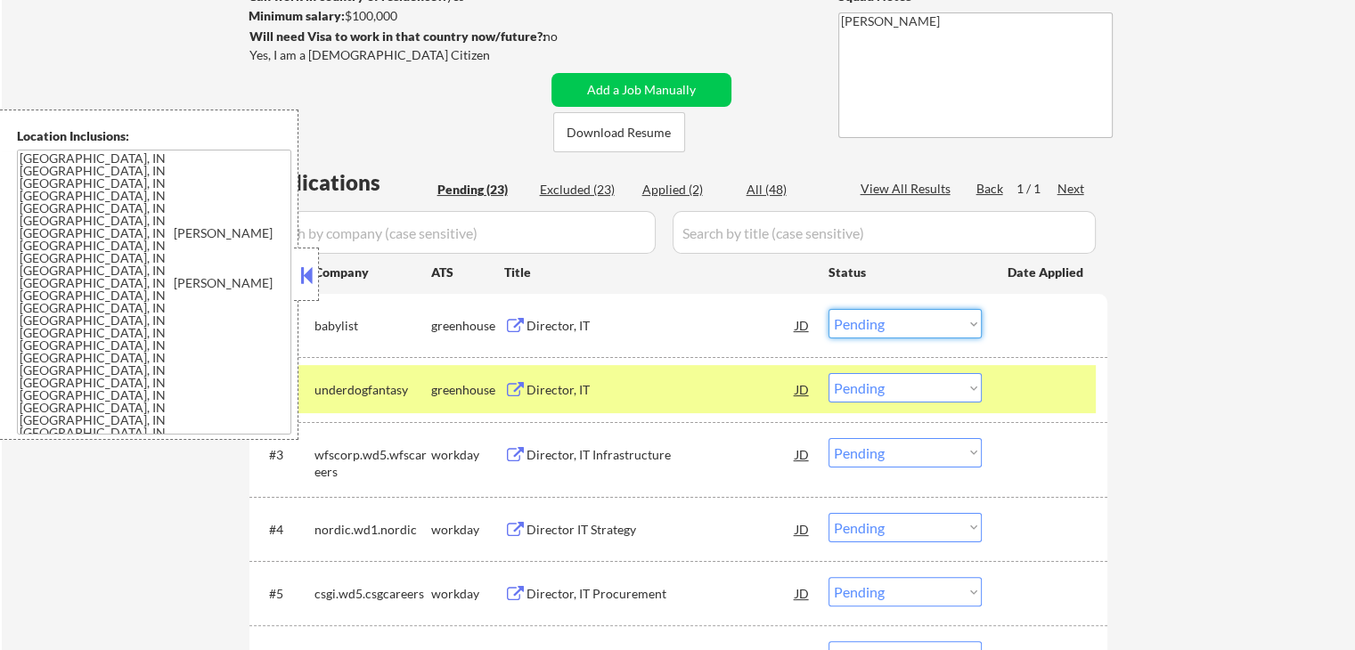
click at [891, 326] on select "Choose an option... Pending Applied Excluded (Questions) Excluded (Expired) Exc…" at bounding box center [905, 323] width 153 height 29
click at [829, 309] on select "Choose an option... Pending Applied Excluded (Questions) Excluded (Expired) Exc…" at bounding box center [905, 323] width 153 height 29
click at [516, 392] on button at bounding box center [515, 390] width 22 height 17
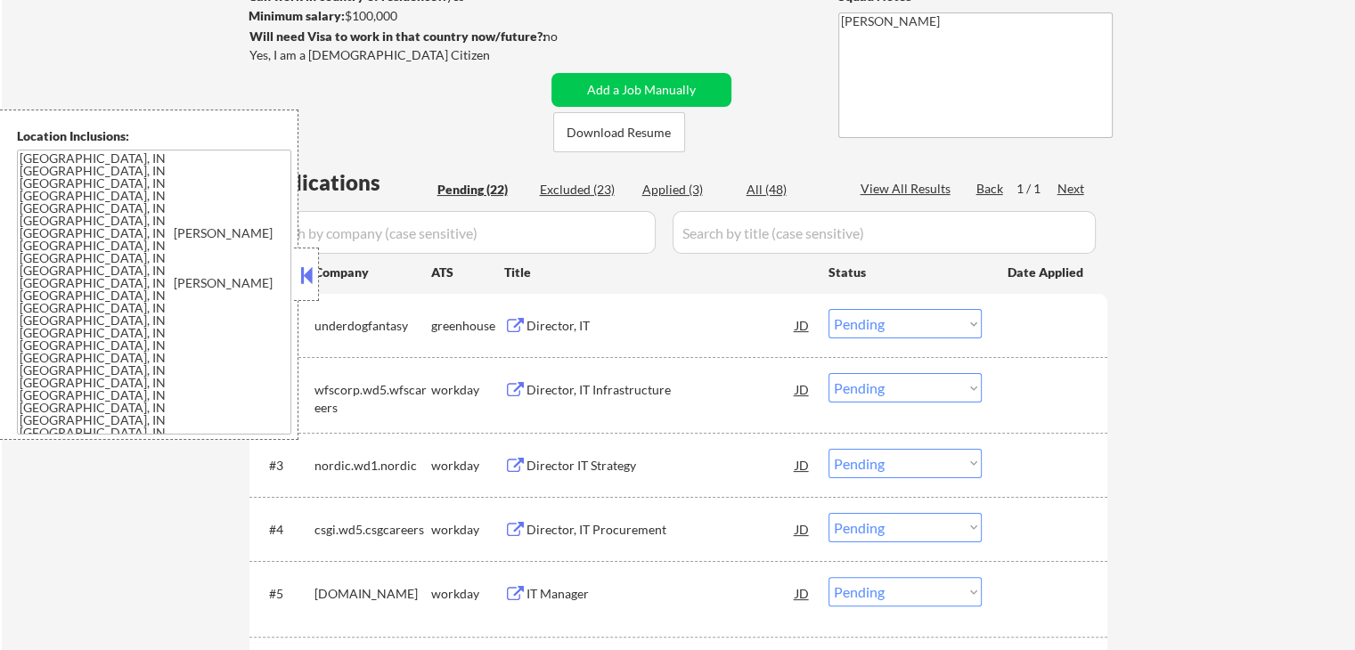
click at [1101, 388] on div "#2 wfscorp.wd5.wfscareers workday Director, IT Infrastructure JD warning_amber …" at bounding box center [678, 394] width 858 height 75
click at [520, 322] on button at bounding box center [515, 326] width 22 height 17
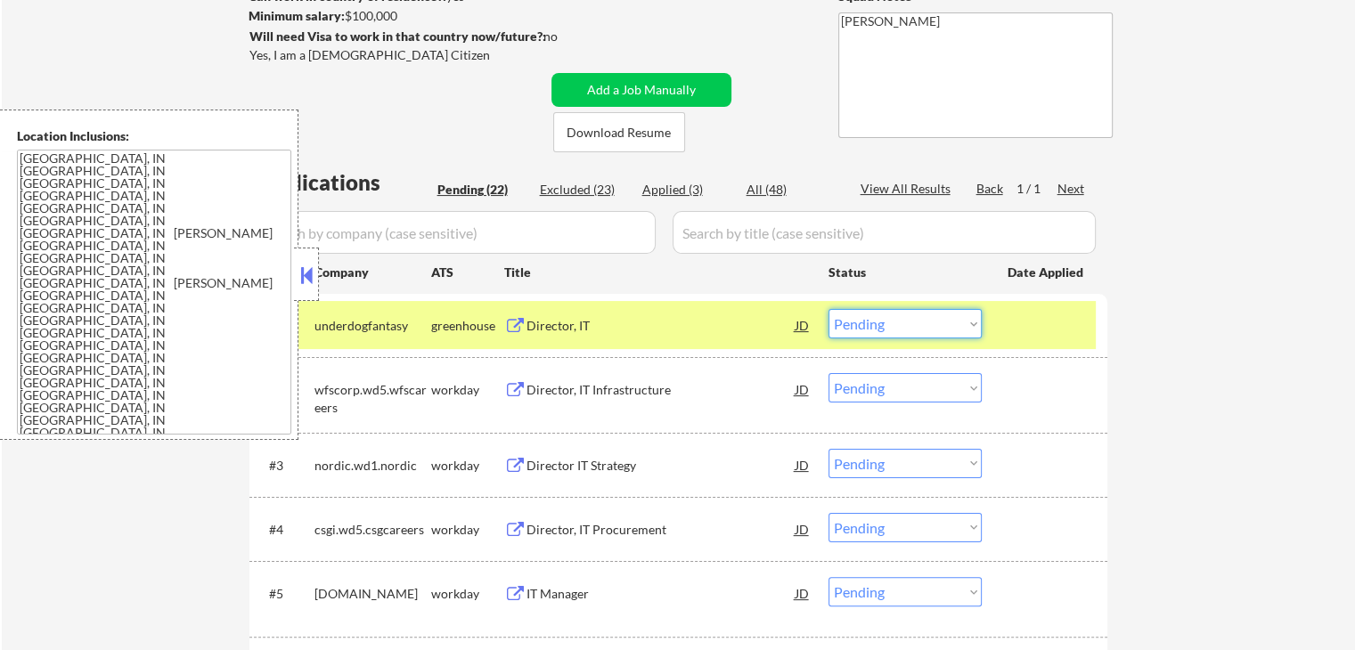
click at [895, 324] on select "Choose an option... Pending Applied Excluded (Questions) Excluded (Expired) Exc…" at bounding box center [905, 323] width 153 height 29
click at [829, 309] on select "Choose an option... Pending Applied Excluded (Questions) Excluded (Expired) Exc…" at bounding box center [905, 323] width 153 height 29
click at [522, 387] on button at bounding box center [515, 390] width 22 height 17
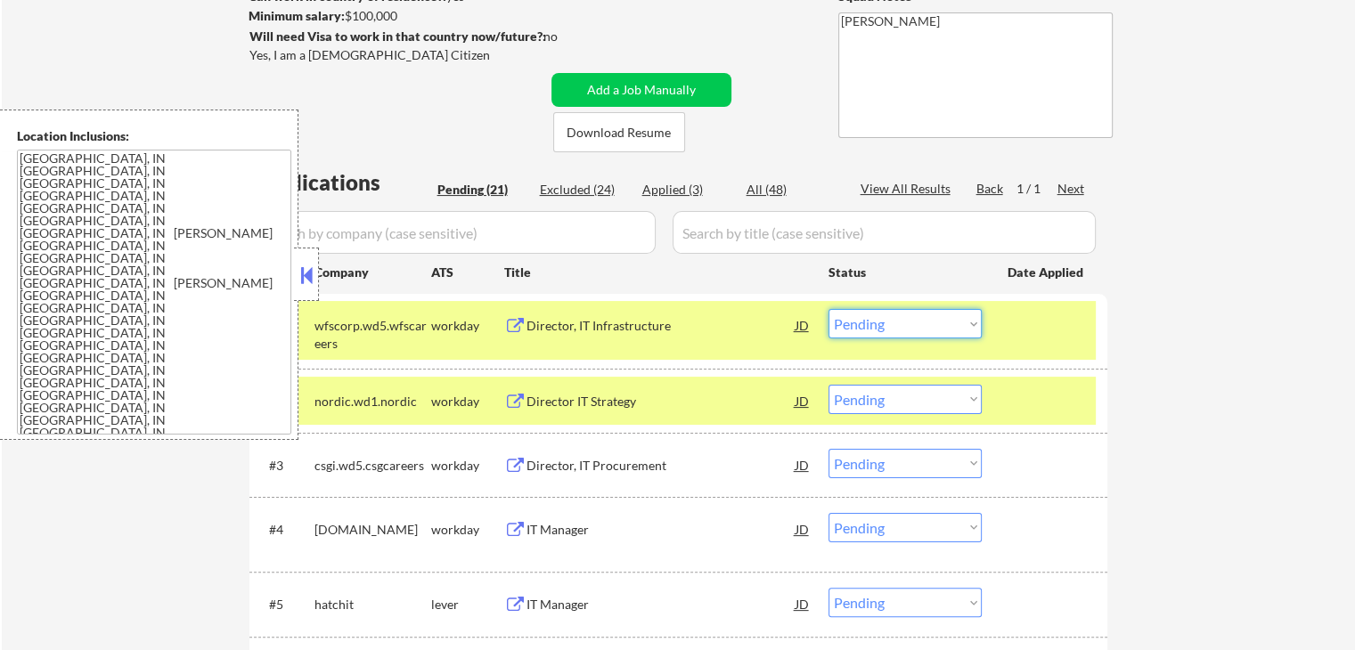
click at [919, 325] on select "Choose an option... Pending Applied Excluded (Questions) Excluded (Expired) Exc…" at bounding box center [905, 323] width 153 height 29
click at [829, 309] on select "Choose an option... Pending Applied Excluded (Questions) Excluded (Expired) Exc…" at bounding box center [905, 323] width 153 height 29
click at [521, 398] on button at bounding box center [515, 402] width 22 height 17
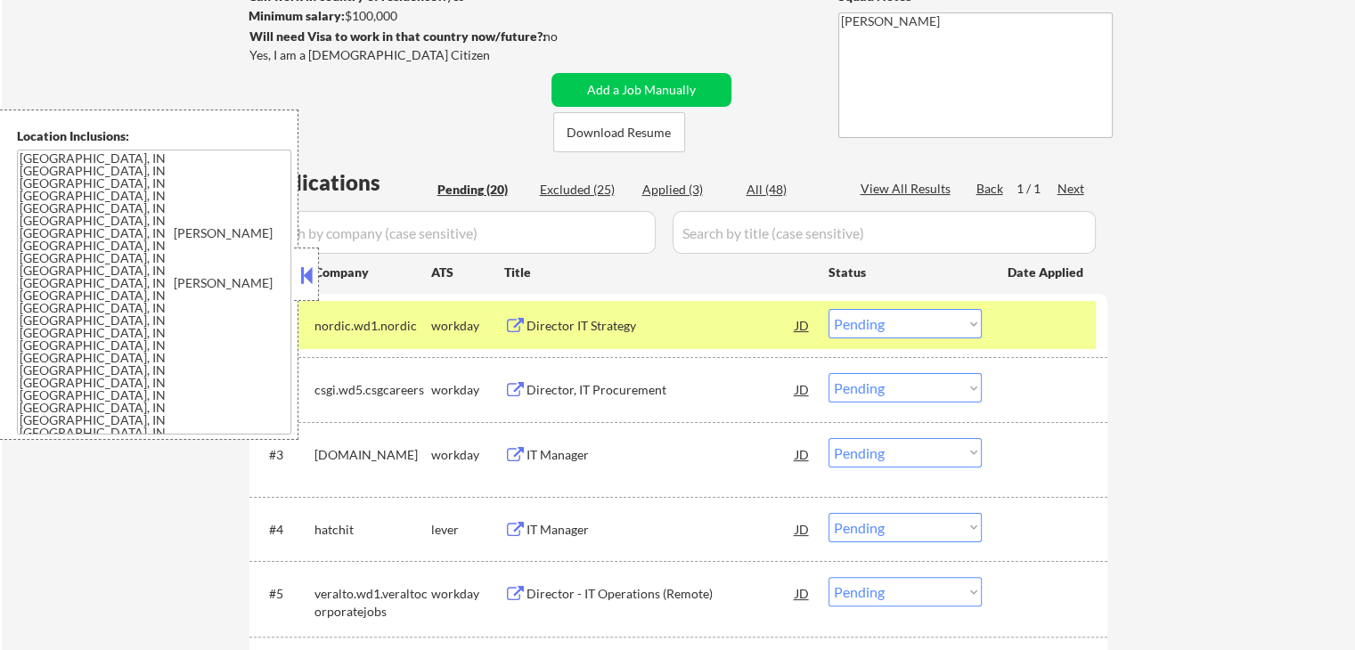
click at [882, 317] on select "Choose an option... Pending Applied Excluded (Questions) Excluded (Expired) Exc…" at bounding box center [905, 323] width 153 height 29
click at [829, 309] on select "Choose an option... Pending Applied Excluded (Questions) Excluded (Expired) Exc…" at bounding box center [905, 323] width 153 height 29
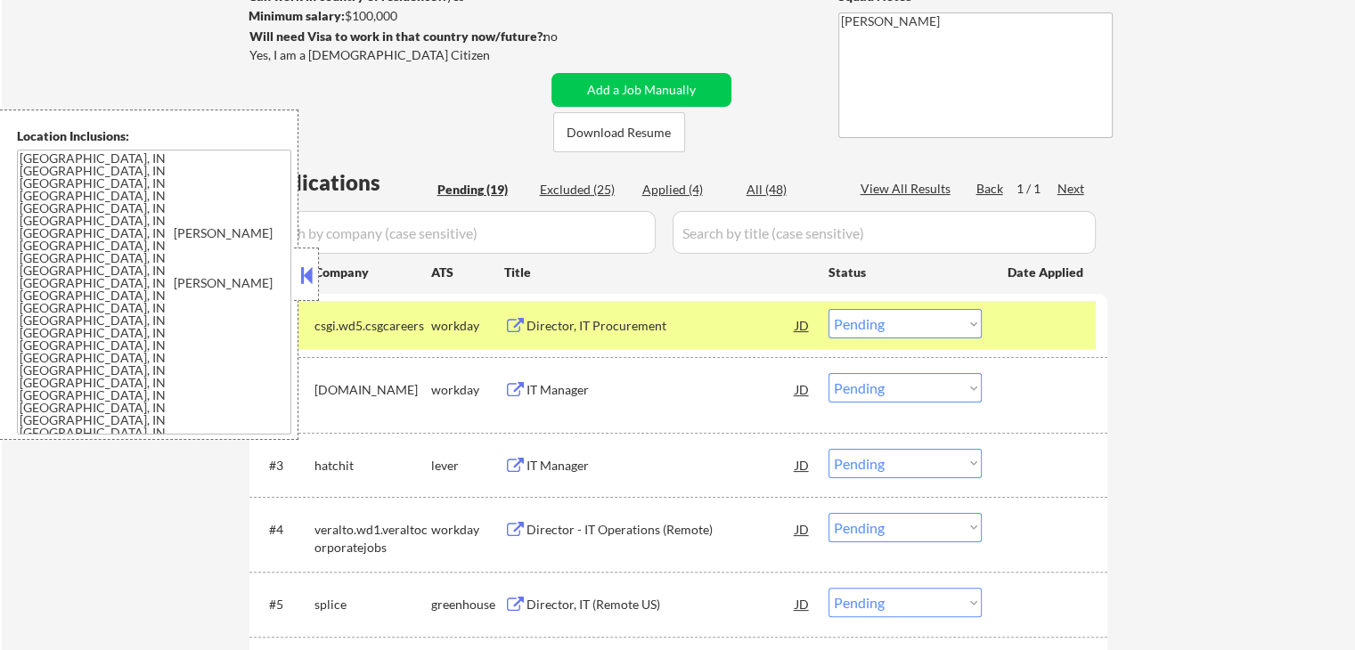
click at [510, 321] on button at bounding box center [515, 326] width 22 height 17
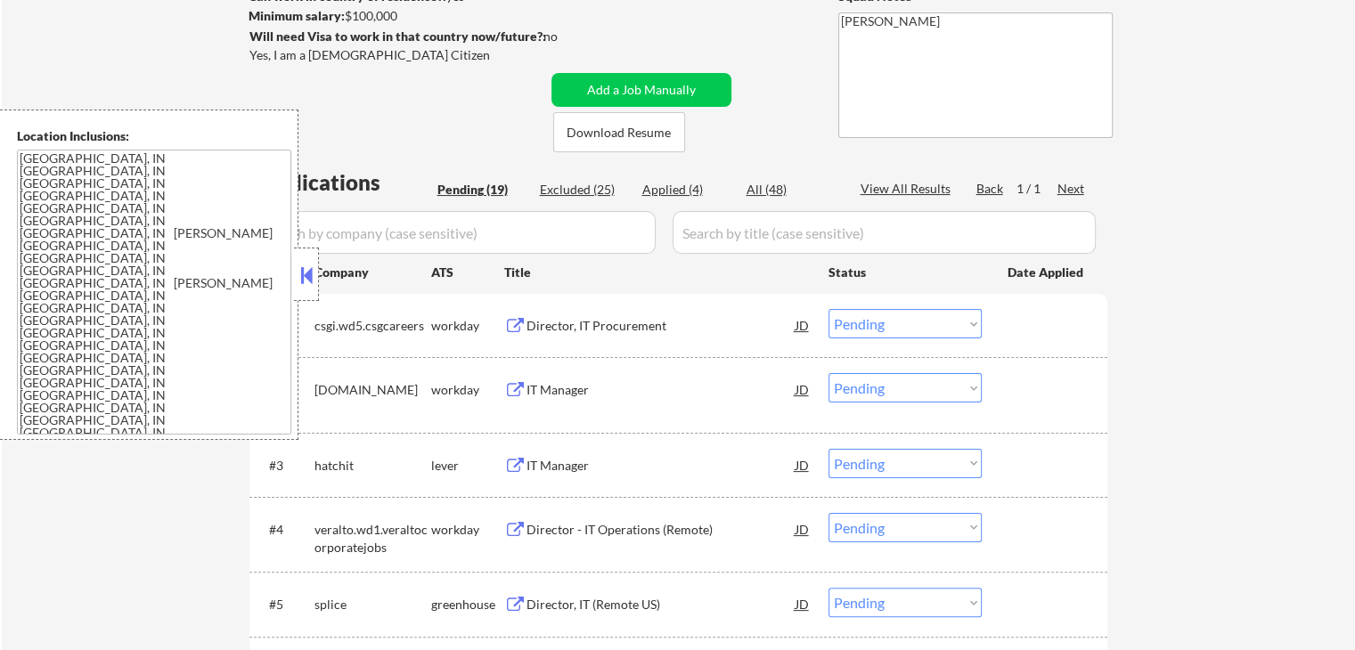
click at [518, 323] on button at bounding box center [515, 326] width 22 height 17
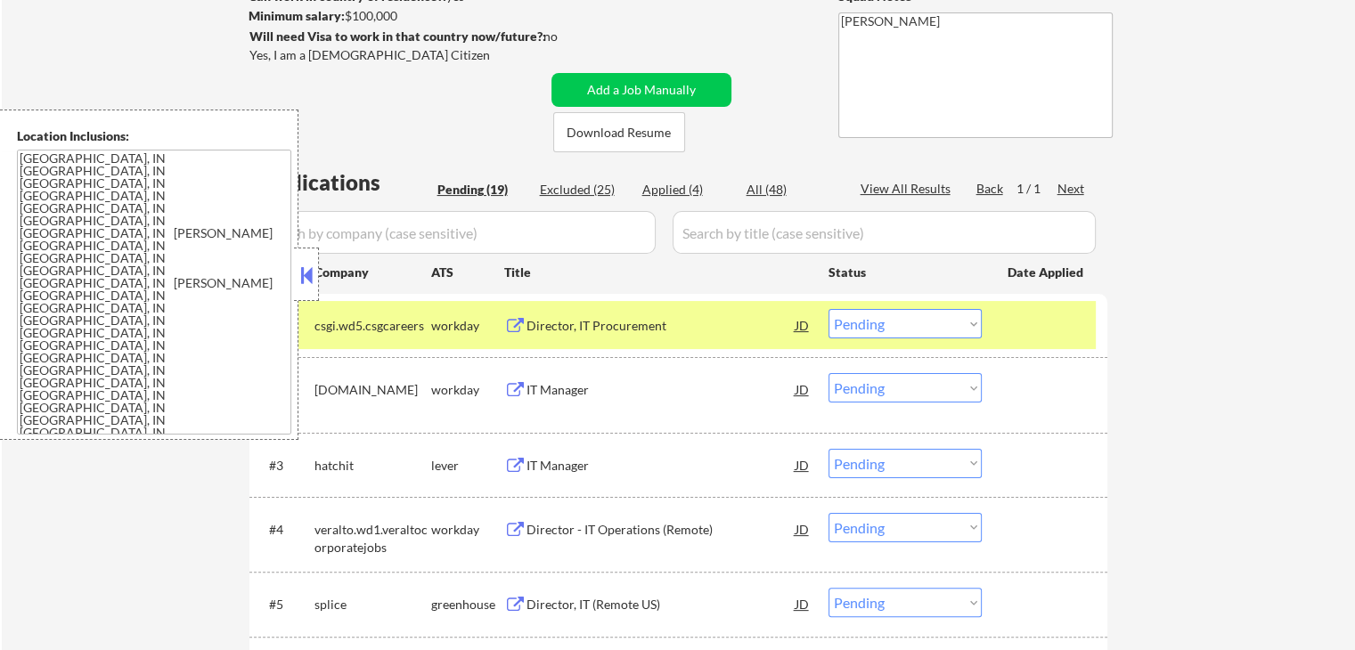
click at [927, 314] on select "Choose an option... Pending Applied Excluded (Questions) Excluded (Expired) Exc…" at bounding box center [905, 323] width 153 height 29
click at [829, 309] on select "Choose an option... Pending Applied Excluded (Questions) Excluded (Expired) Exc…" at bounding box center [905, 323] width 153 height 29
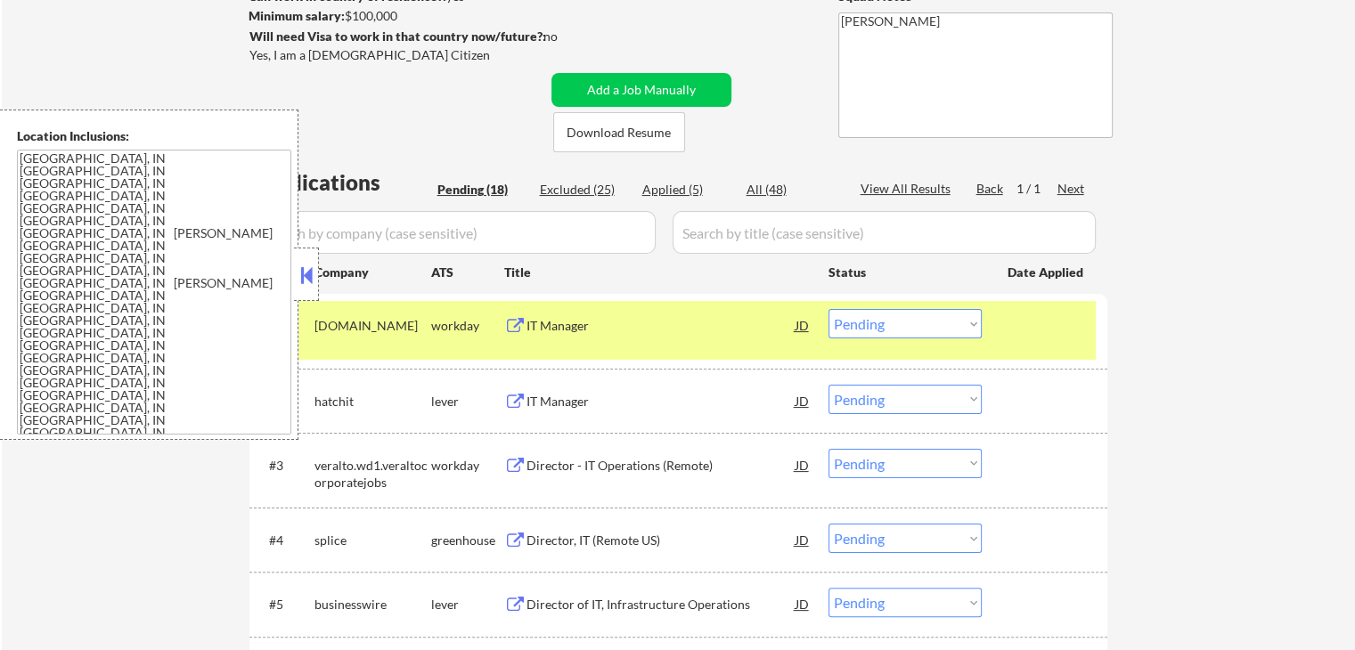
click at [516, 322] on button at bounding box center [515, 326] width 22 height 17
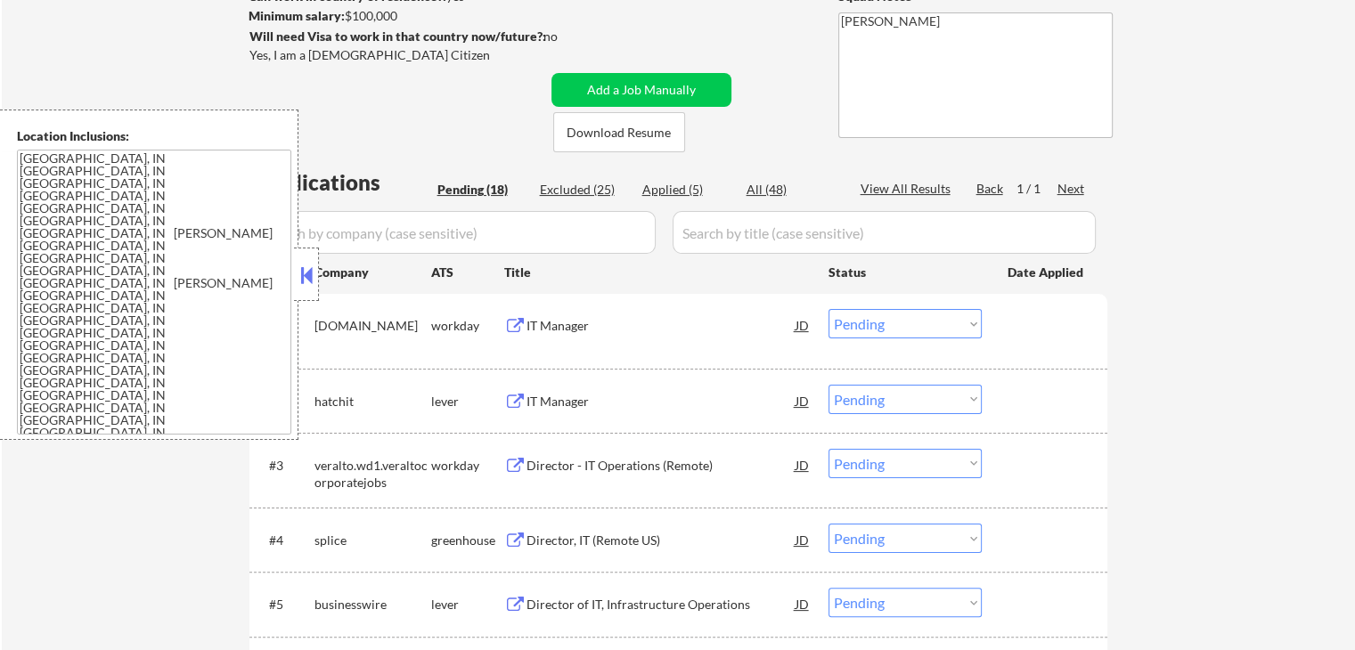
drag, startPoint x: 900, startPoint y: 321, endPoint x: 900, endPoint y: 336, distance: 15.1
click at [900, 322] on select "Choose an option... Pending Applied Excluded (Questions) Excluded (Expired) Exc…" at bounding box center [905, 323] width 153 height 29
click at [829, 309] on select "Choose an option... Pending Applied Excluded (Questions) Excluded (Expired) Exc…" at bounding box center [905, 323] width 153 height 29
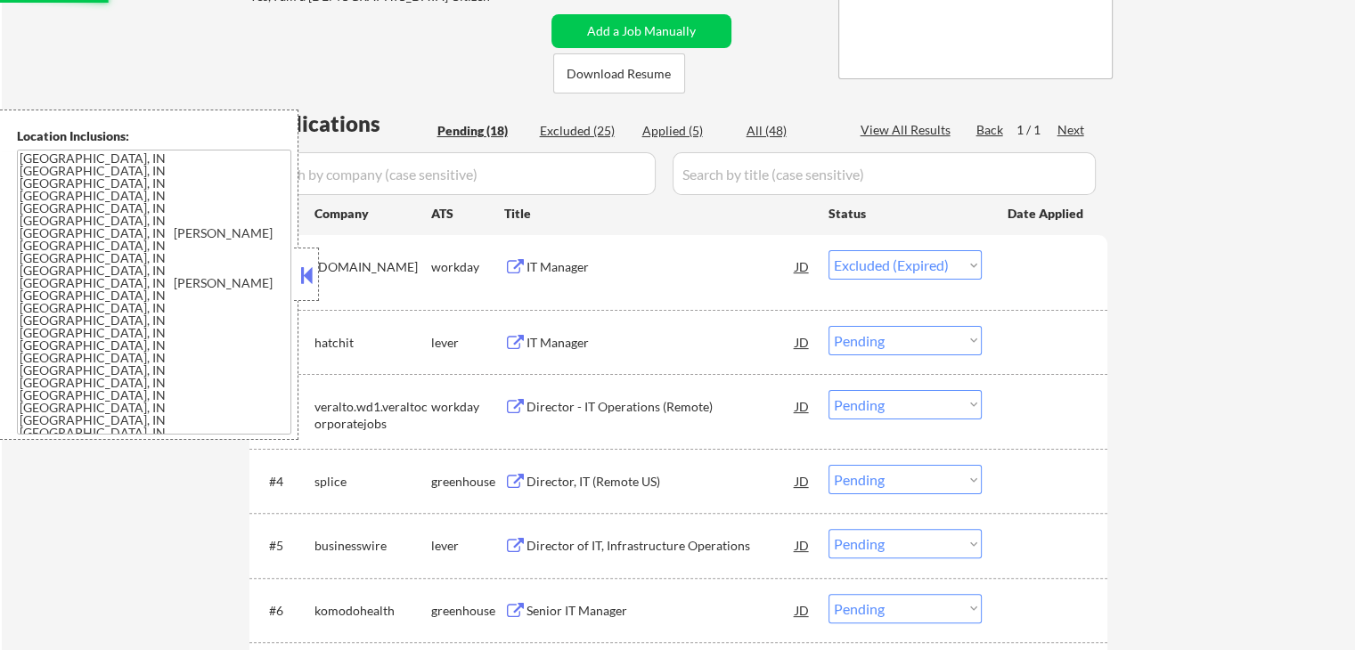
scroll to position [367, 0]
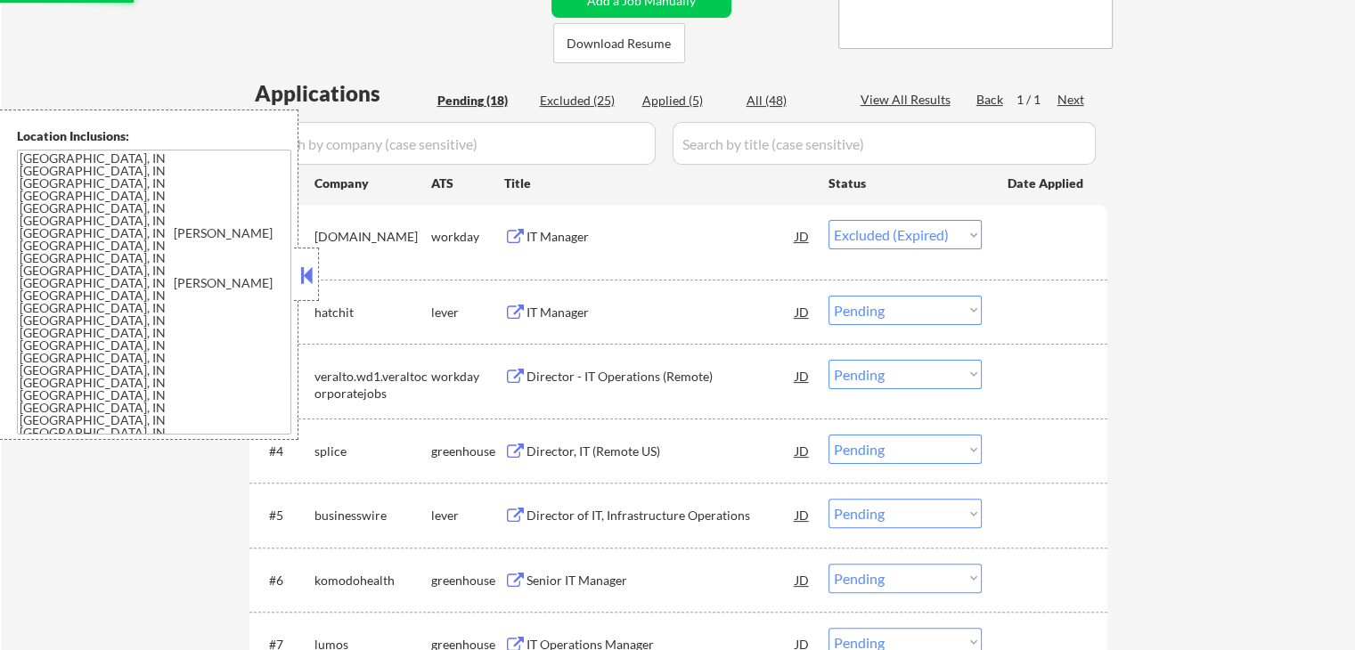
click at [516, 305] on button at bounding box center [515, 313] width 22 height 17
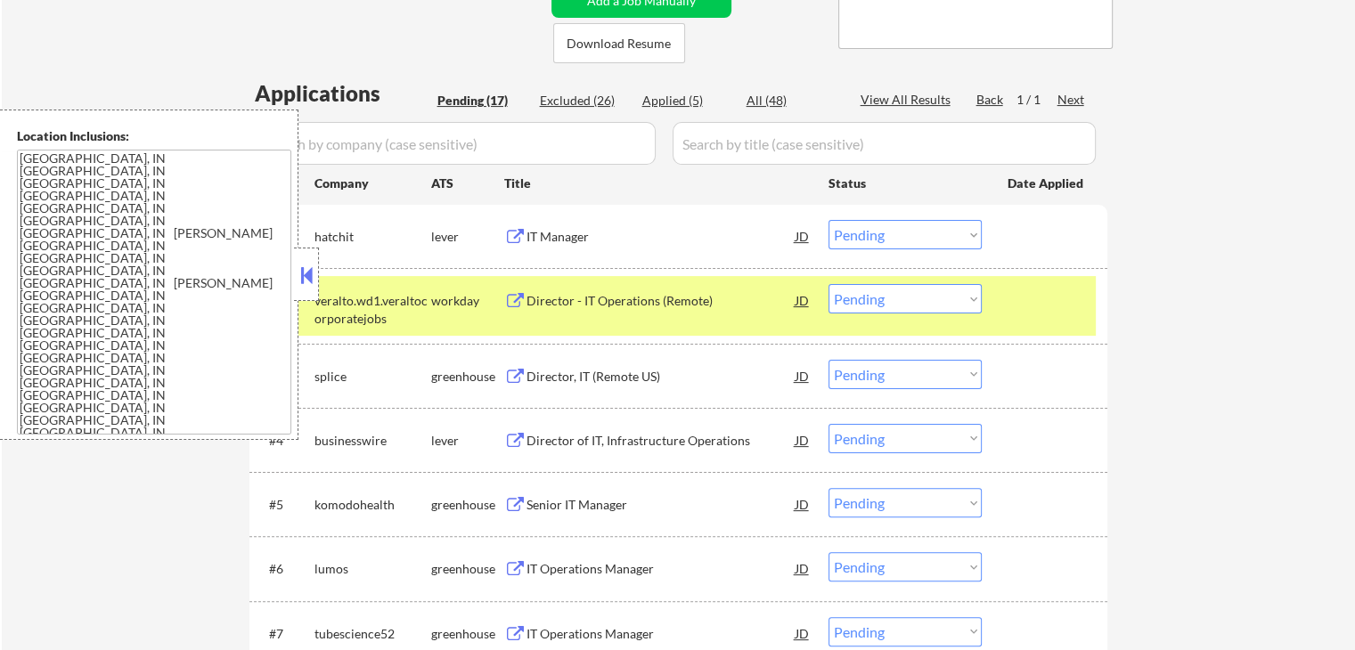
click at [883, 233] on select "Choose an option... Pending Applied Excluded (Questions) Excluded (Expired) Exc…" at bounding box center [905, 234] width 153 height 29
click at [829, 220] on select "Choose an option... Pending Applied Excluded (Questions) Excluded (Expired) Exc…" at bounding box center [905, 234] width 153 height 29
click at [506, 297] on button at bounding box center [515, 301] width 22 height 17
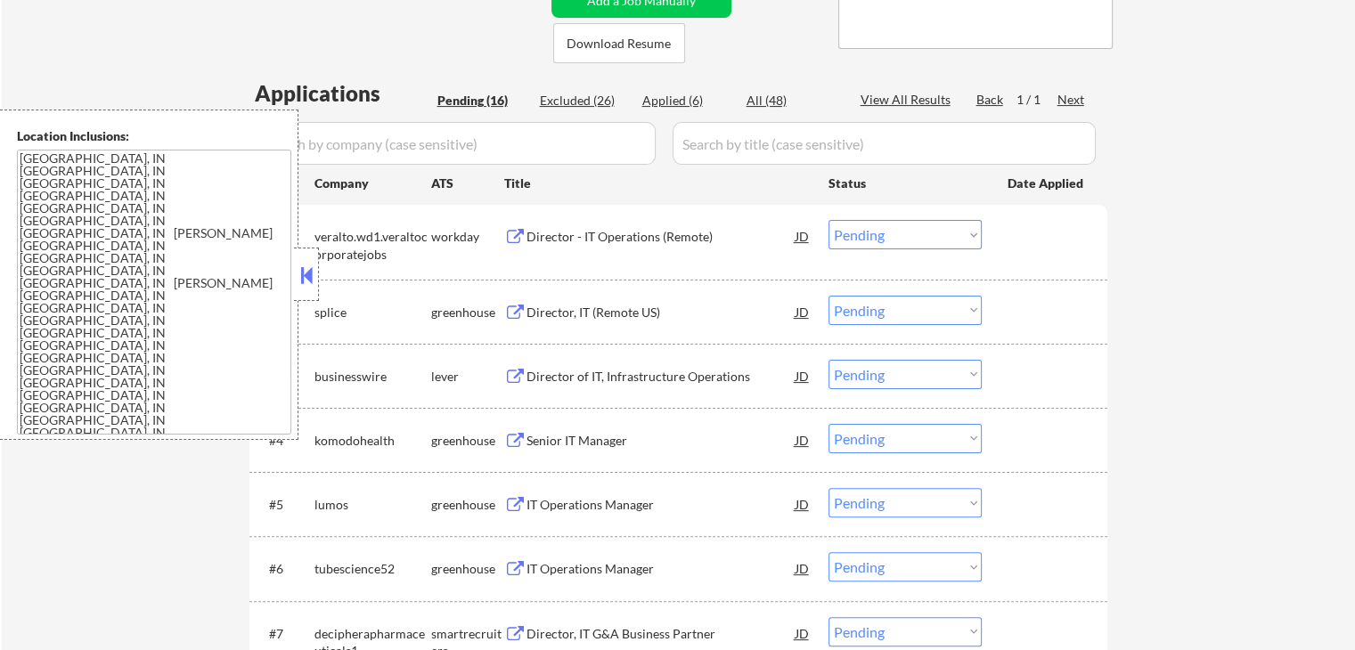
click at [875, 238] on select "Choose an option... Pending Applied Excluded (Questions) Excluded (Expired) Exc…" at bounding box center [905, 234] width 153 height 29
click at [829, 220] on select "Choose an option... Pending Applied Excluded (Questions) Excluded (Expired) Exc…" at bounding box center [905, 234] width 153 height 29
click at [511, 302] on div "Director, IT (Remote US) JD warning_amber" at bounding box center [657, 312] width 307 height 32
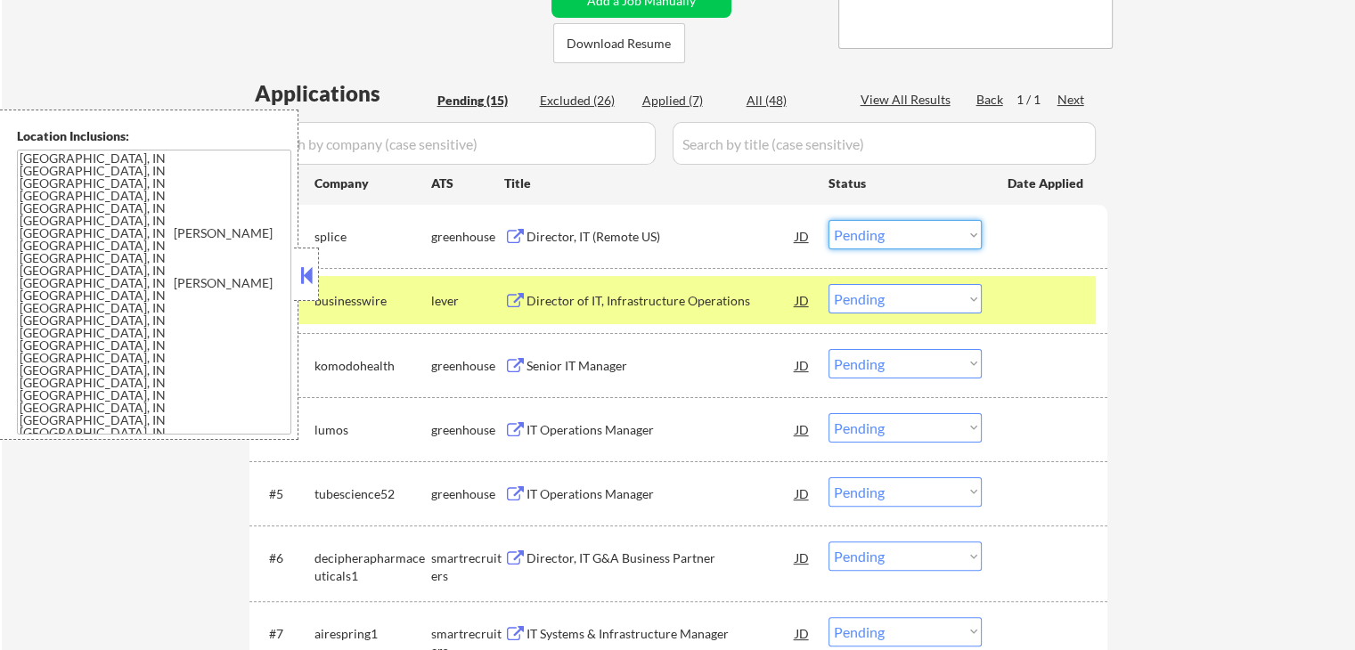
click at [902, 232] on select "Choose an option... Pending Applied Excluded (Questions) Excluded (Expired) Exc…" at bounding box center [905, 234] width 153 height 29
click at [829, 220] on select "Choose an option... Pending Applied Excluded (Questions) Excluded (Expired) Exc…" at bounding box center [905, 234] width 153 height 29
click at [513, 293] on button at bounding box center [515, 301] width 22 height 17
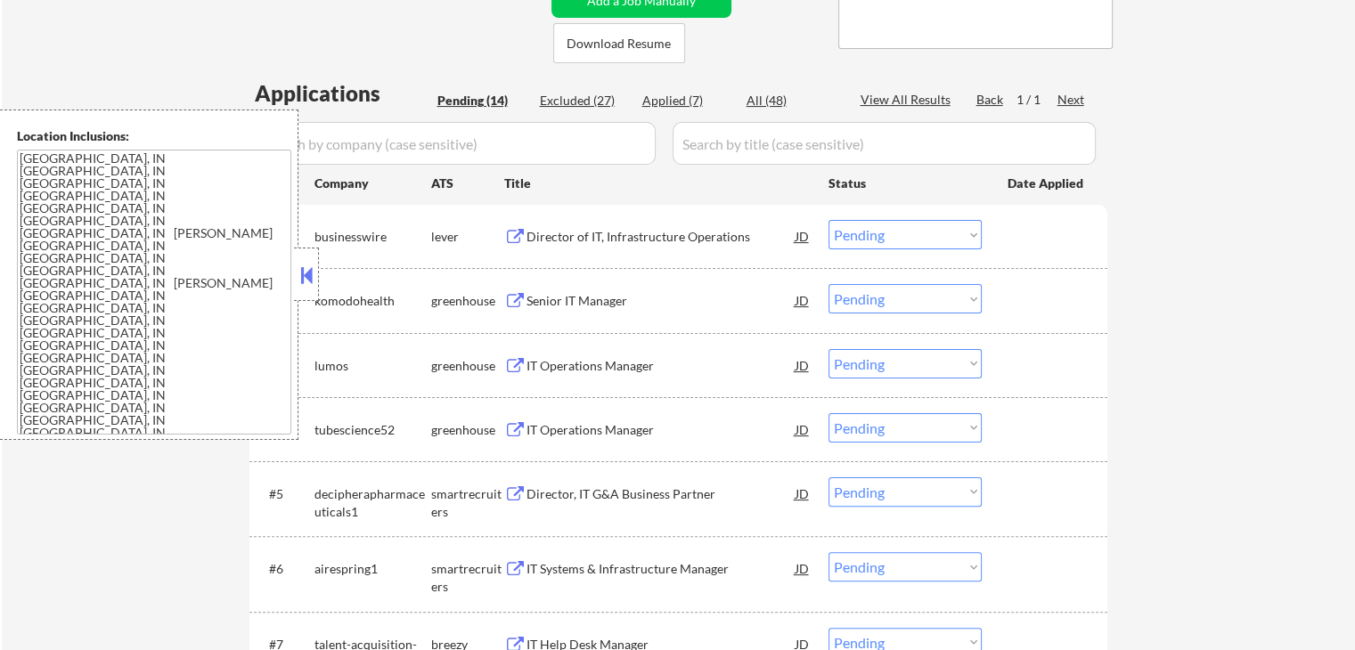
click at [931, 233] on select "Choose an option... Pending Applied Excluded (Questions) Excluded (Expired) Exc…" at bounding box center [905, 234] width 153 height 29
click at [829, 220] on select "Choose an option... Pending Applied Excluded (Questions) Excluded (Expired) Exc…" at bounding box center [905, 234] width 153 height 29
click at [512, 294] on button at bounding box center [515, 301] width 22 height 17
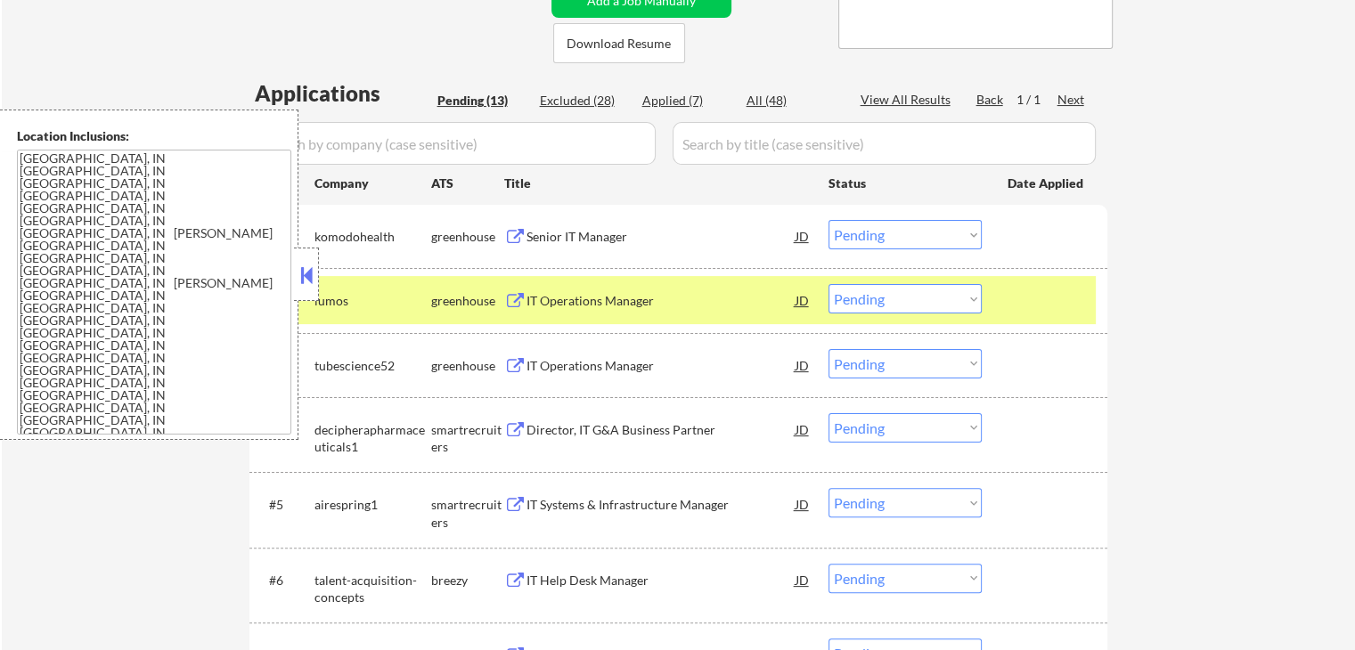
drag, startPoint x: 909, startPoint y: 233, endPoint x: 909, endPoint y: 243, distance: 9.8
click at [909, 234] on select "Choose an option... Pending Applied Excluded (Questions) Excluded (Expired) Exc…" at bounding box center [905, 234] width 153 height 29
click at [829, 220] on select "Choose an option... Pending Applied Excluded (Questions) Excluded (Expired) Exc…" at bounding box center [905, 234] width 153 height 29
click at [506, 297] on button at bounding box center [515, 301] width 22 height 17
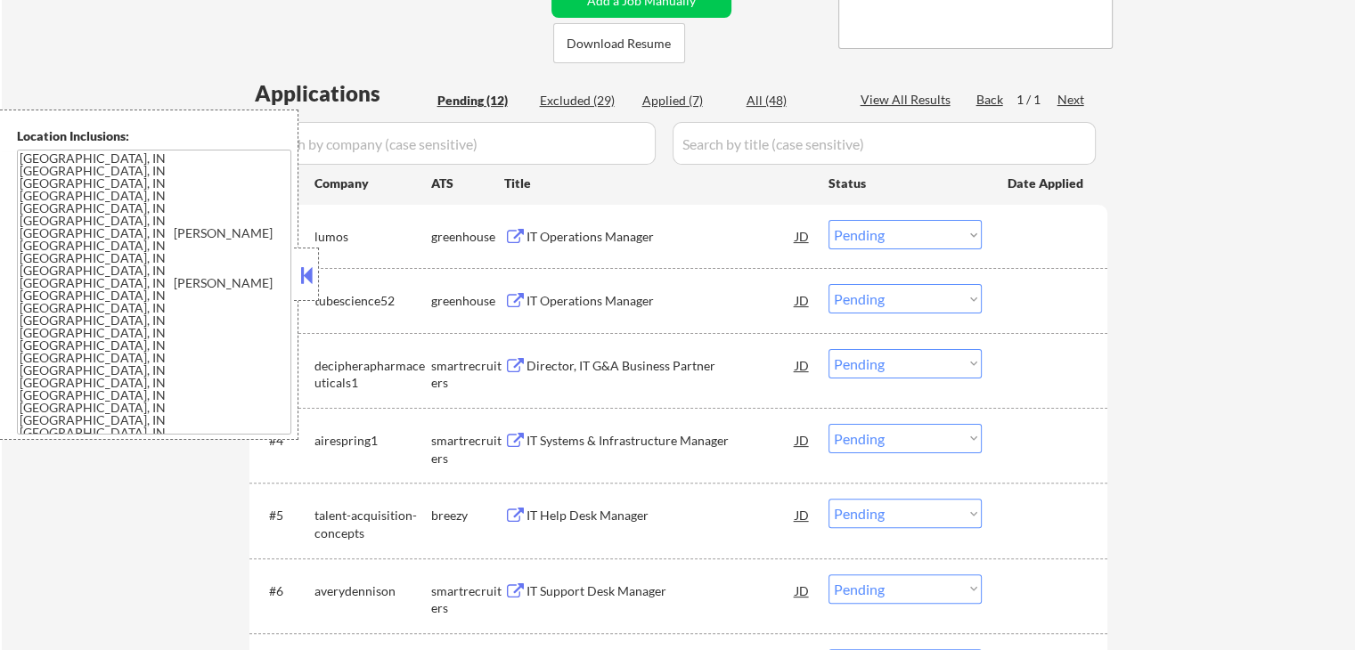
click at [870, 228] on select "Choose an option... Pending Applied Excluded (Questions) Excluded (Expired) Exc…" at bounding box center [905, 234] width 153 height 29
click at [829, 220] on select "Choose an option... Pending Applied Excluded (Questions) Excluded (Expired) Exc…" at bounding box center [905, 234] width 153 height 29
click at [510, 298] on button at bounding box center [515, 301] width 22 height 17
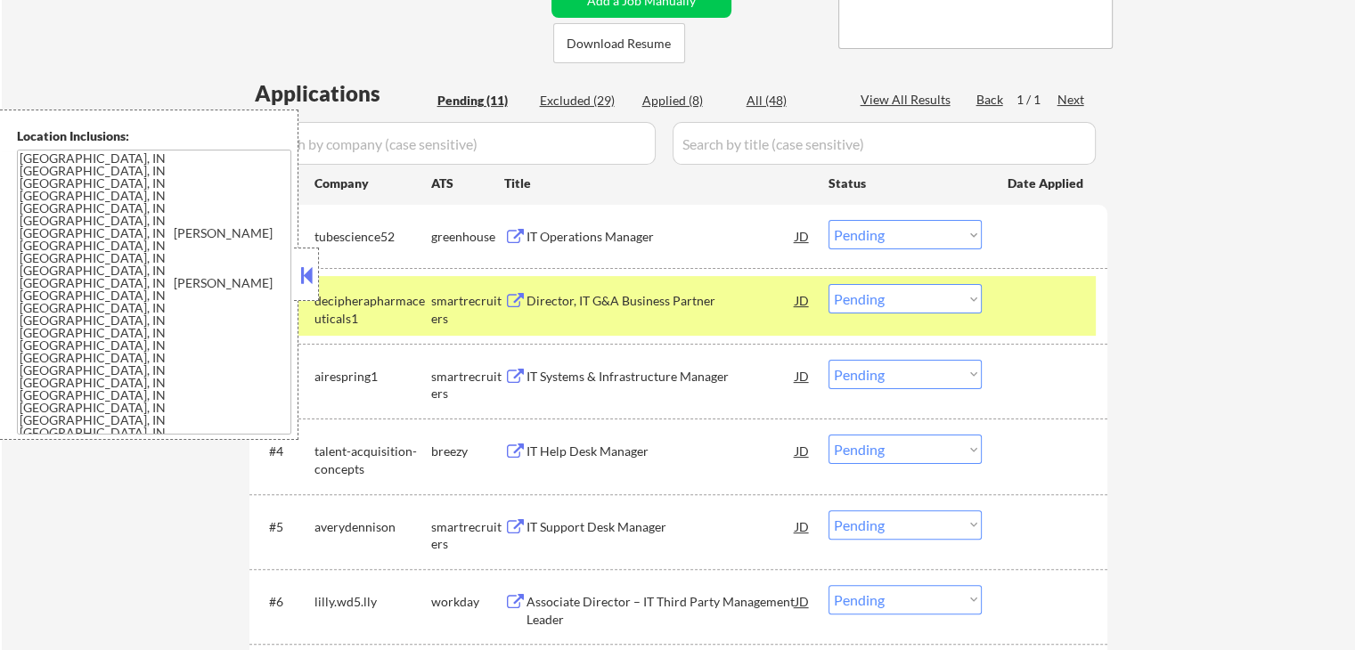
click at [1158, 208] on div "← Return to /applysquad Mailslurp Inbox Job Search Builder Matthew Gray User Em…" at bounding box center [678, 385] width 1353 height 1363
click at [874, 236] on select "Choose an option... Pending Applied Excluded (Questions) Excluded (Expired) Exc…" at bounding box center [905, 234] width 153 height 29
click at [829, 220] on select "Choose an option... Pending Applied Excluded (Questions) Excluded (Expired) Exc…" at bounding box center [905, 234] width 153 height 29
click at [522, 304] on button at bounding box center [515, 301] width 22 height 17
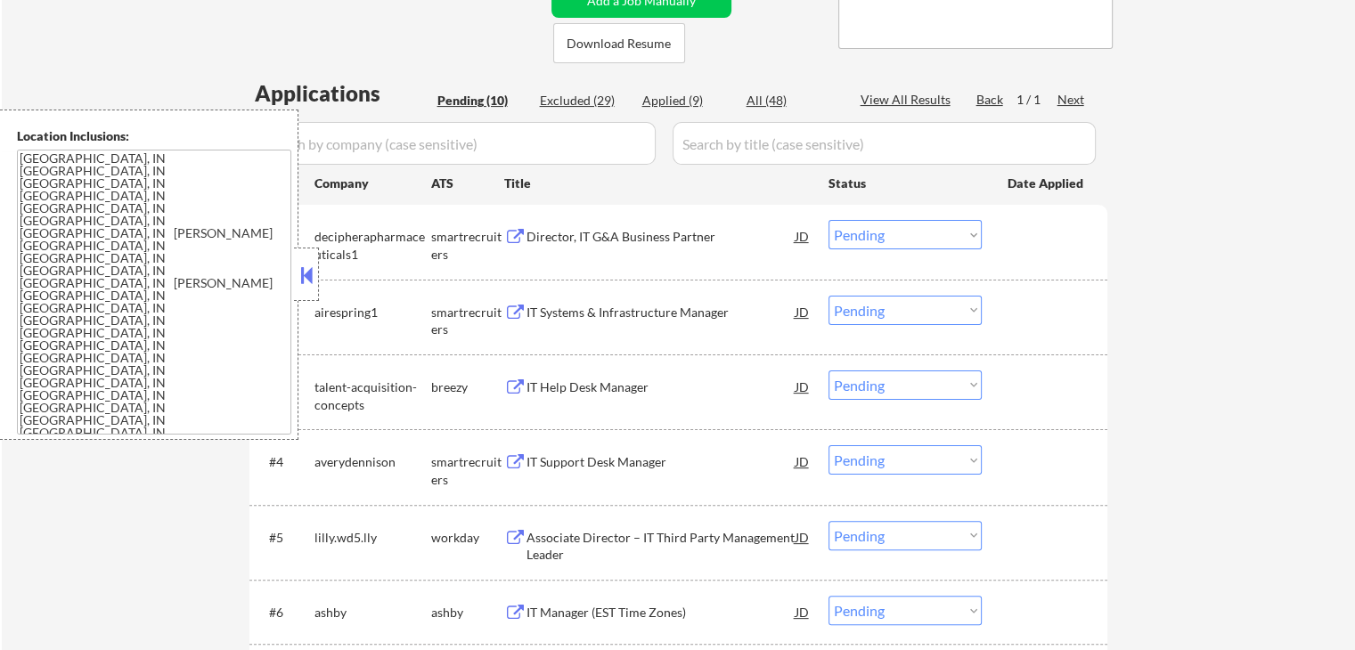
click at [891, 236] on select "Choose an option... Pending Applied Excluded (Questions) Excluded (Expired) Exc…" at bounding box center [905, 234] width 153 height 29
click at [829, 220] on select "Choose an option... Pending Applied Excluded (Questions) Excluded (Expired) Exc…" at bounding box center [905, 234] width 153 height 29
click at [522, 308] on button at bounding box center [515, 313] width 22 height 17
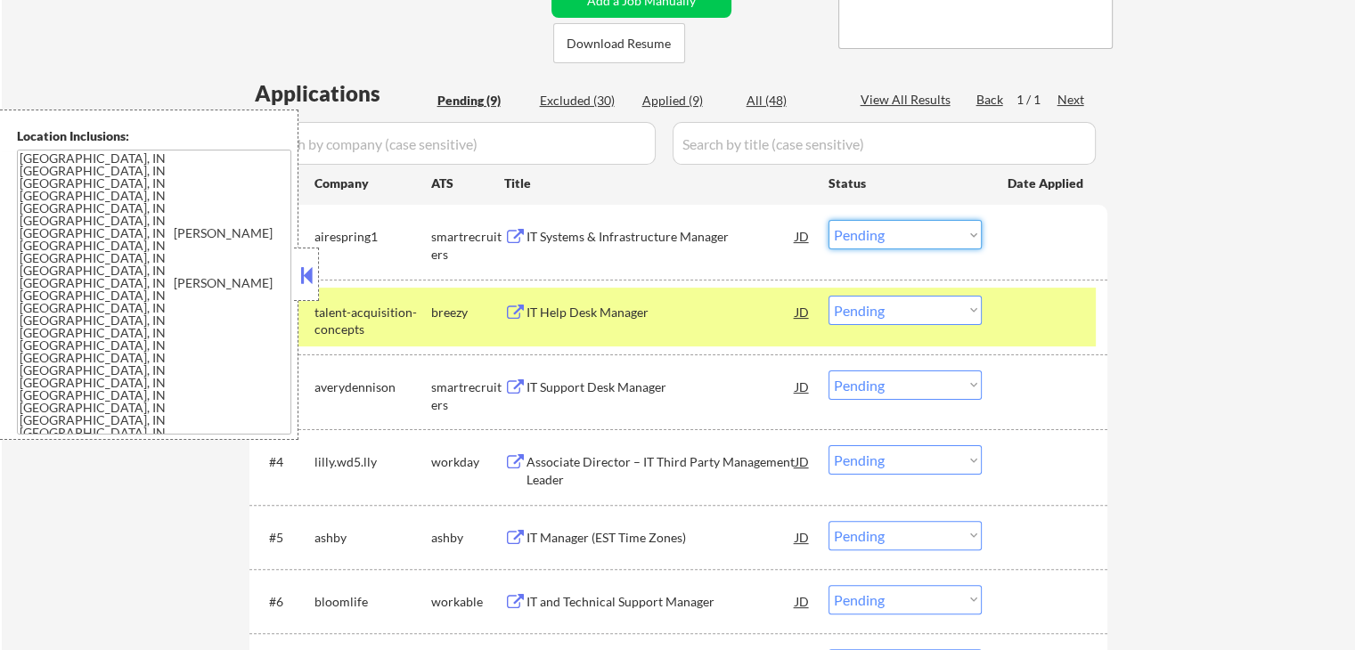
drag, startPoint x: 919, startPoint y: 231, endPoint x: 919, endPoint y: 243, distance: 12.5
click at [919, 232] on select "Choose an option... Pending Applied Excluded (Questions) Excluded (Expired) Exc…" at bounding box center [905, 234] width 153 height 29
click at [829, 220] on select "Choose an option... Pending Applied Excluded (Questions) Excluded (Expired) Exc…" at bounding box center [905, 234] width 153 height 29
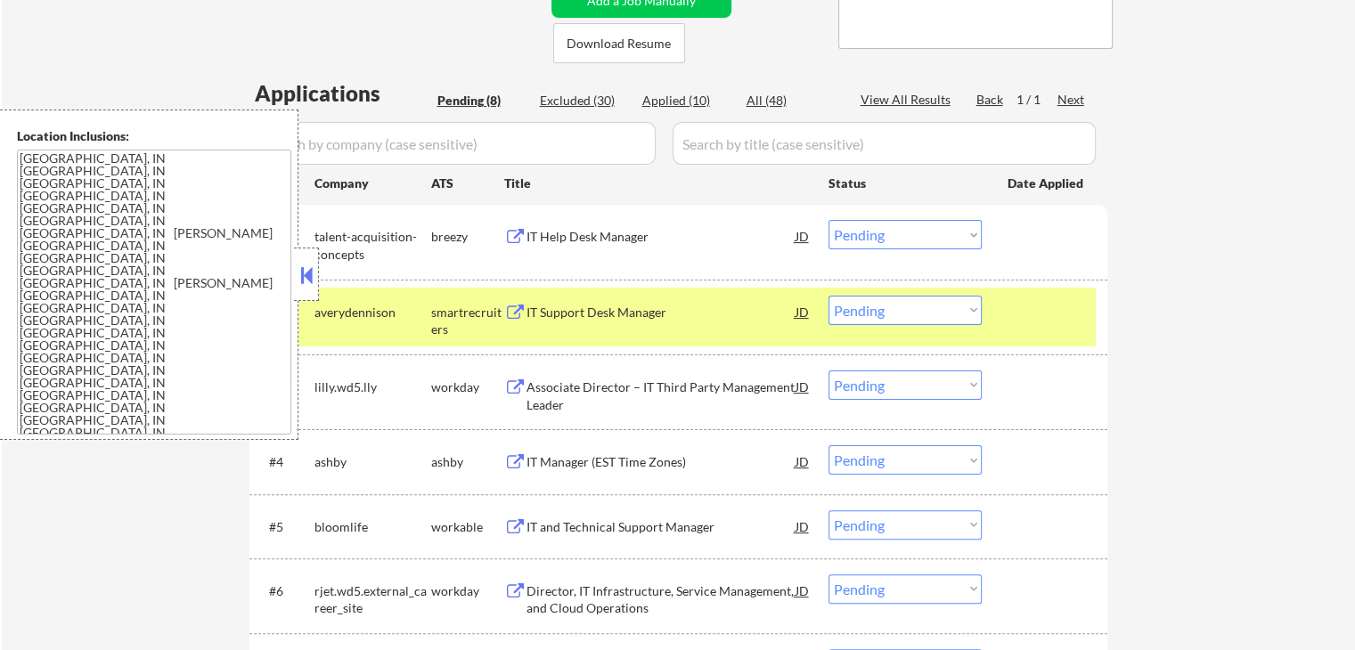
click at [1227, 284] on div "← Return to /applysquad Mailslurp Inbox Job Search Builder Matthew Gray User Em…" at bounding box center [678, 277] width 1353 height 1147
click at [514, 233] on button at bounding box center [515, 237] width 22 height 17
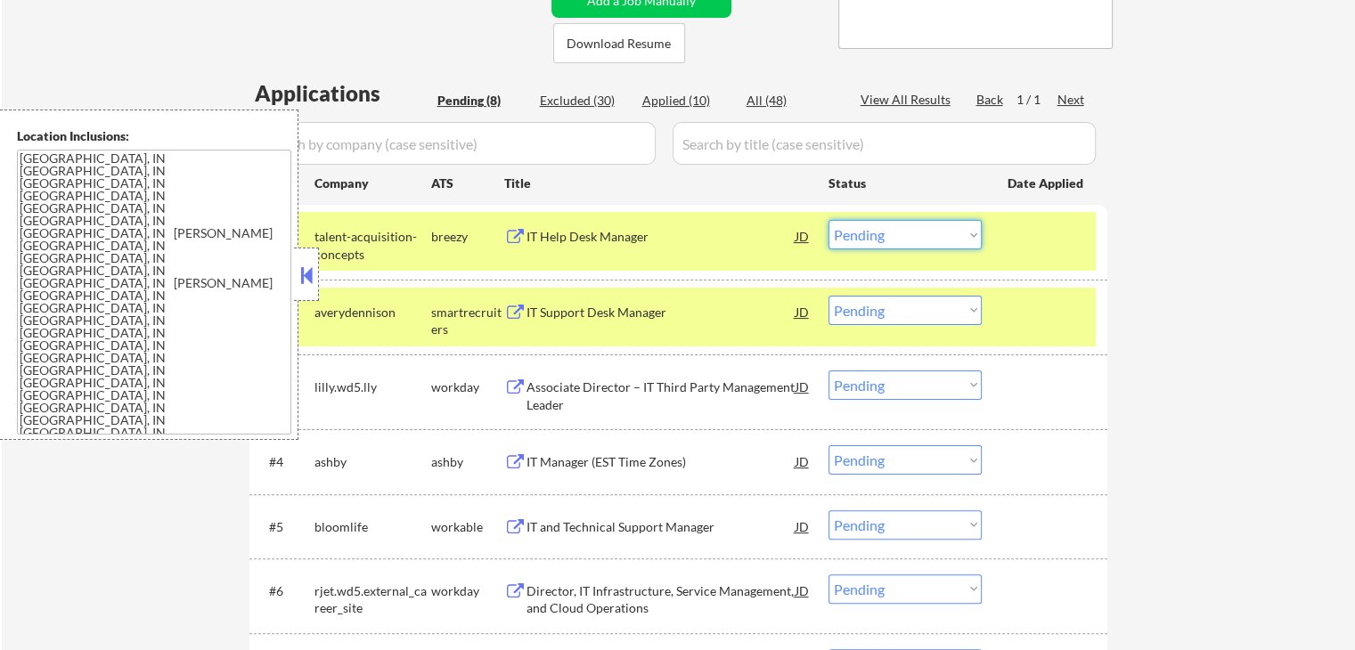
click at [871, 236] on select "Choose an option... Pending Applied Excluded (Questions) Excluded (Expired) Exc…" at bounding box center [905, 234] width 153 height 29
click at [829, 220] on select "Choose an option... Pending Applied Excluded (Questions) Excluded (Expired) Exc…" at bounding box center [905, 234] width 153 height 29
click at [514, 306] on button at bounding box center [515, 313] width 22 height 17
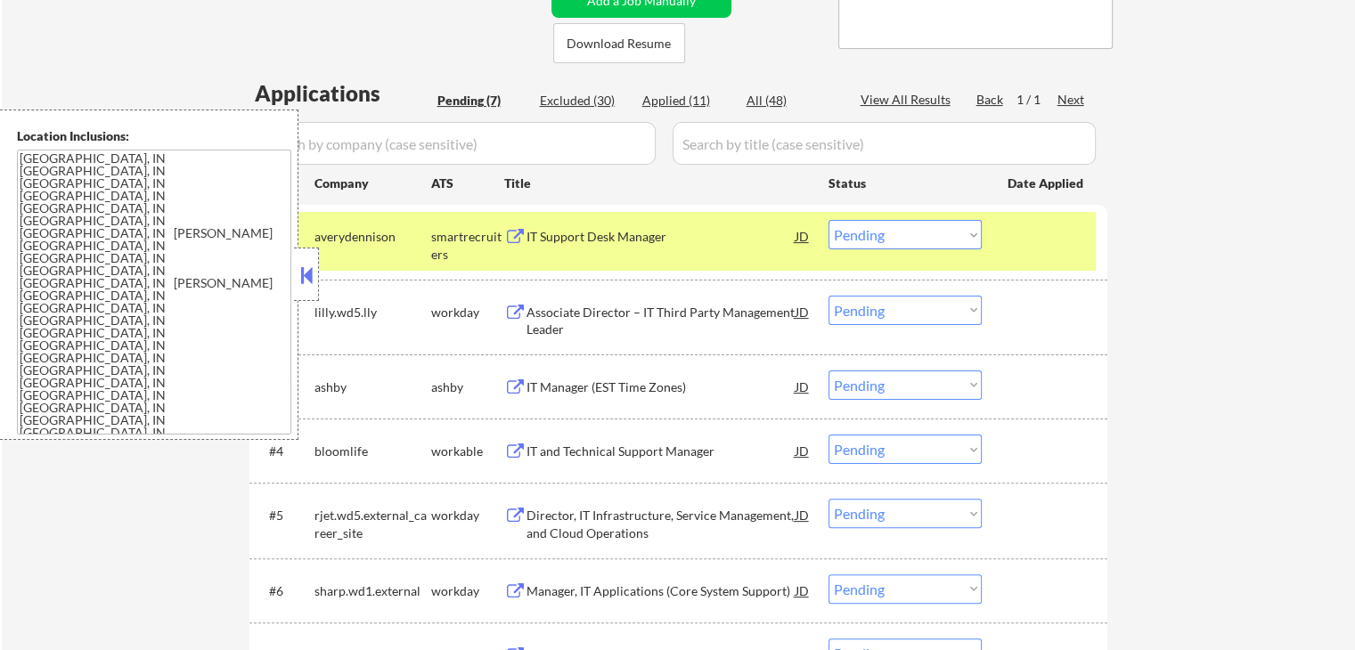
click at [872, 233] on select "Choose an option... Pending Applied Excluded (Questions) Excluded (Expired) Exc…" at bounding box center [905, 234] width 153 height 29
click at [829, 220] on select "Choose an option... Pending Applied Excluded (Questions) Excluded (Expired) Exc…" at bounding box center [905, 234] width 153 height 29
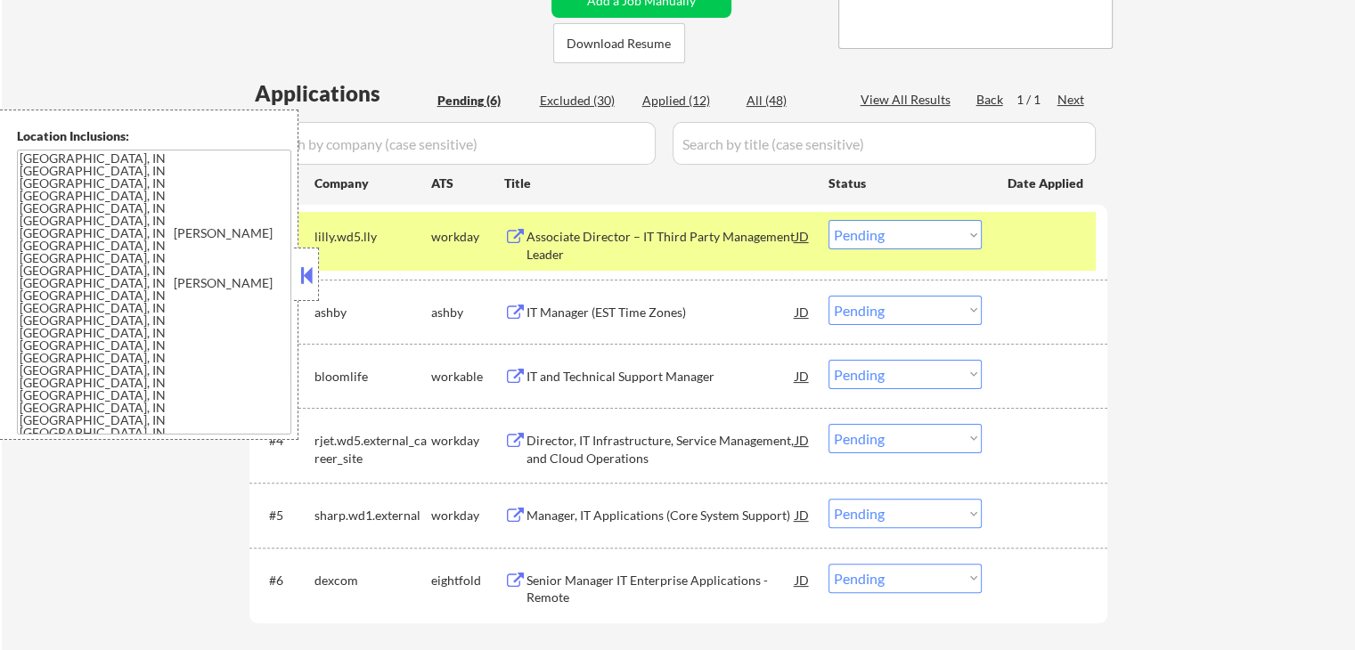
click at [510, 241] on button at bounding box center [515, 237] width 22 height 17
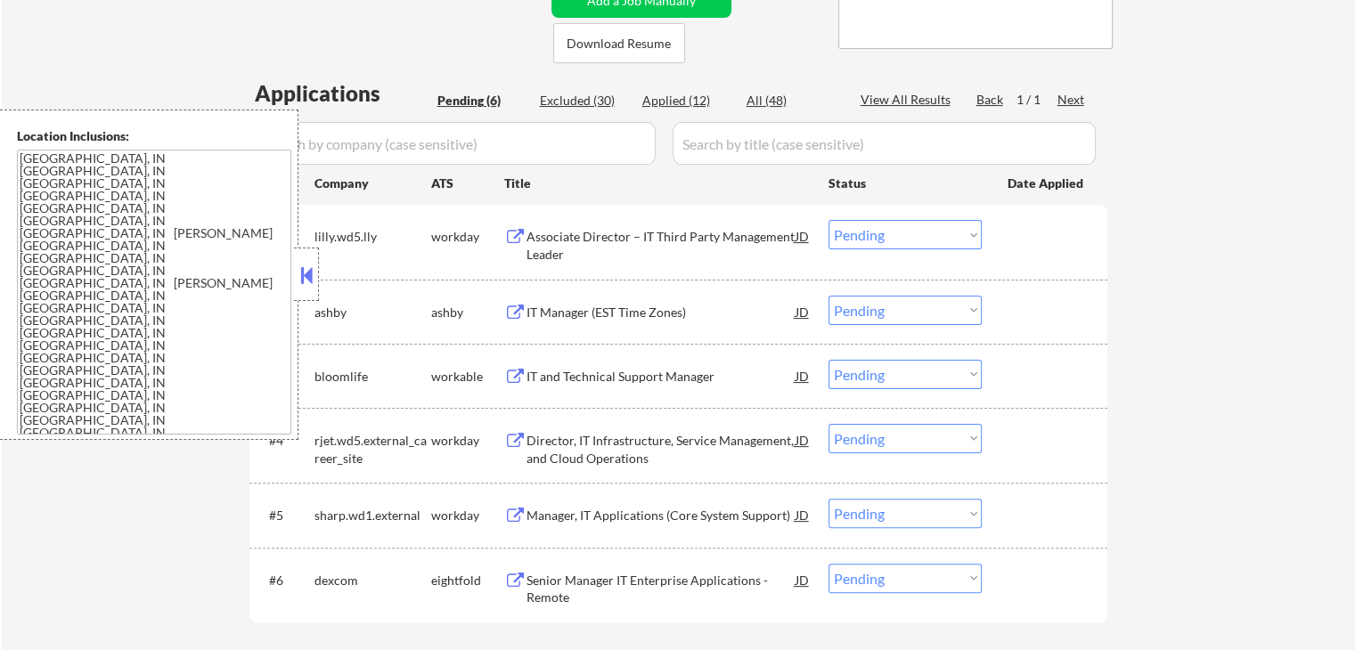
click at [916, 233] on select "Choose an option... Pending Applied Excluded (Questions) Excluded (Expired) Exc…" at bounding box center [905, 234] width 153 height 29
click at [829, 220] on select "Choose an option... Pending Applied Excluded (Questions) Excluded (Expired) Exc…" at bounding box center [905, 234] width 153 height 29
click at [519, 310] on button at bounding box center [515, 313] width 22 height 17
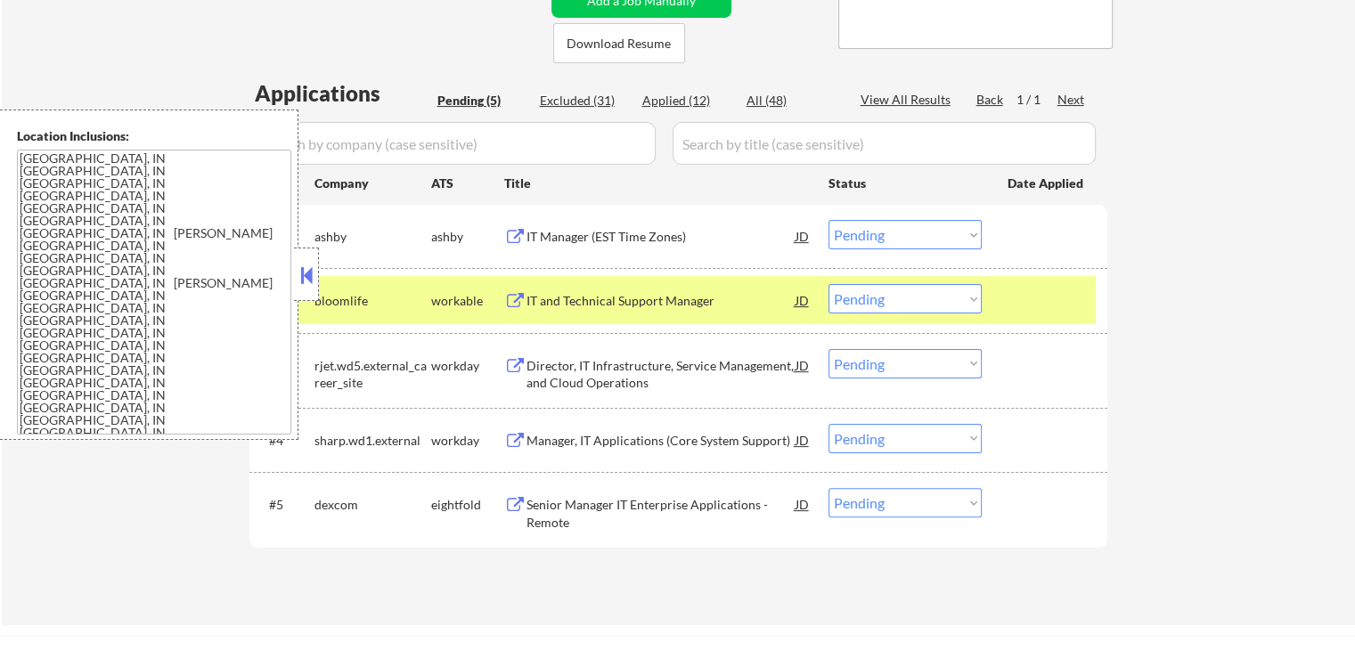
click at [902, 225] on select "Choose an option... Pending Applied Excluded (Questions) Excluded (Expired) Exc…" at bounding box center [905, 234] width 153 height 29
click at [829, 220] on select "Choose an option... Pending Applied Excluded (Questions) Excluded (Expired) Exc…" at bounding box center [905, 234] width 153 height 29
click at [520, 297] on button at bounding box center [515, 301] width 22 height 17
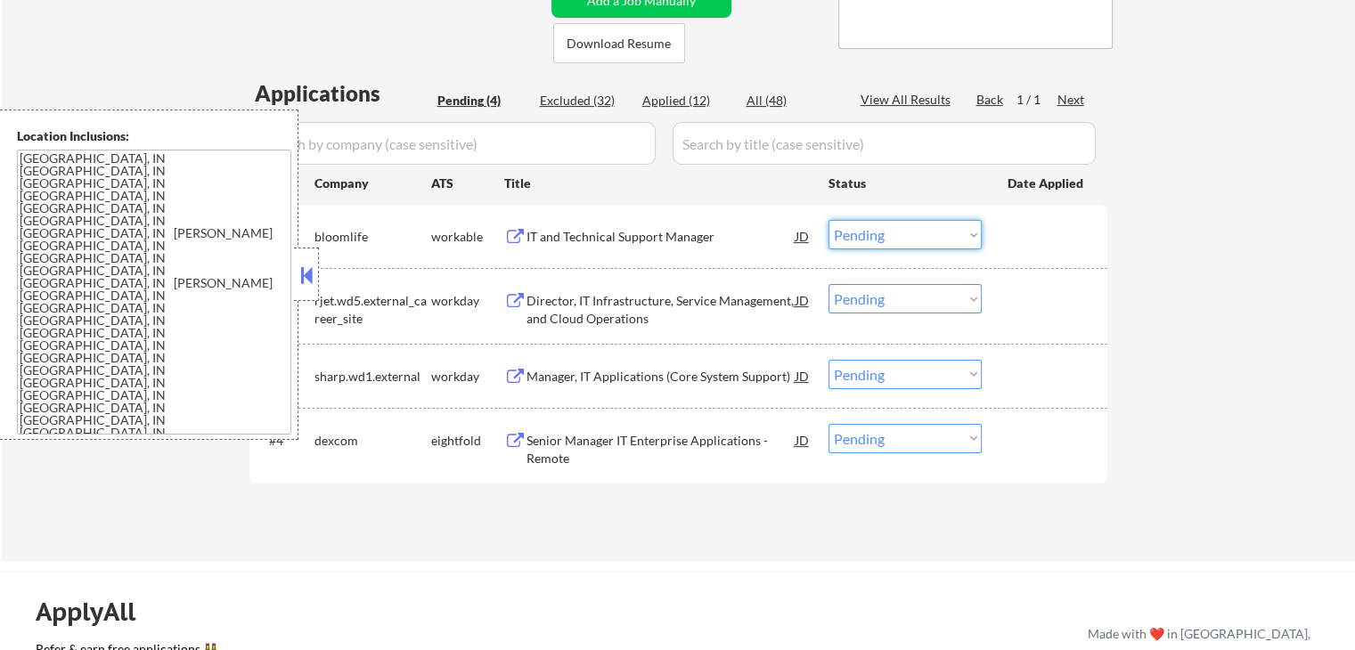
click at [905, 233] on select "Choose an option... Pending Applied Excluded (Questions) Excluded (Expired) Exc…" at bounding box center [905, 234] width 153 height 29
click at [829, 220] on select "Choose an option... Pending Applied Excluded (Questions) Excluded (Expired) Exc…" at bounding box center [905, 234] width 153 height 29
click at [513, 293] on button at bounding box center [515, 301] width 22 height 17
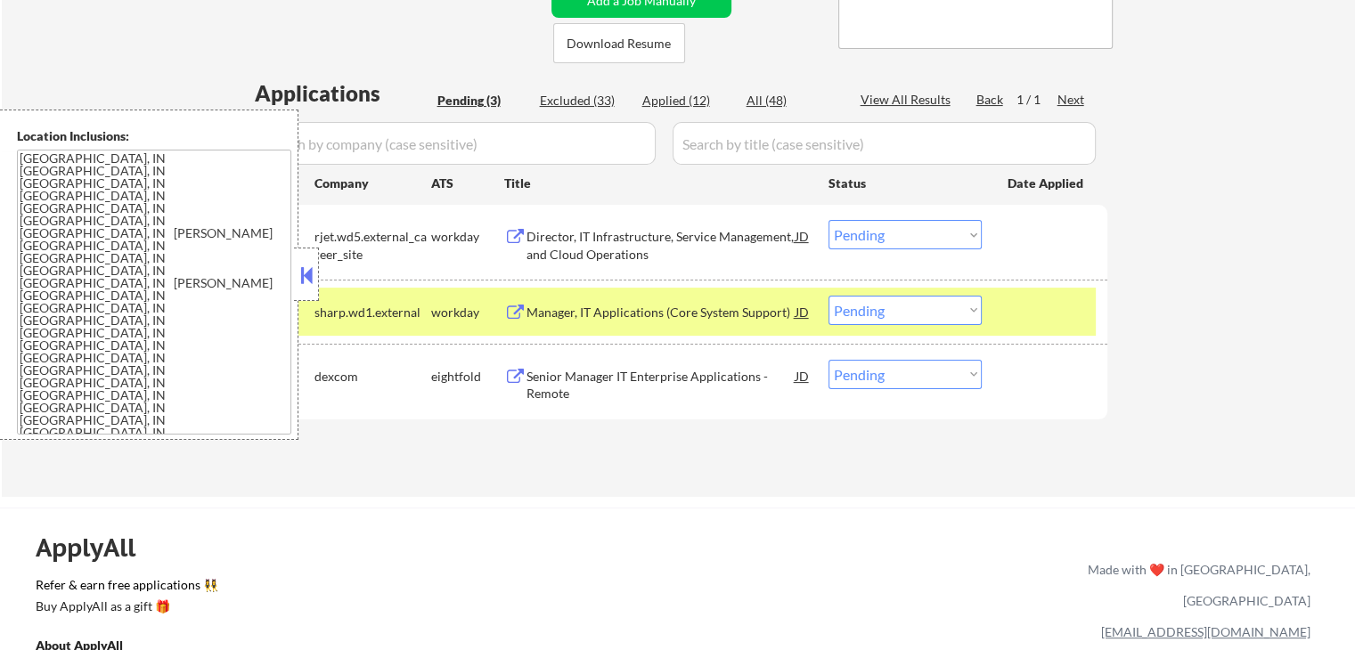
click at [513, 305] on button at bounding box center [515, 313] width 22 height 17
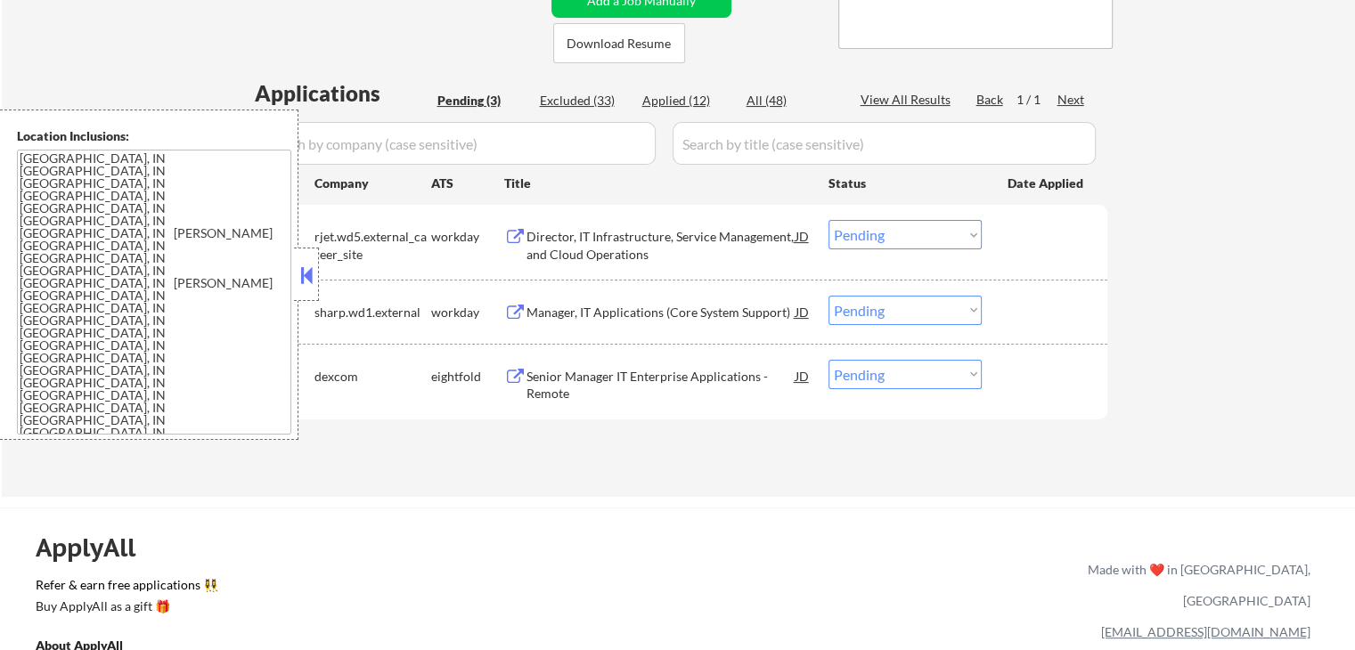
drag, startPoint x: 870, startPoint y: 223, endPoint x: 870, endPoint y: 241, distance: 18.7
click at [870, 224] on select "Choose an option... Pending Applied Excluded (Questions) Excluded (Expired) Exc…" at bounding box center [905, 234] width 153 height 29
click at [829, 220] on select "Choose an option... Pending Applied Excluded (Questions) Excluded (Expired) Exc…" at bounding box center [905, 234] width 153 height 29
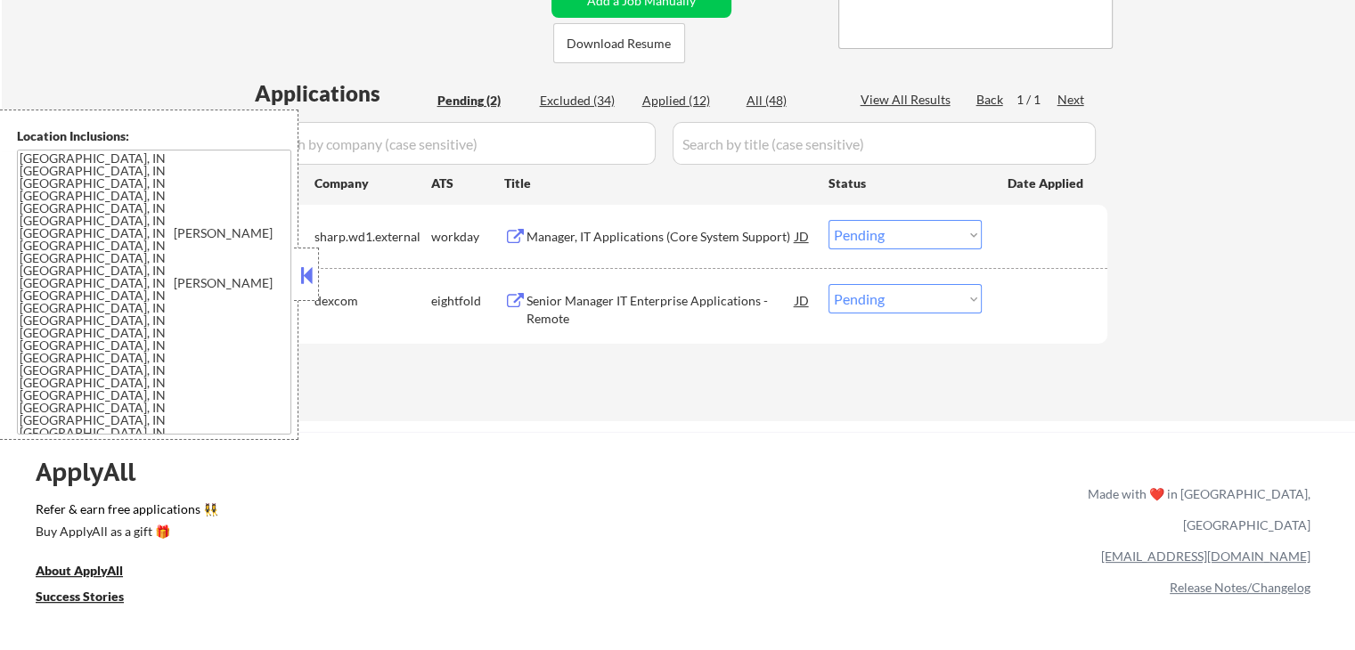
drag, startPoint x: 916, startPoint y: 238, endPoint x: 914, endPoint y: 247, distance: 9.1
click at [916, 238] on select "Choose an option... Pending Applied Excluded (Questions) Excluded (Expired) Exc…" at bounding box center [905, 234] width 153 height 29
click at [829, 220] on select "Choose an option... Pending Applied Excluded (Questions) Excluded (Expired) Exc…" at bounding box center [905, 234] width 153 height 29
click at [508, 297] on button at bounding box center [515, 301] width 22 height 17
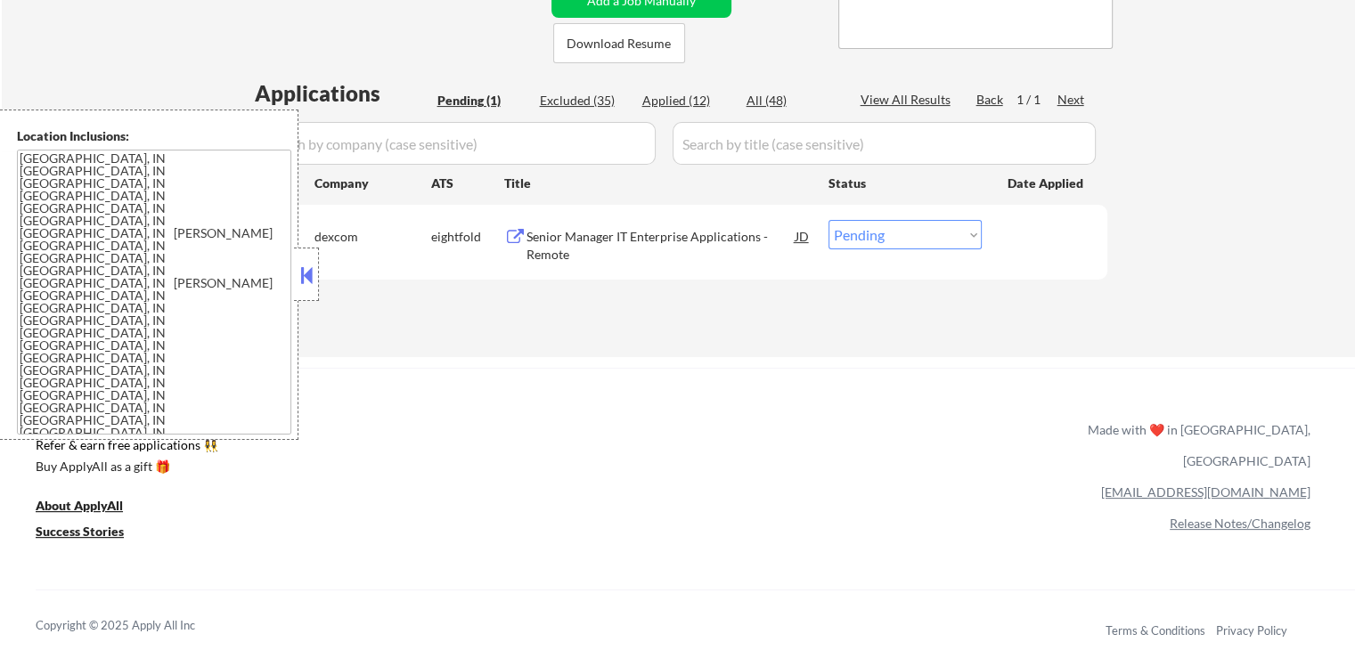
click at [879, 236] on select "Choose an option... Pending Applied Excluded (Questions) Excluded (Expired) Exc…" at bounding box center [905, 234] width 153 height 29
select select ""applied""
click at [829, 220] on select "Choose an option... Pending Applied Excluded (Questions) Excluded (Expired) Exc…" at bounding box center [905, 234] width 153 height 29
click at [482, 464] on div "ApplyAll Refer & earn free applications 👯‍♀️ Buy ApplyAll as a gift 🎁 About App…" at bounding box center [677, 521] width 1355 height 282
click at [482, 462] on div "ApplyAll Refer & earn free applications 👯‍♀️ Buy ApplyAll as a gift 🎁 About App…" at bounding box center [677, 521] width 1355 height 282
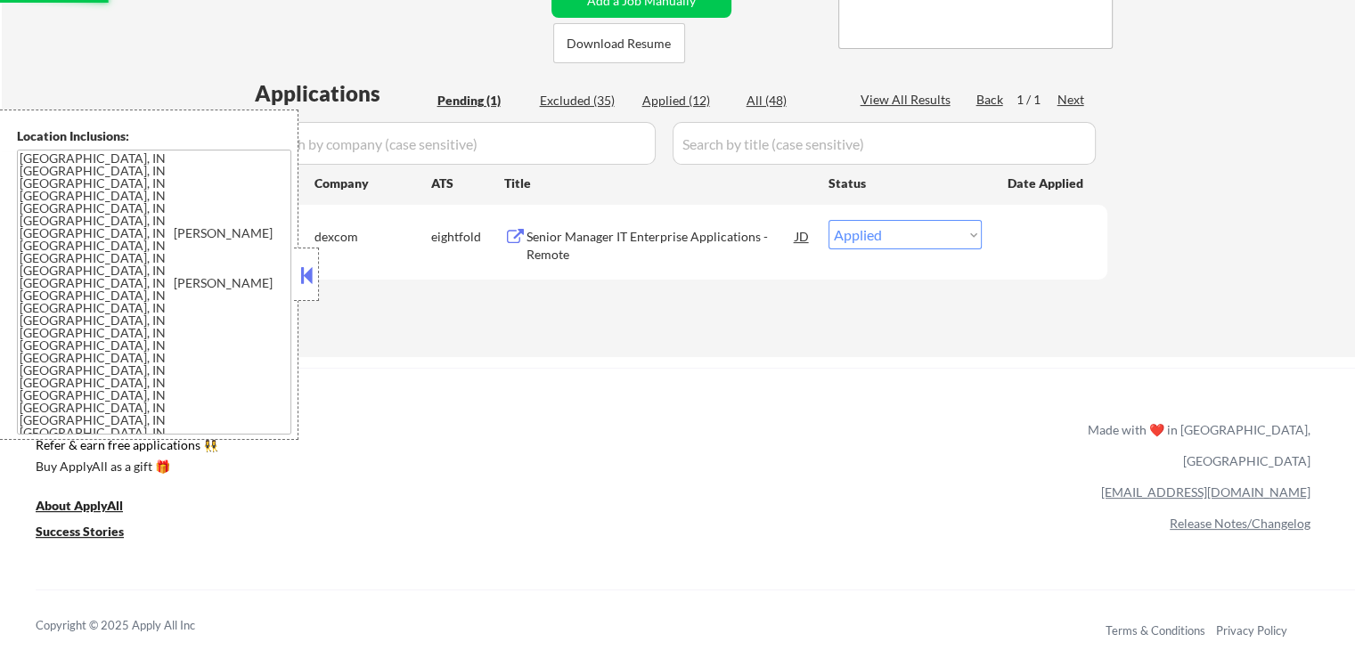
click at [482, 462] on div "ApplyAll Refer & earn free applications 👯‍♀️ Buy ApplyAll as a gift 🎁 About App…" at bounding box center [677, 521] width 1355 height 282
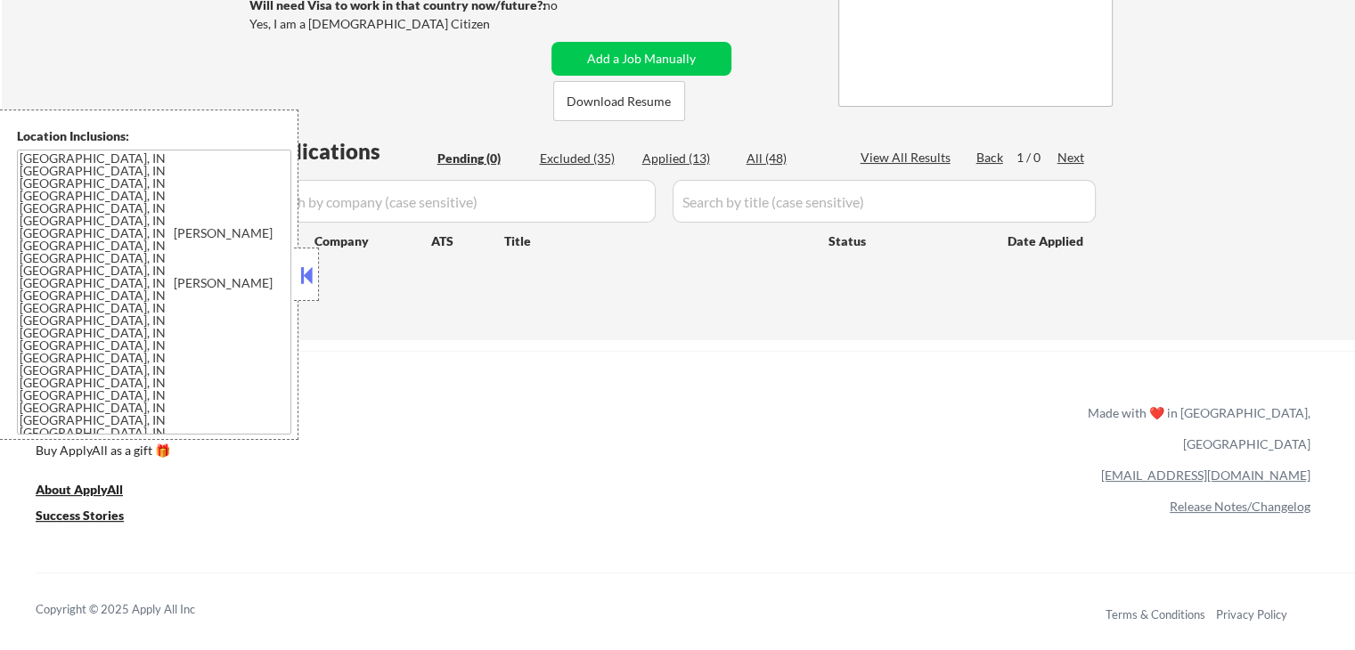
scroll to position [278, 0]
